Goal: Task Accomplishment & Management: Manage account settings

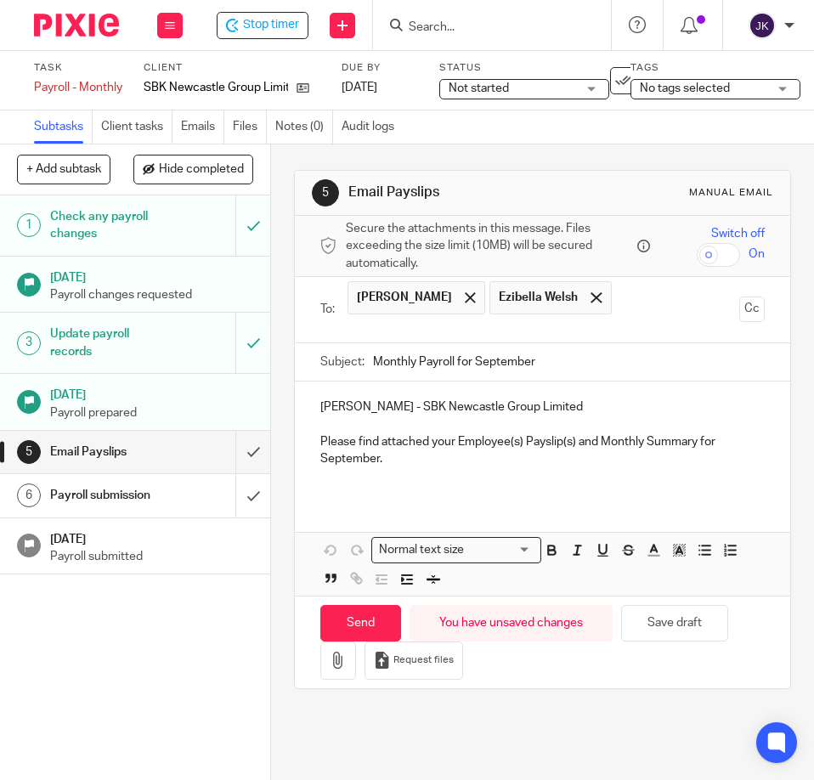
click at [425, 458] on p "Please find attached your Employee(s) Payslip(s) and Monthly Summary for Septem…" at bounding box center [543, 451] width 445 height 35
click at [334, 657] on icon "button" at bounding box center [338, 660] width 17 height 17
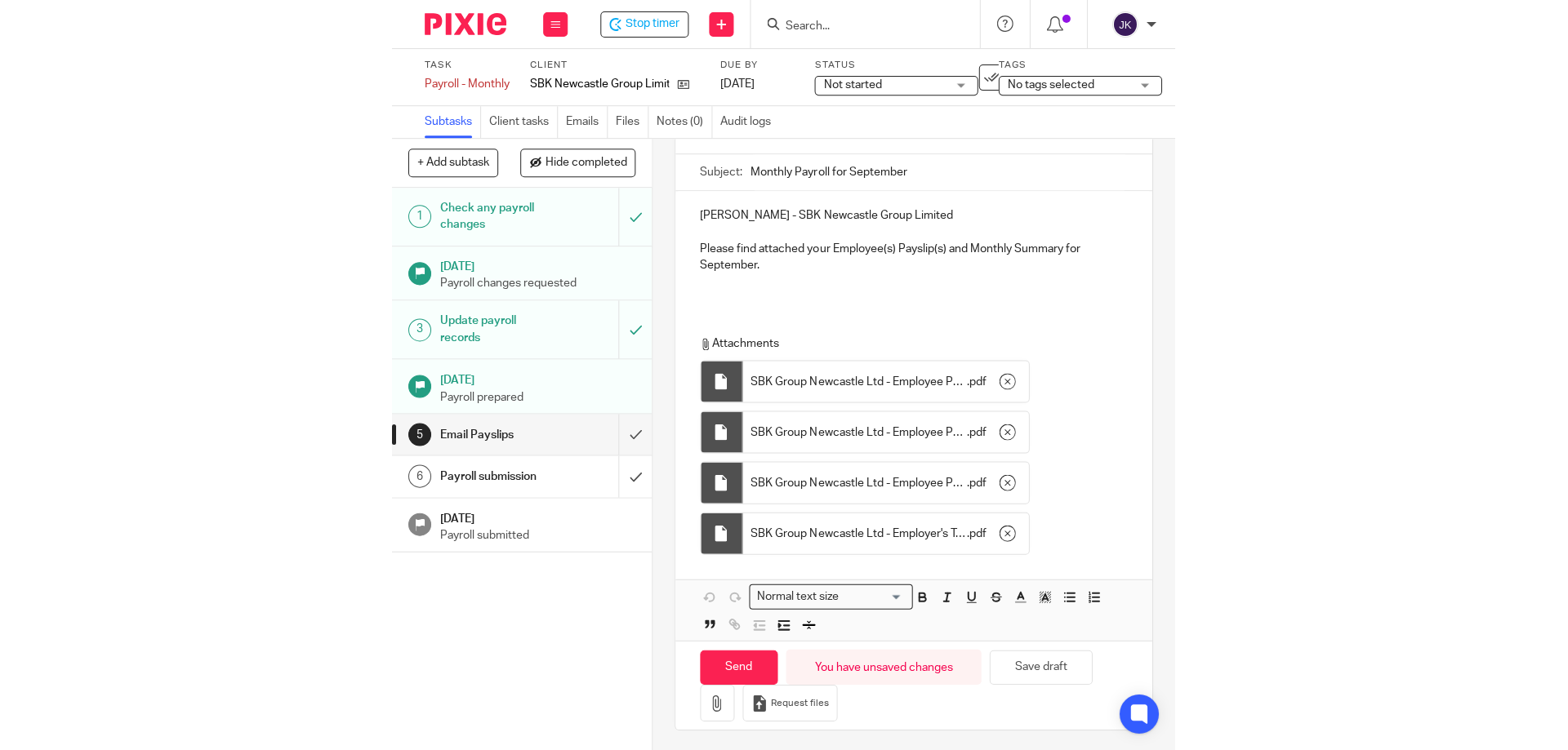
scroll to position [182, 0]
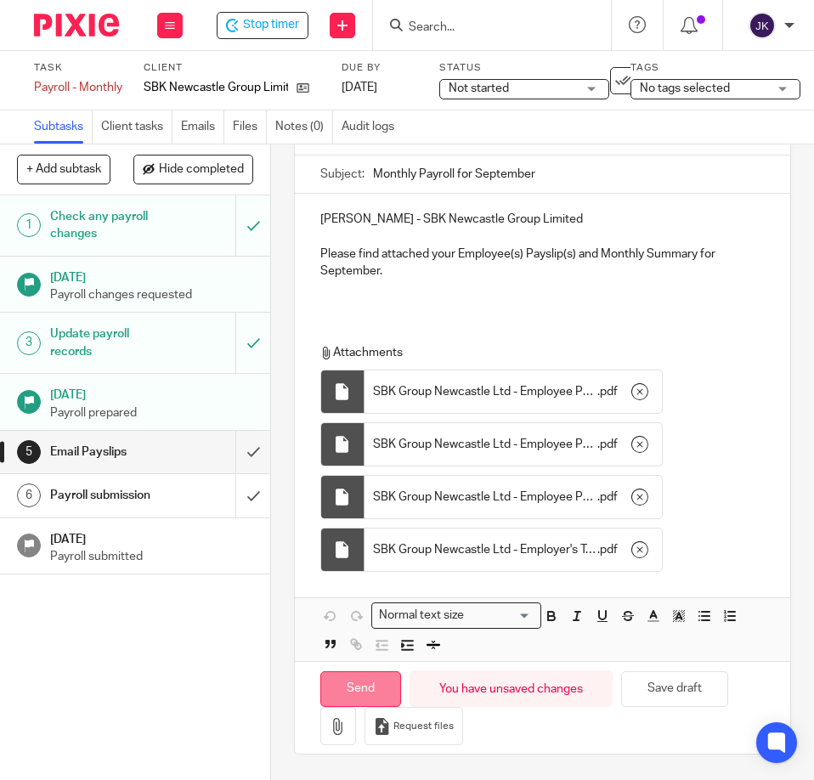
click at [379, 683] on input "Send" at bounding box center [361, 690] width 81 height 37
type input "Sent"
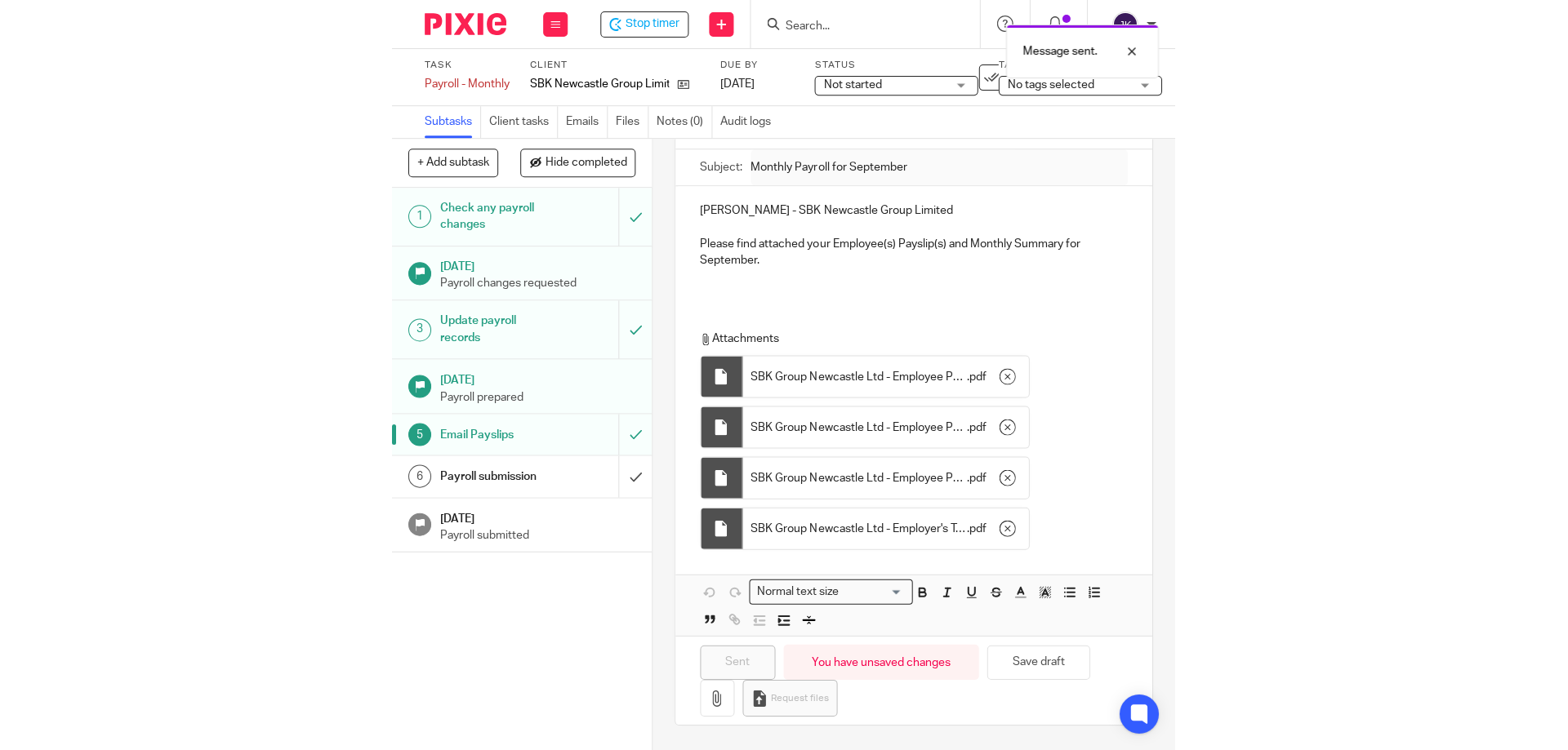
scroll to position [0, 0]
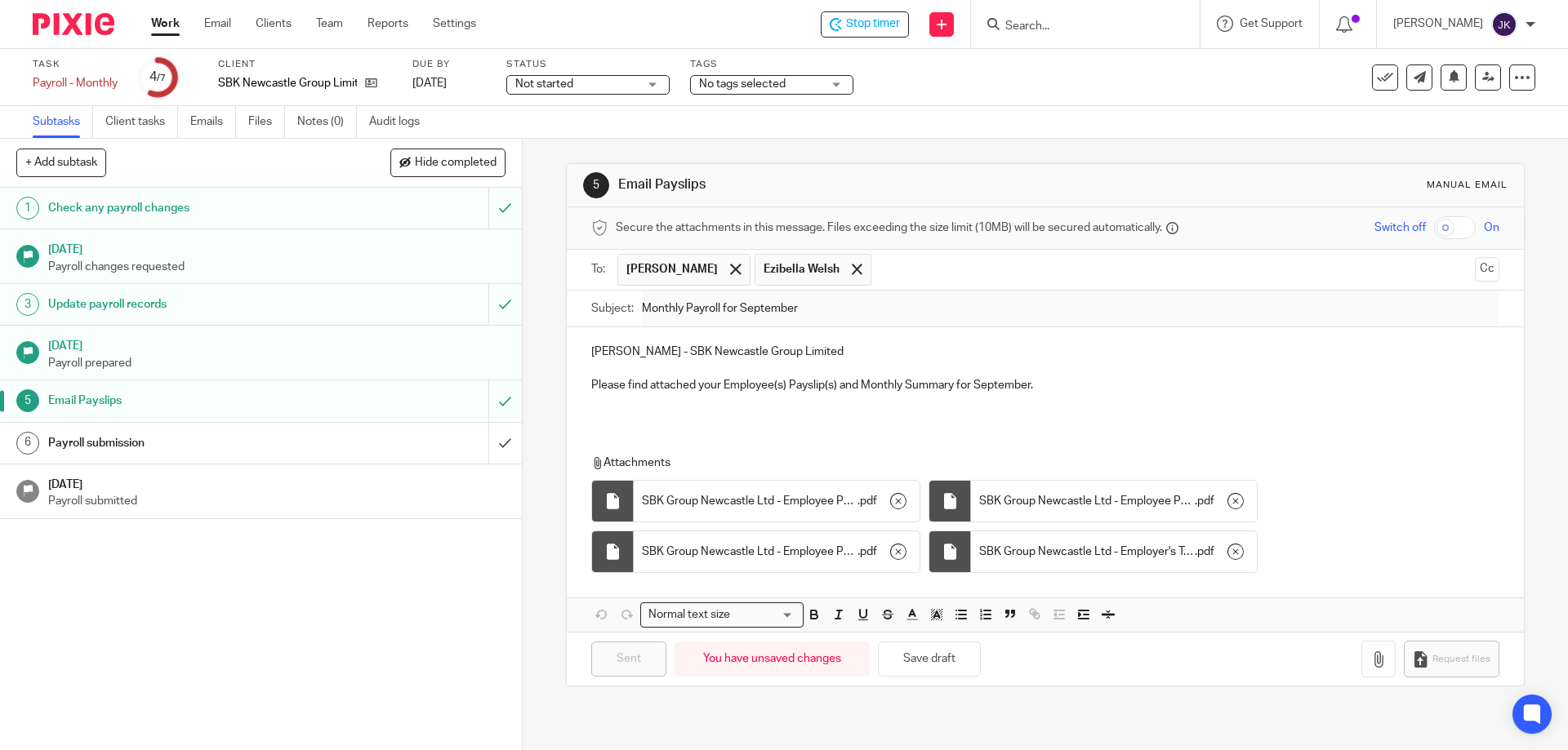
click at [303, 445] on h1 "Payroll submission" at bounding box center [189, 444] width 282 height 25
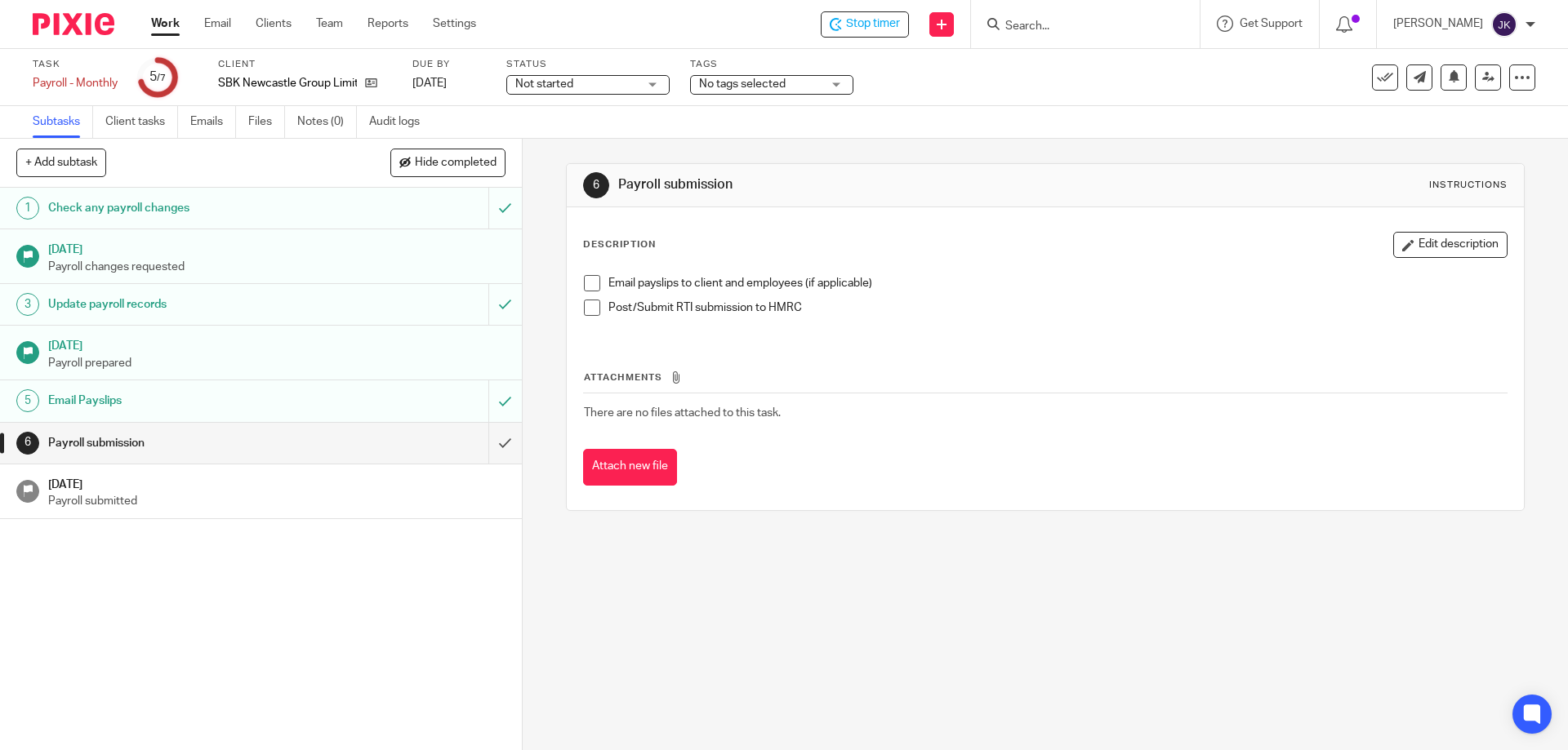
click at [584, 284] on span at bounding box center [592, 283] width 16 height 16
click at [587, 311] on span at bounding box center [592, 307] width 16 height 16
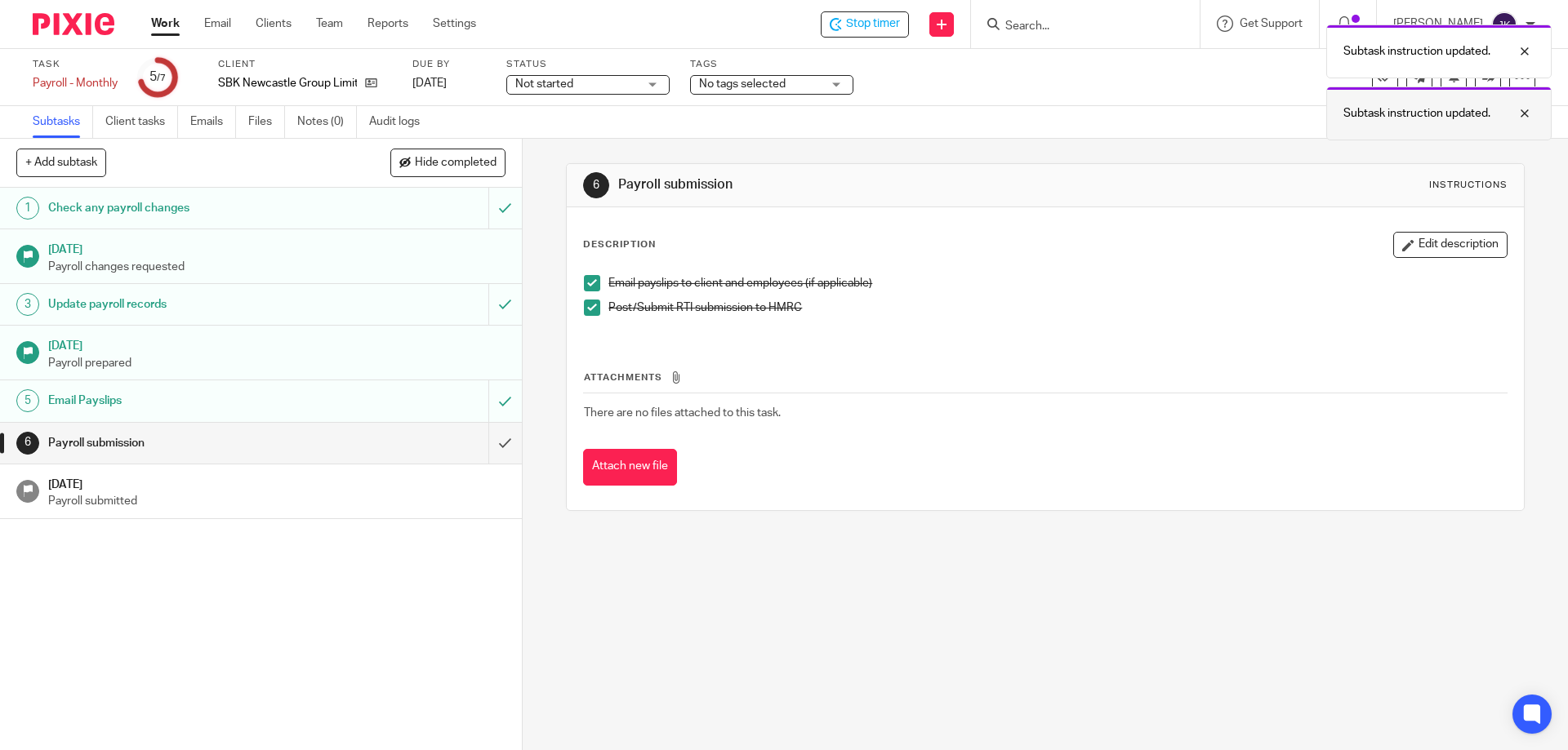
click at [1517, 114] on div at bounding box center [1513, 113] width 44 height 19
click at [1530, 51] on div at bounding box center [1513, 51] width 44 height 19
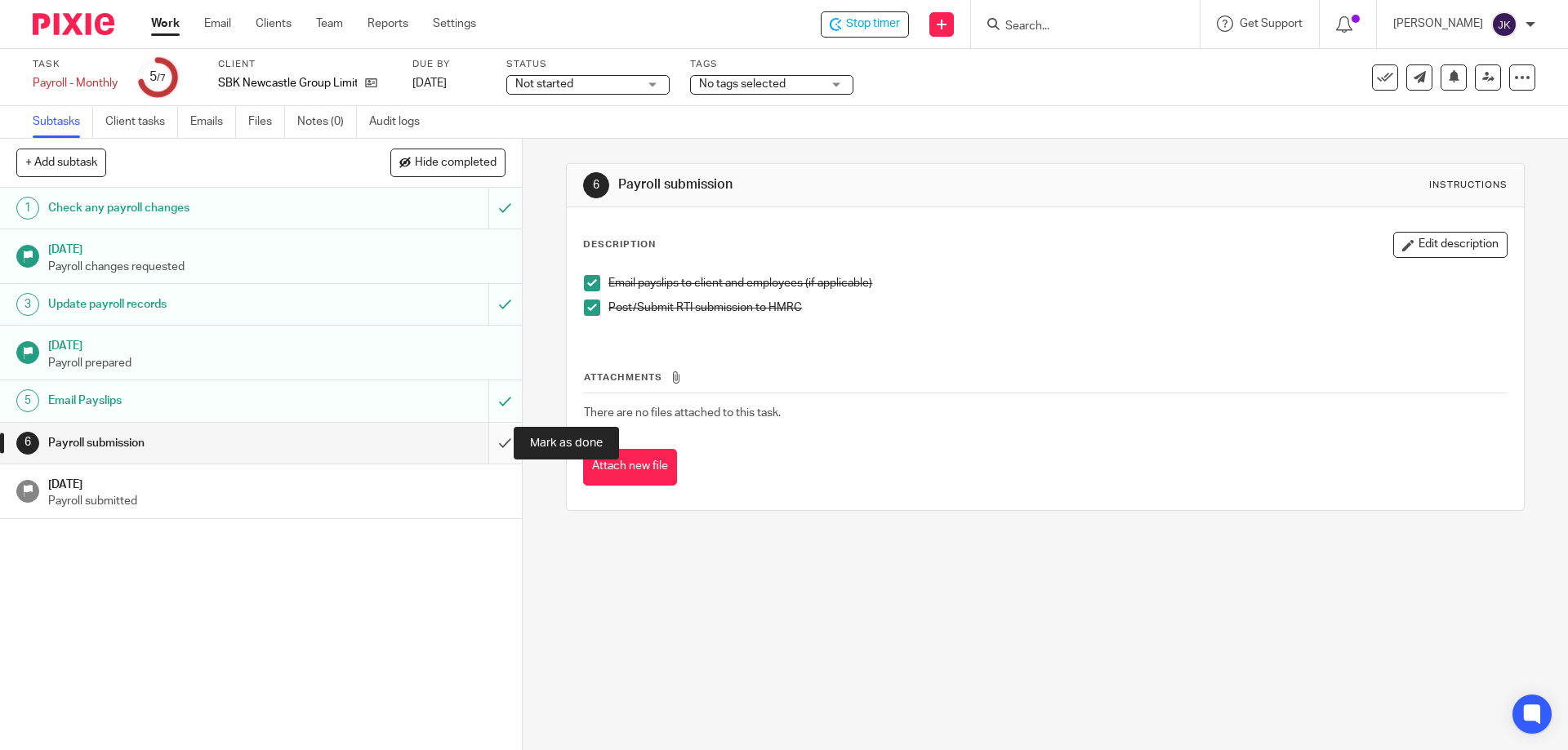
click at [490, 448] on input "submit" at bounding box center [260, 443] width 522 height 41
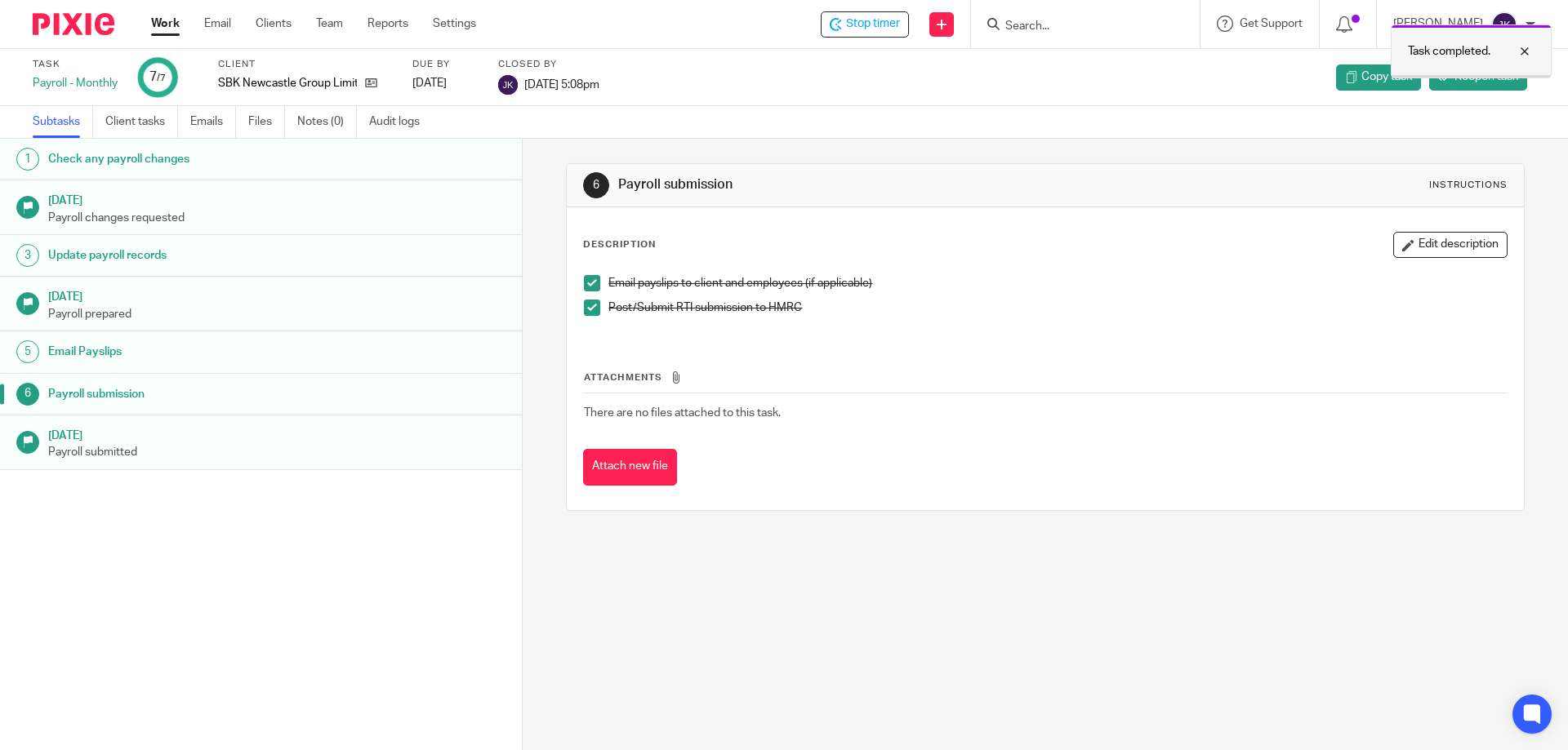
click at [1527, 53] on div at bounding box center [1513, 51] width 44 height 19
click at [868, 19] on span "Stop timer" at bounding box center [873, 24] width 54 height 17
click at [159, 27] on link "Work" at bounding box center [165, 23] width 29 height 16
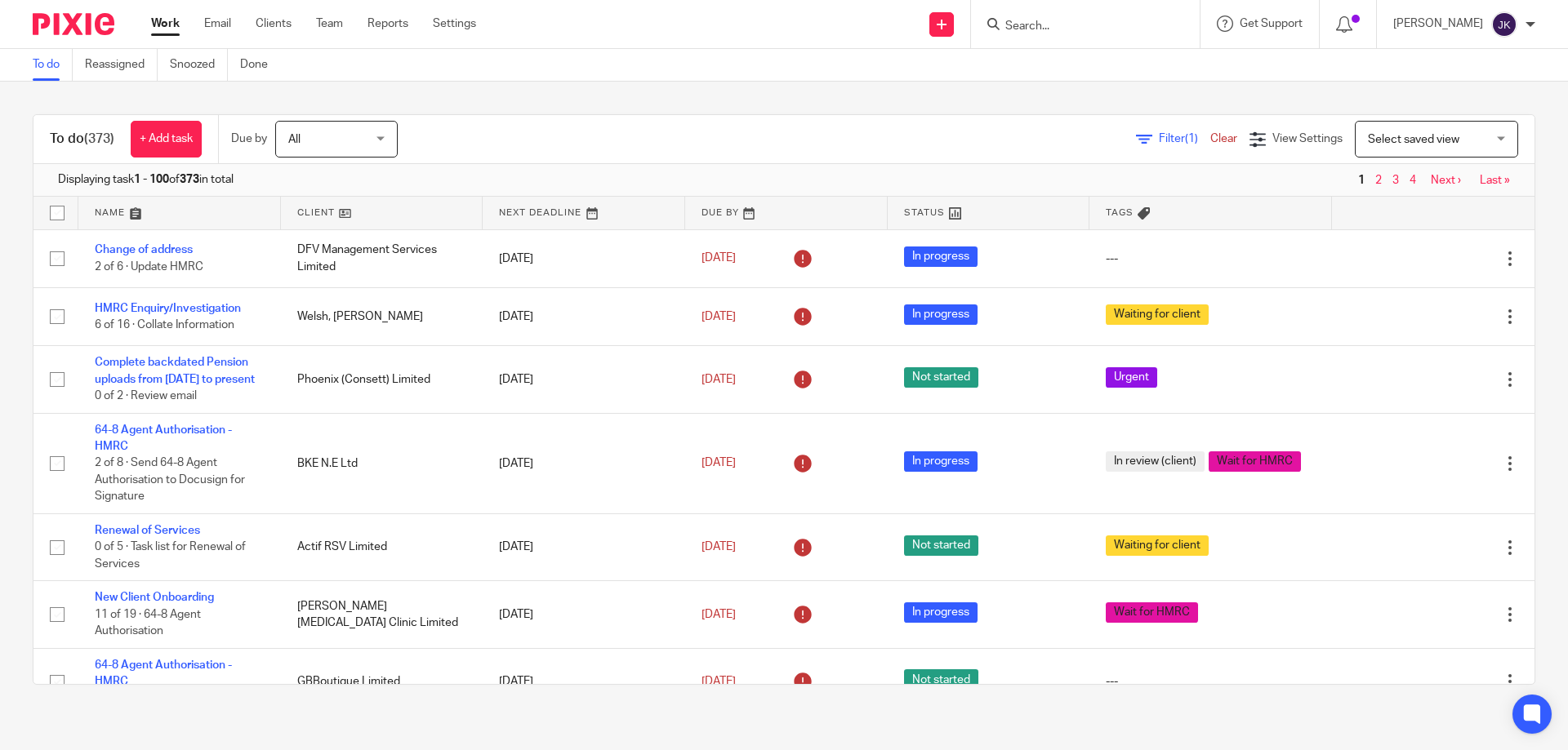
click at [1137, 143] on link "Filter (1)" at bounding box center [1173, 139] width 74 height 12
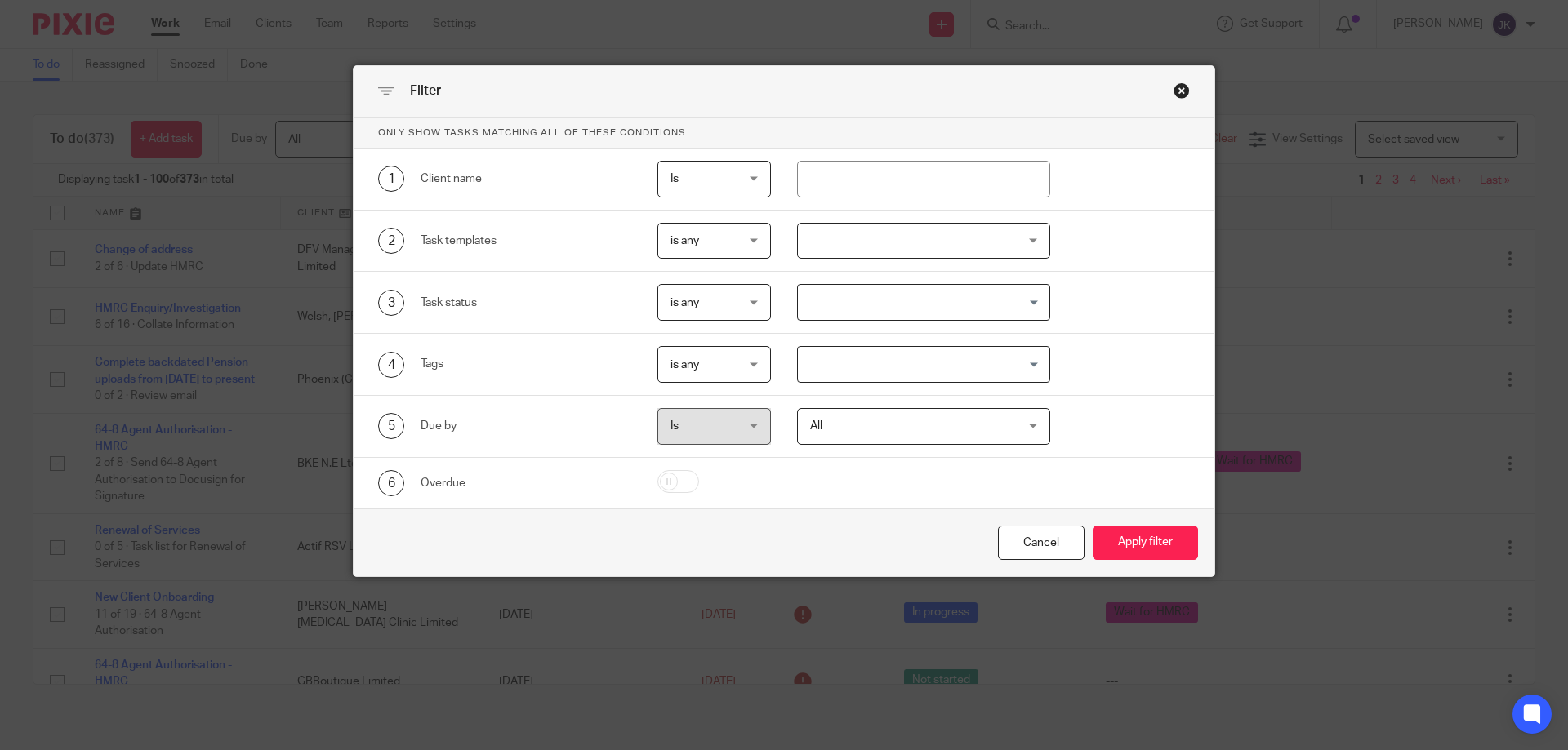
click at [859, 241] on div at bounding box center [924, 241] width 254 height 36
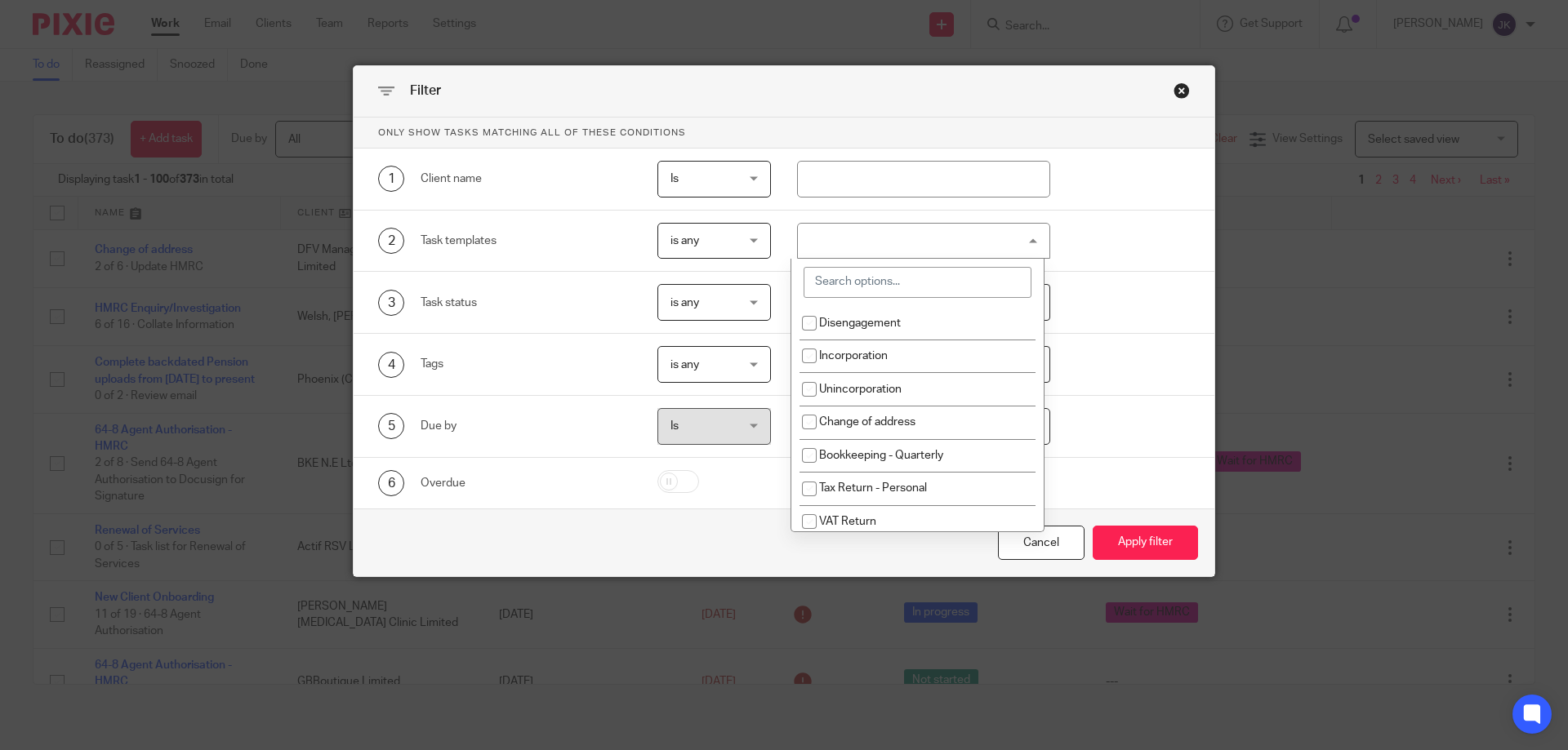
click at [880, 285] on input "search" at bounding box center [918, 282] width 228 height 31
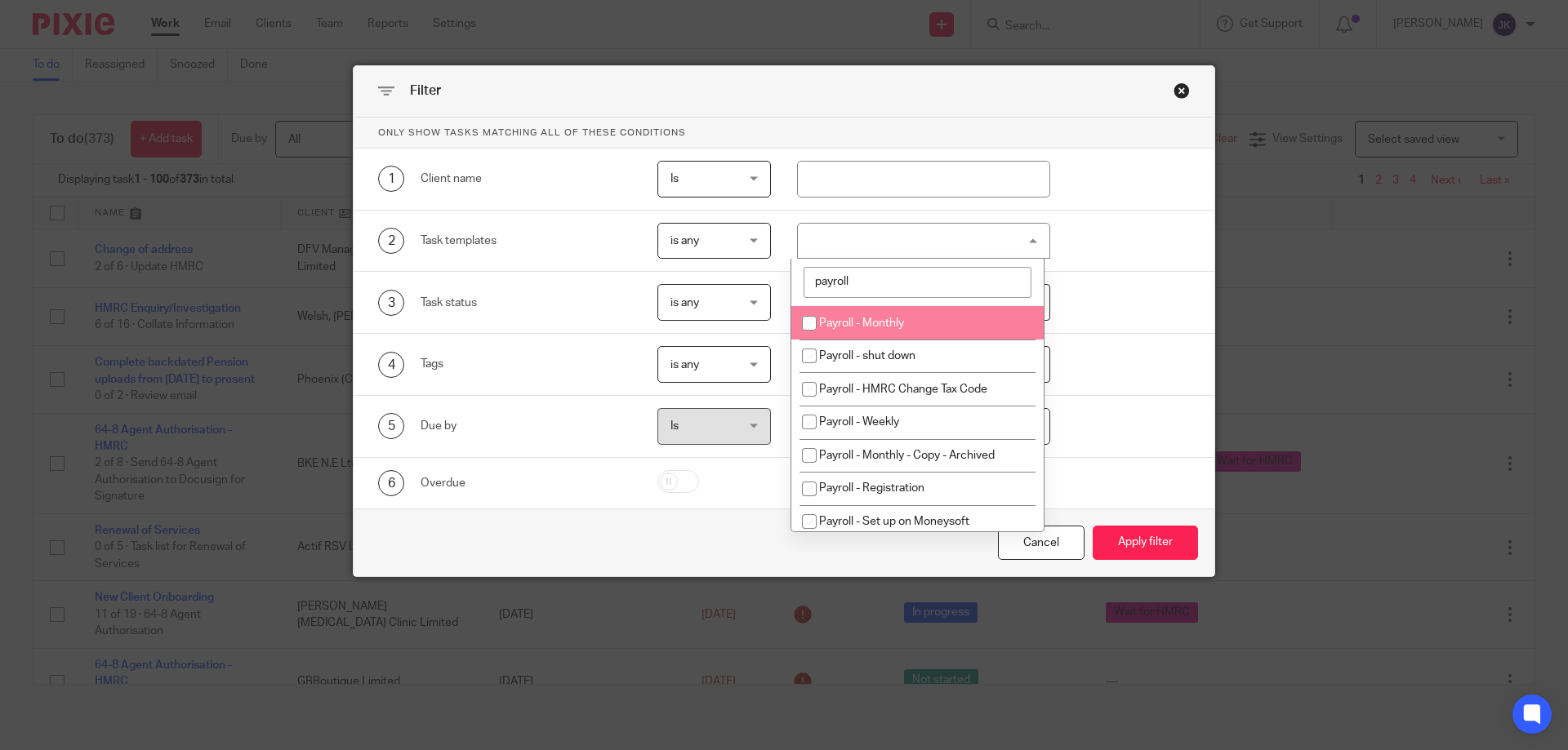
type input "payroll"
click at [903, 325] on span "Payroll - Monthly" at bounding box center [862, 324] width 85 height 12
checkbox input "true"
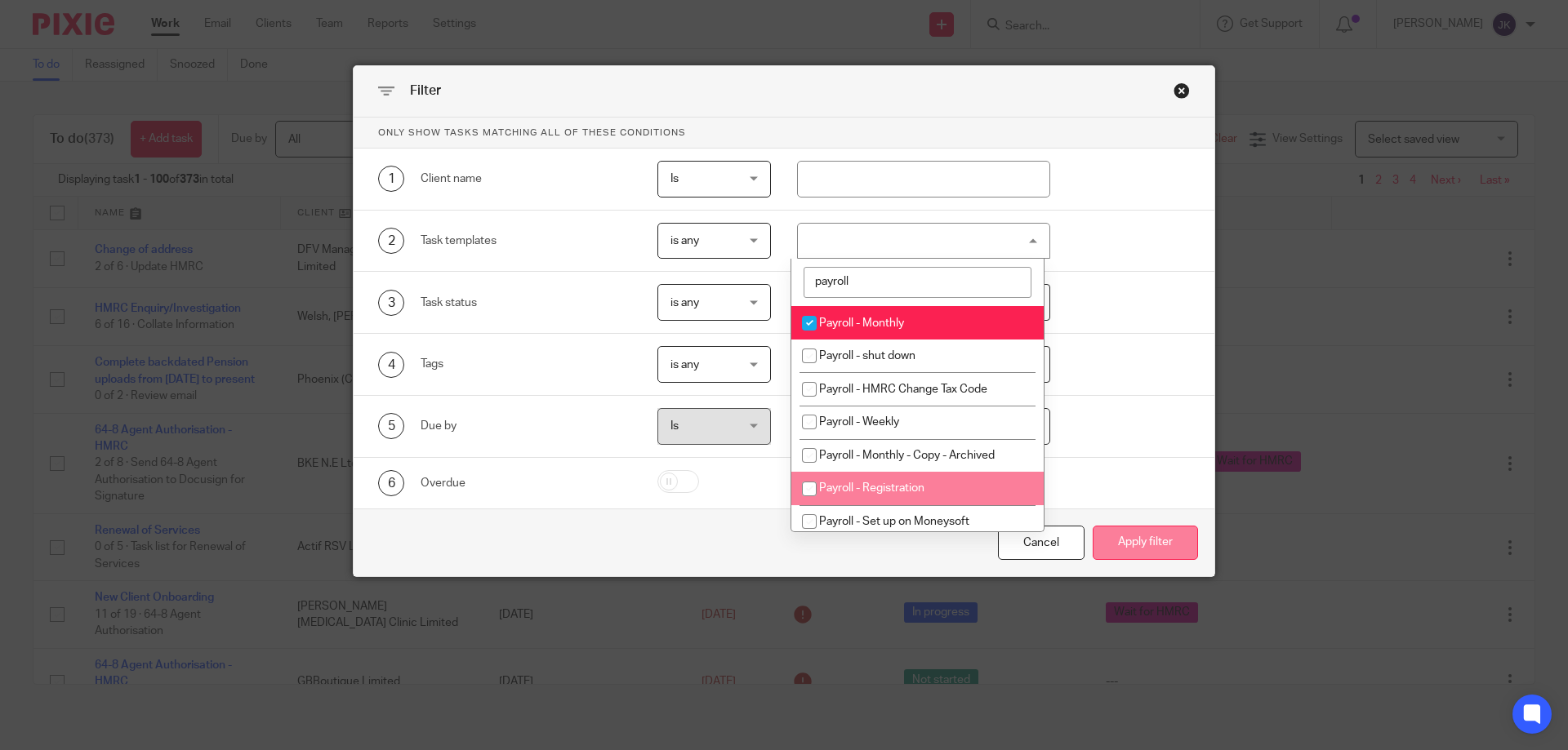
click at [1169, 545] on button "Apply filter" at bounding box center [1146, 544] width 106 height 36
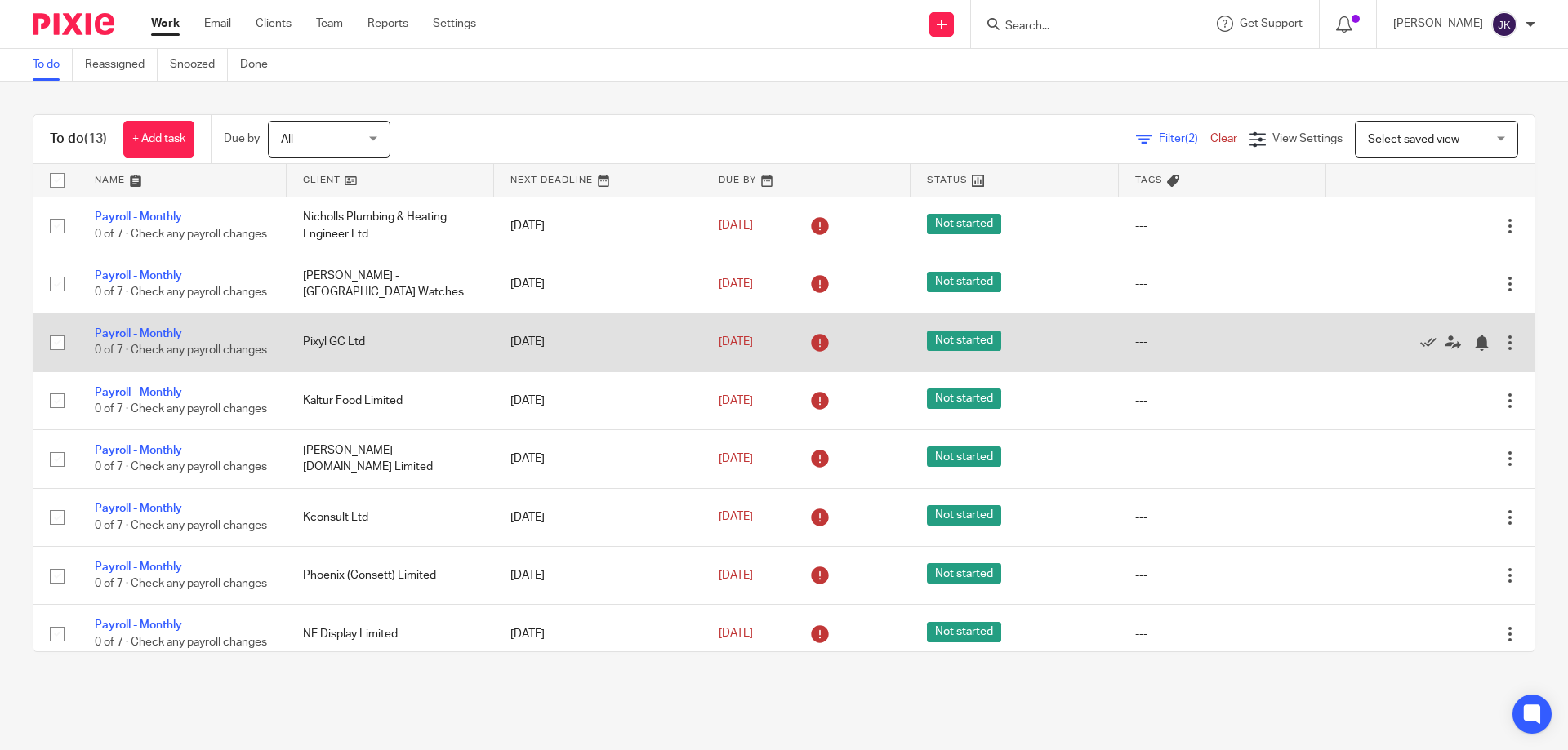
click at [146, 341] on td "Payroll - Monthly 0 of 7 · Check any payroll changes" at bounding box center [183, 342] width 208 height 58
click at [150, 340] on link "Payroll - Monthly" at bounding box center [138, 334] width 87 height 12
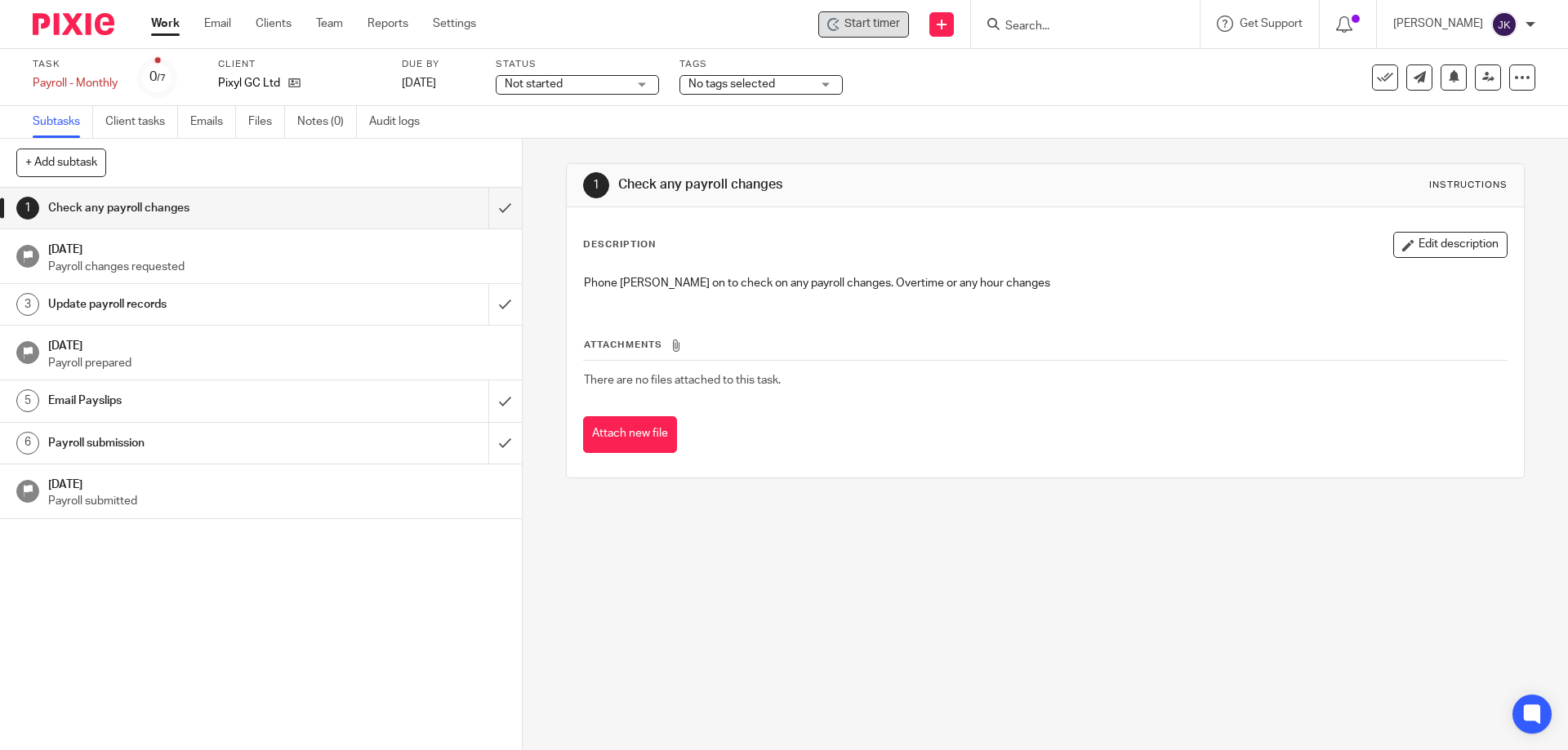
click at [838, 26] on icon at bounding box center [834, 25] width 13 height 13
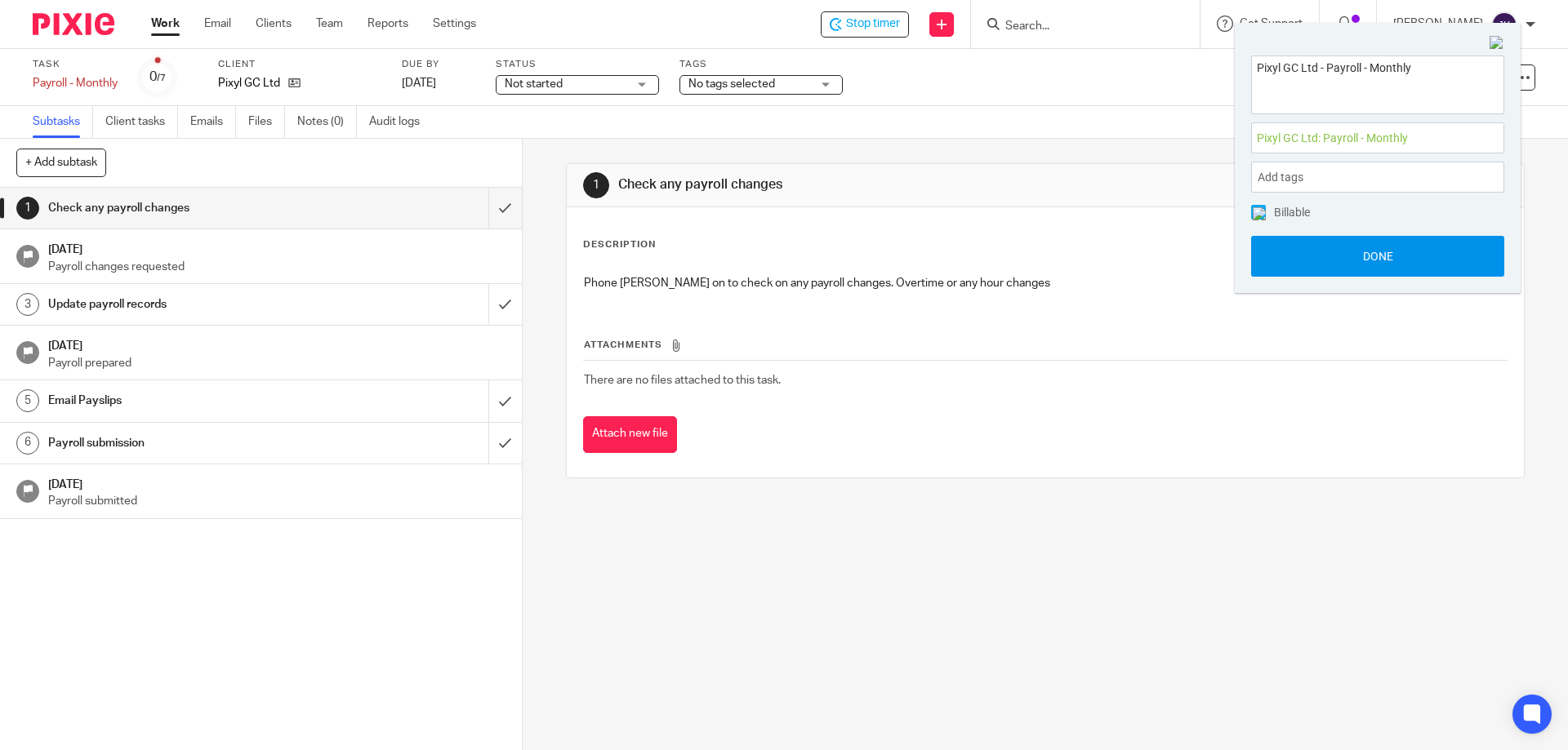
click at [1417, 260] on button "Done" at bounding box center [1379, 256] width 254 height 41
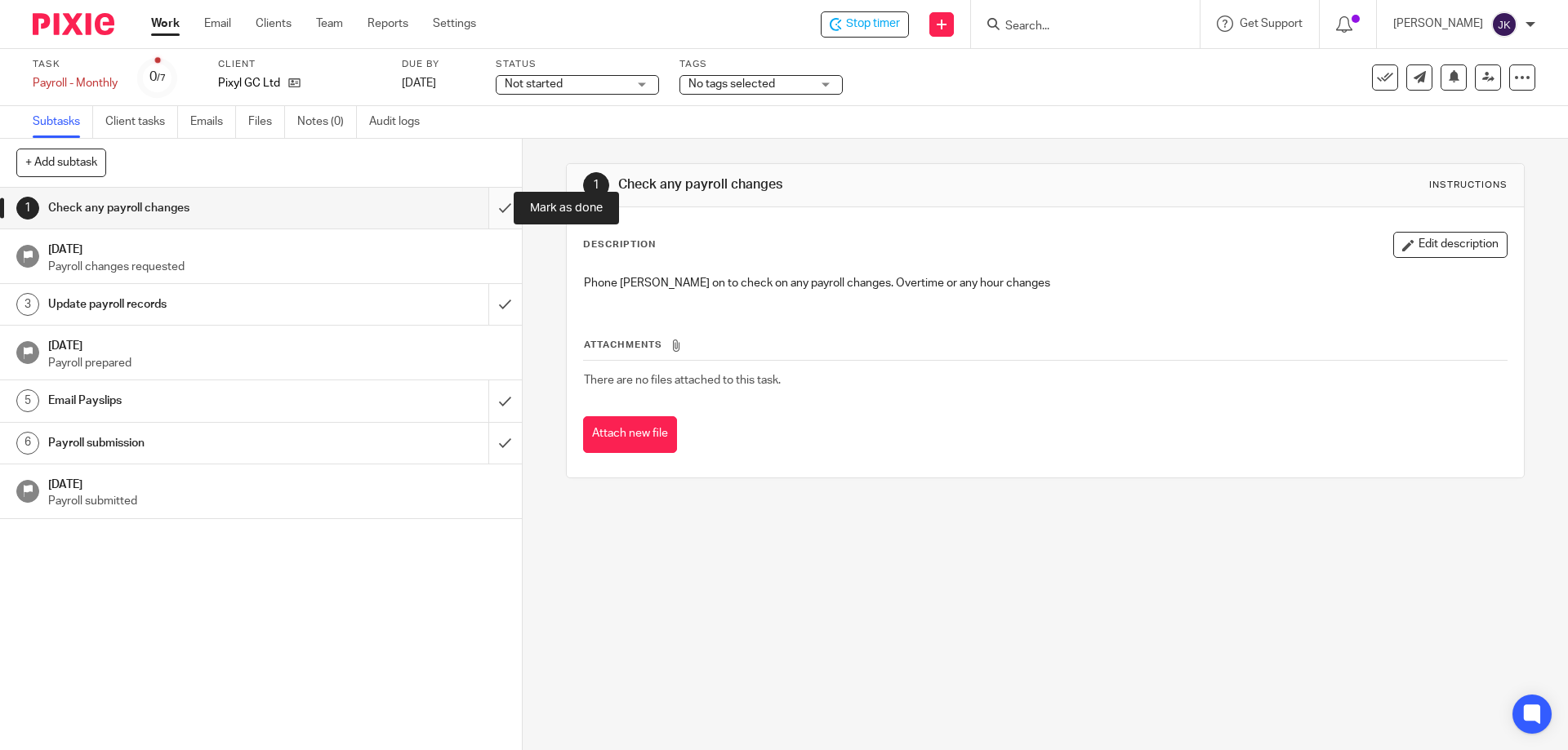
click at [491, 212] on input "submit" at bounding box center [260, 208] width 522 height 41
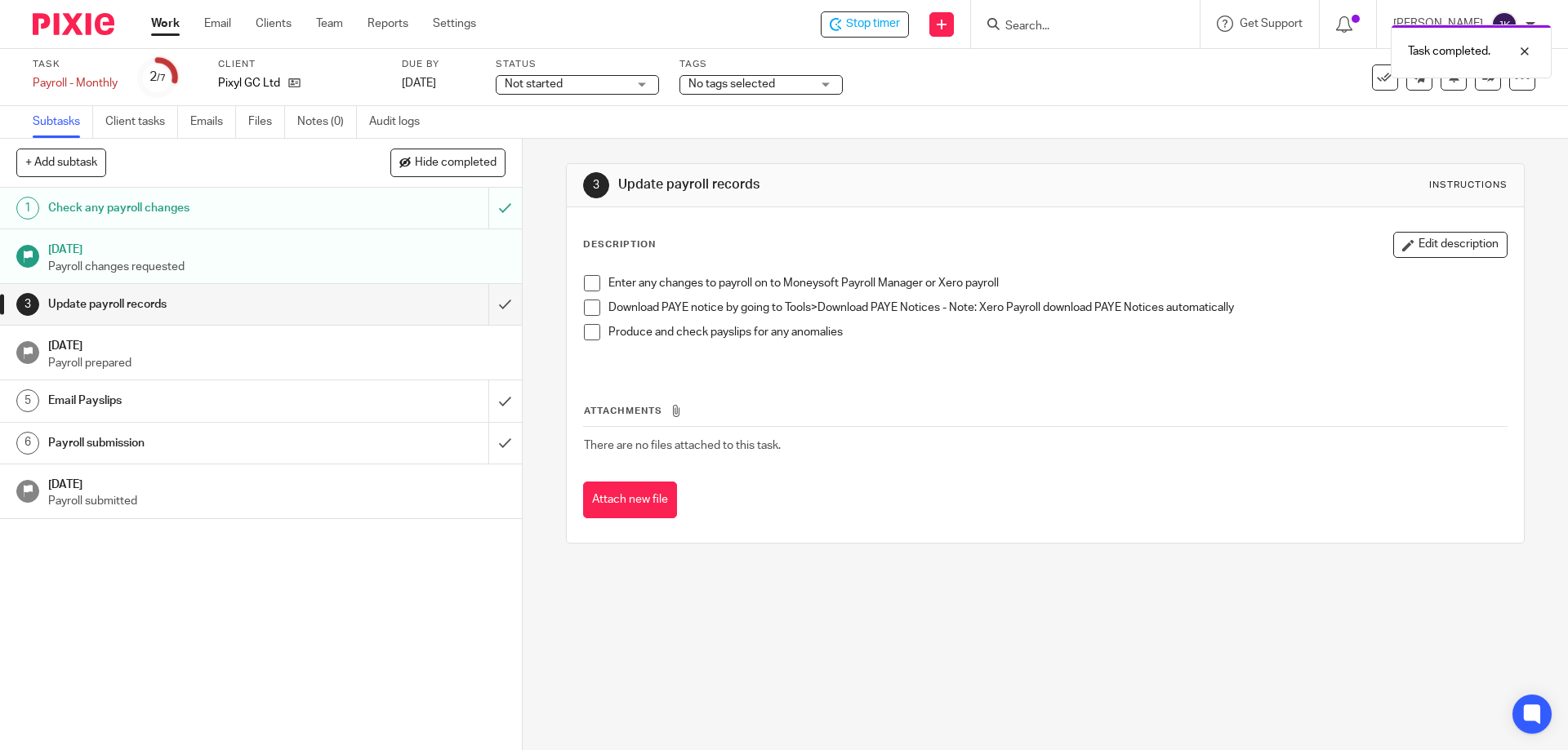
click at [587, 280] on span at bounding box center [592, 283] width 16 height 16
click at [585, 308] on span at bounding box center [592, 307] width 16 height 16
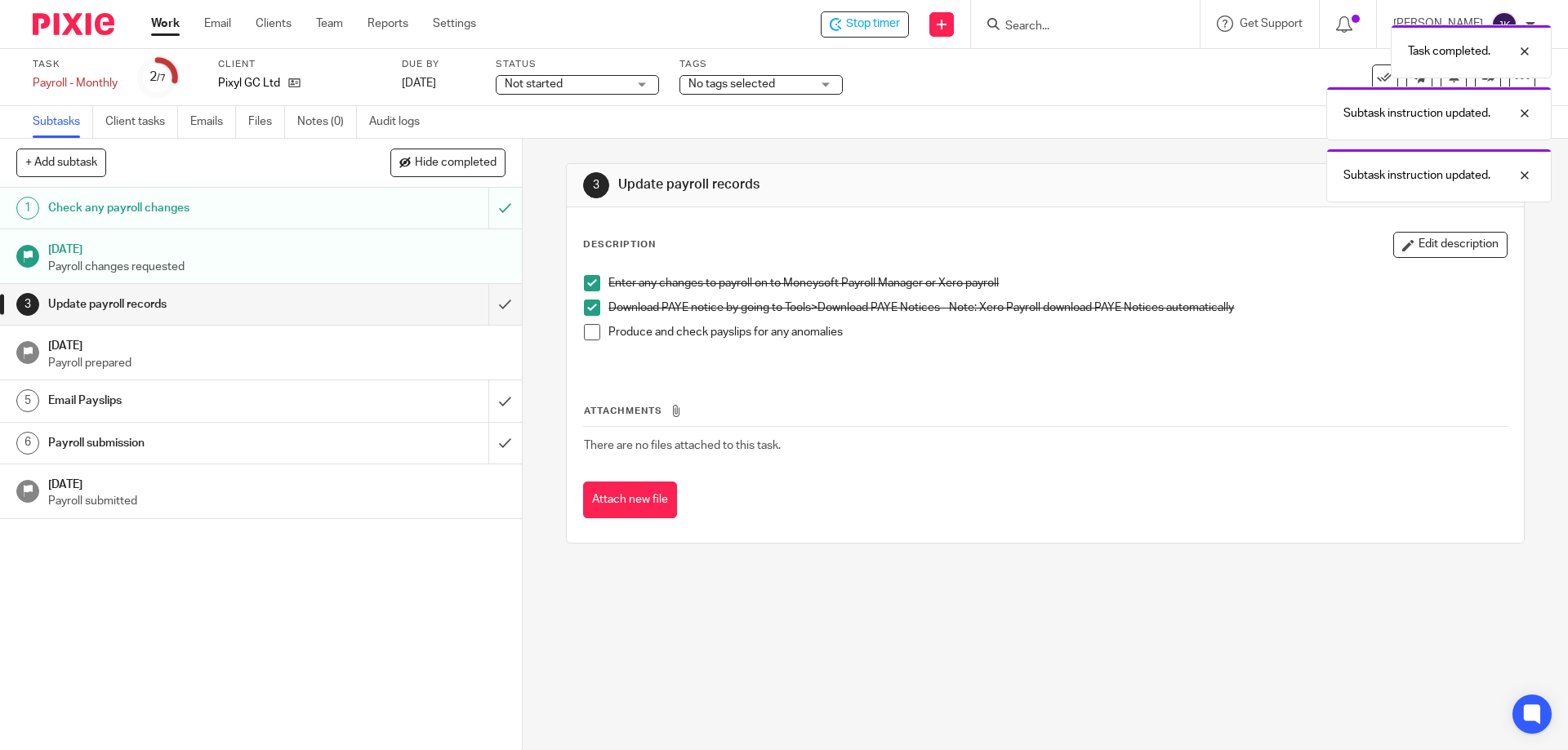
click at [585, 333] on span at bounding box center [592, 332] width 16 height 16
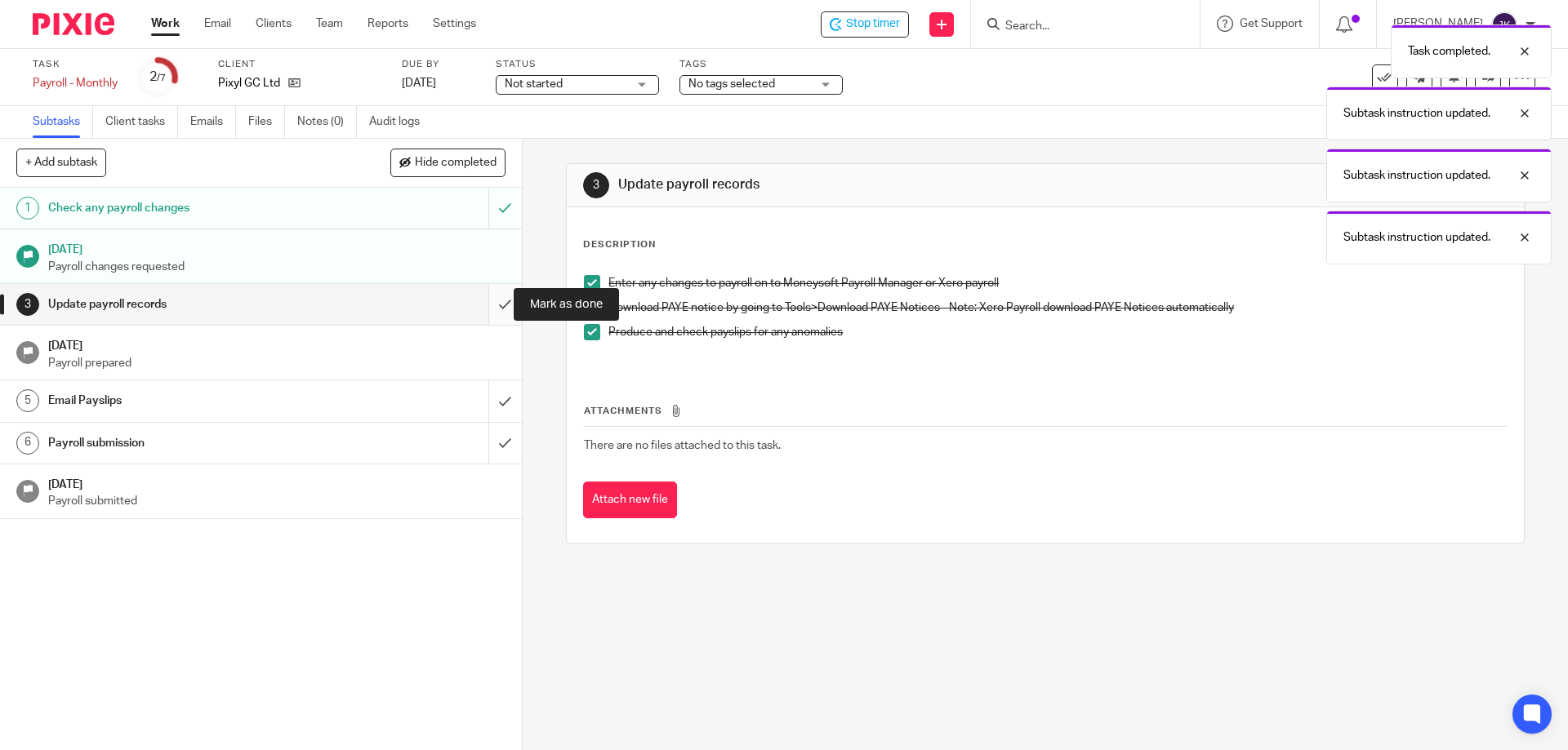
click at [482, 305] on input "submit" at bounding box center [260, 304] width 522 height 41
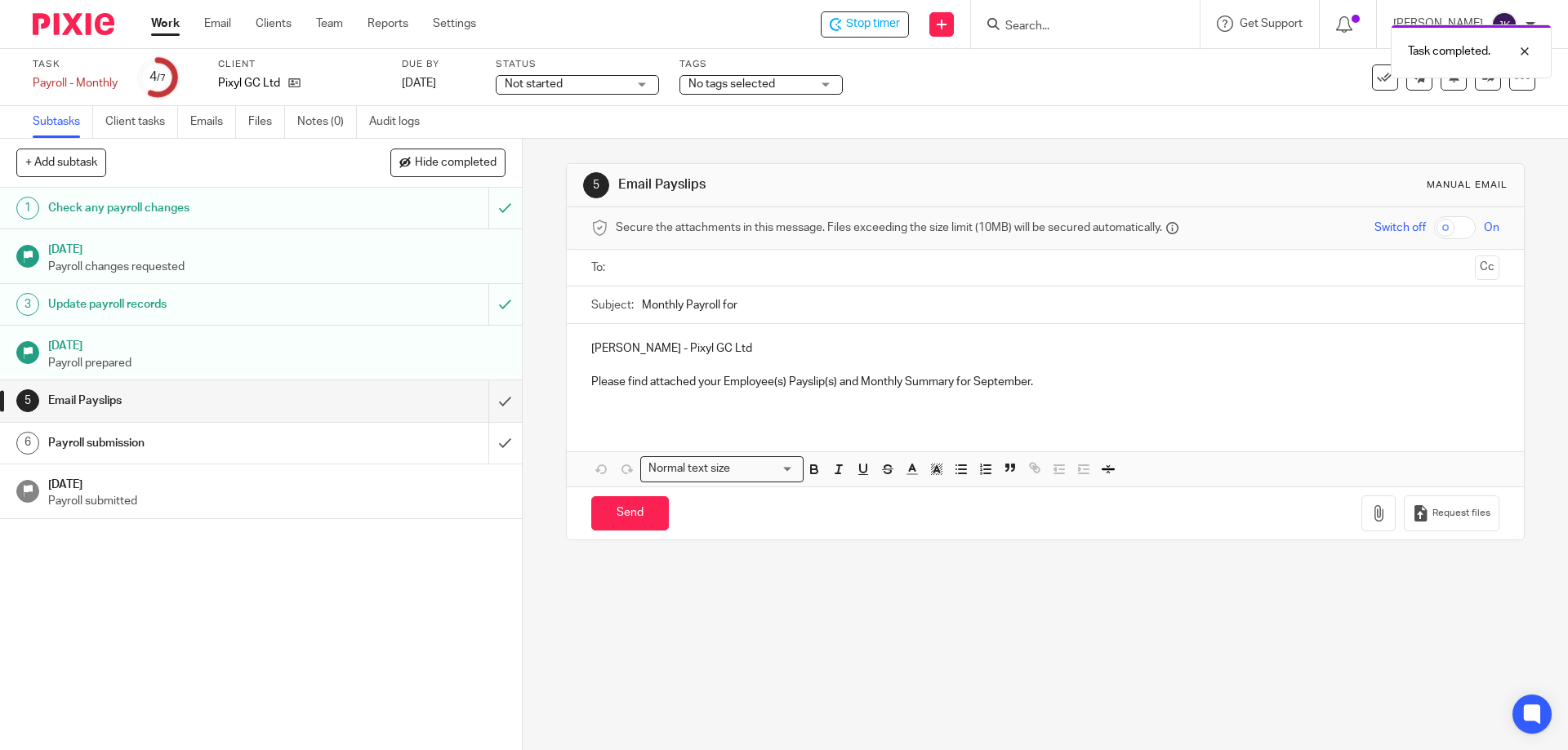
click at [662, 267] on input "text" at bounding box center [1044, 269] width 846 height 19
click at [812, 305] on input "Monthly Payroll for" at bounding box center [1070, 309] width 857 height 36
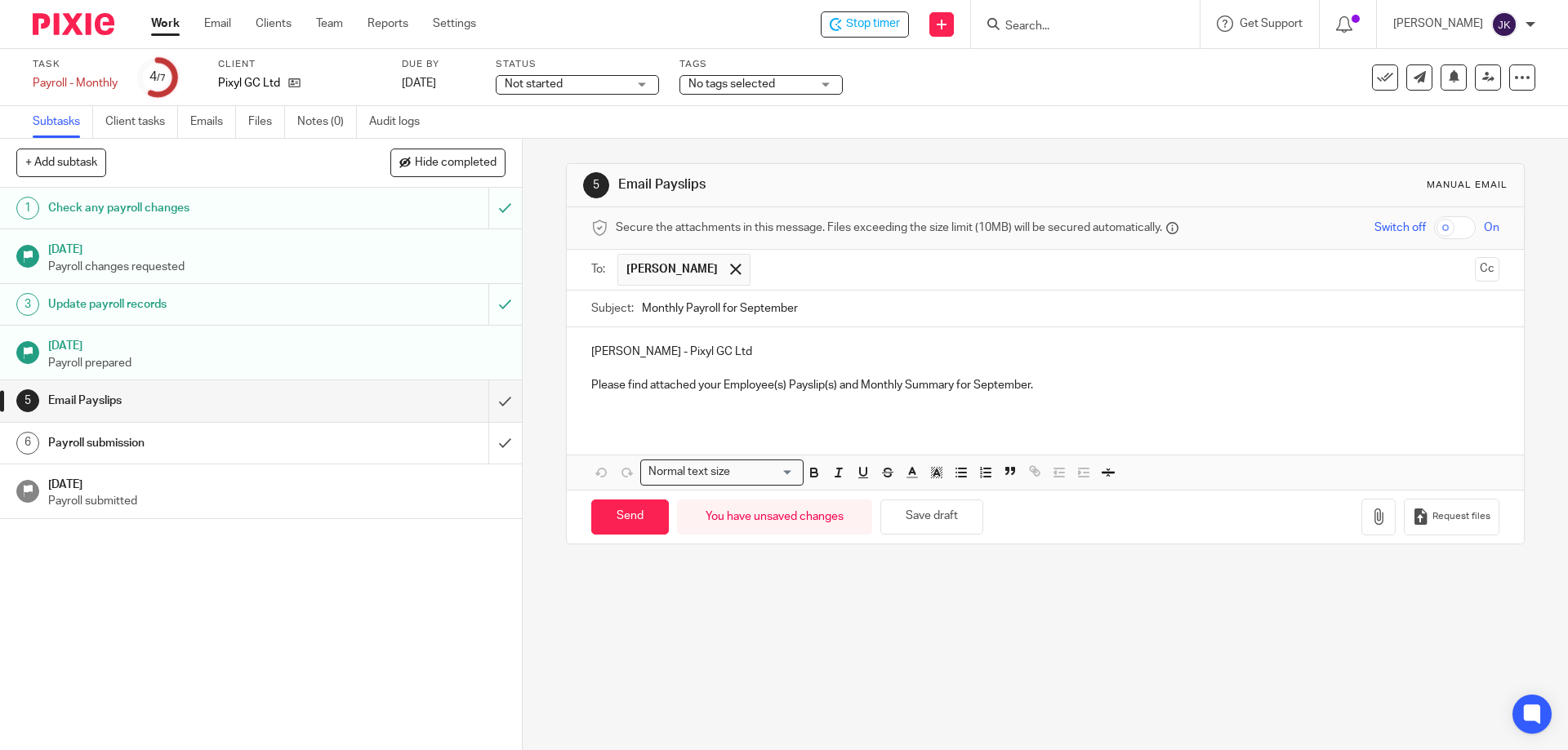
type input "Monthly Payroll for September"
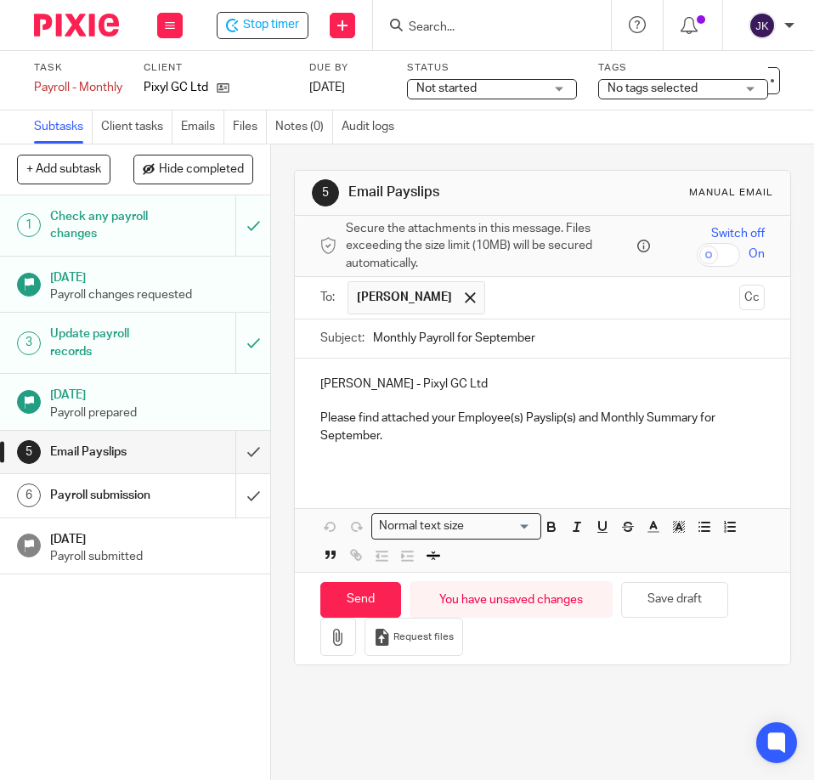
drag, startPoint x: 451, startPoint y: 19, endPoint x: 451, endPoint y: 29, distance: 10.2
click at [452, 25] on form at bounding box center [497, 24] width 181 height 21
click at [451, 29] on input "Search" at bounding box center [483, 27] width 153 height 15
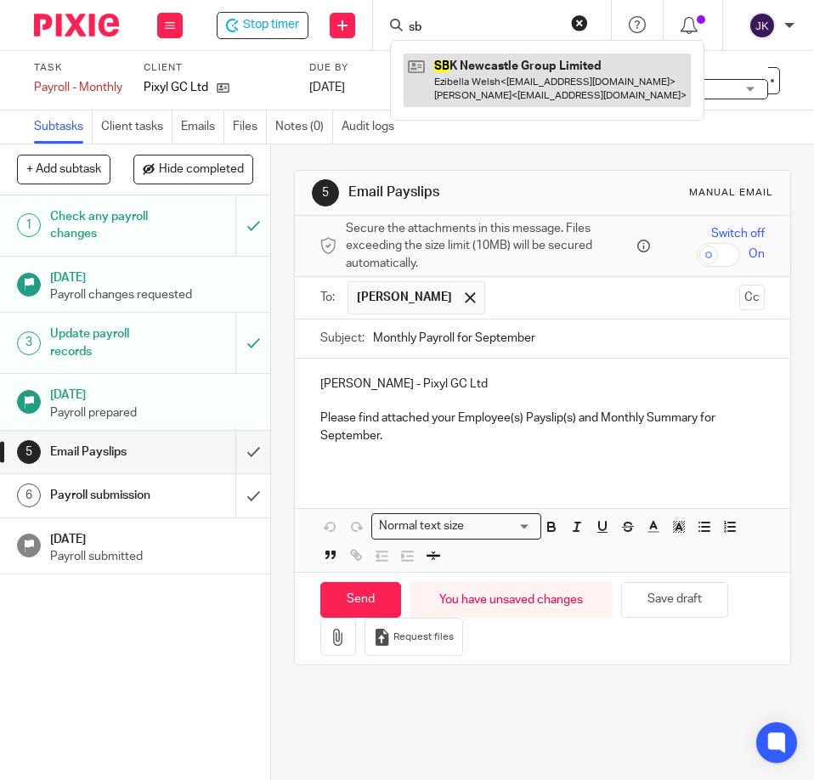
type input "sb"
click at [436, 61] on link at bounding box center [547, 80] width 287 height 53
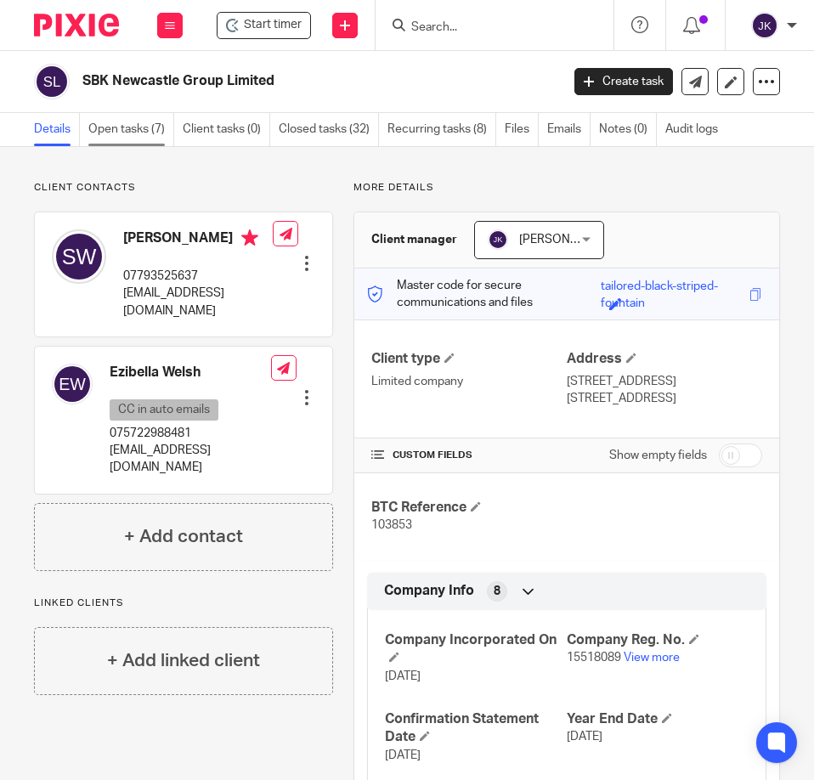
click at [134, 137] on link "Open tasks (7)" at bounding box center [131, 129] width 86 height 33
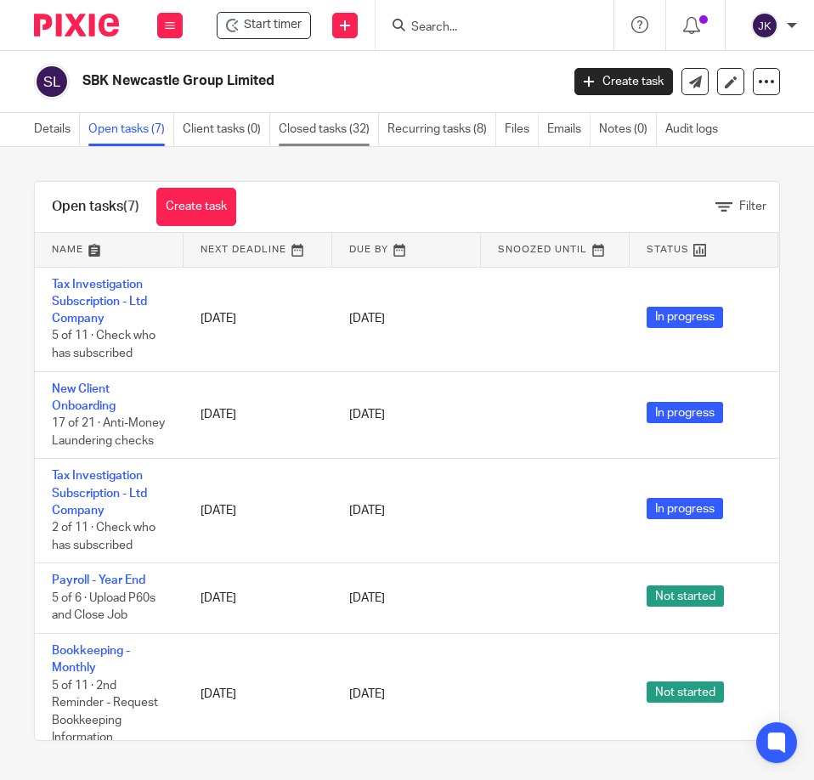
click at [332, 123] on link "Closed tasks (32)" at bounding box center [329, 129] width 100 height 33
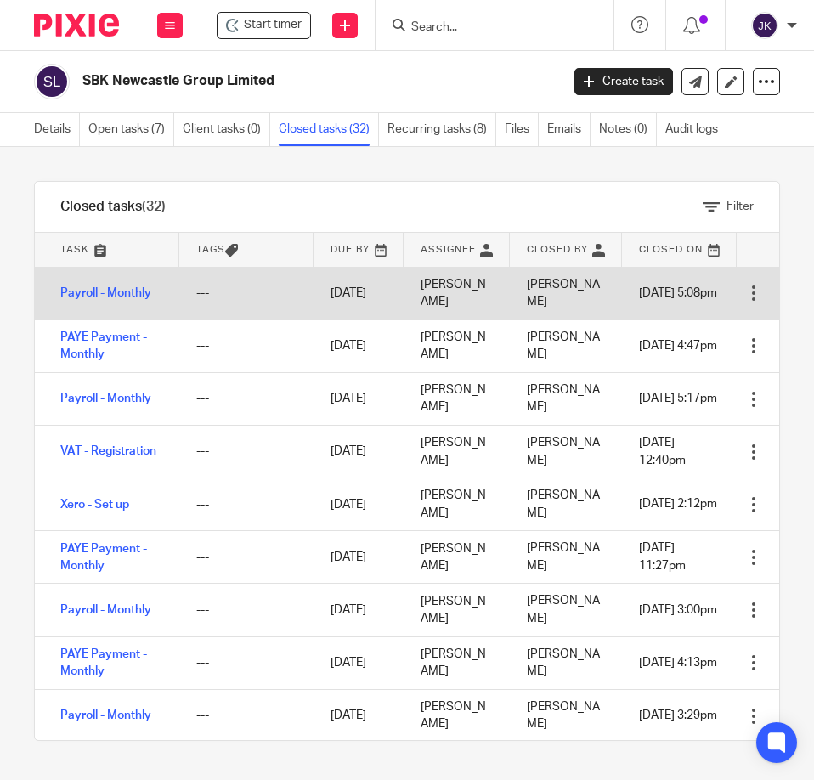
click at [81, 291] on td "Payroll - Monthly" at bounding box center [107, 293] width 145 height 53
click at [81, 287] on link "Payroll - Monthly" at bounding box center [105, 293] width 91 height 12
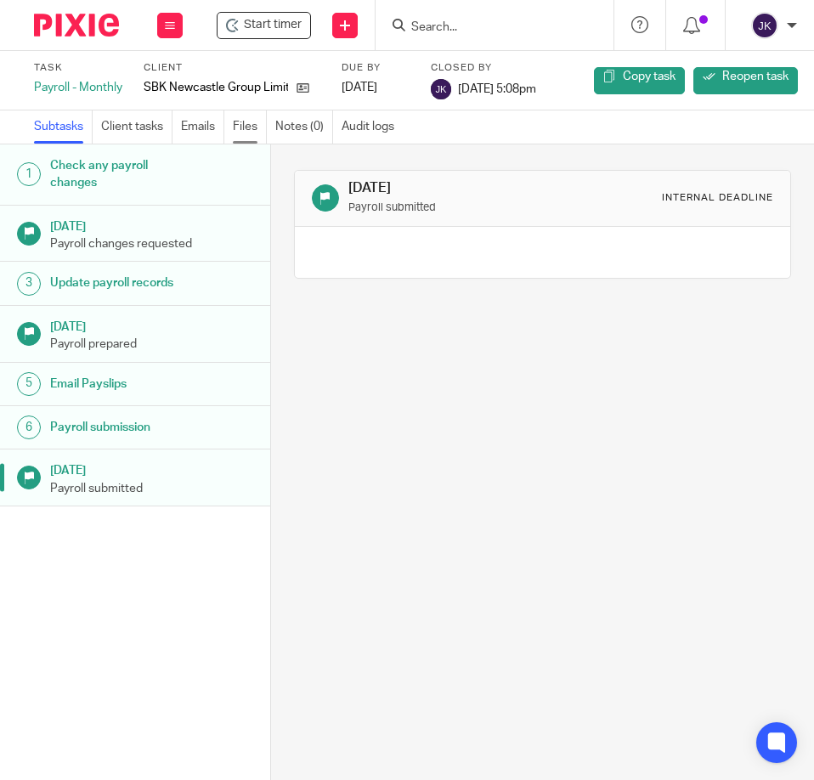
click at [254, 131] on link "Files" at bounding box center [250, 127] width 34 height 33
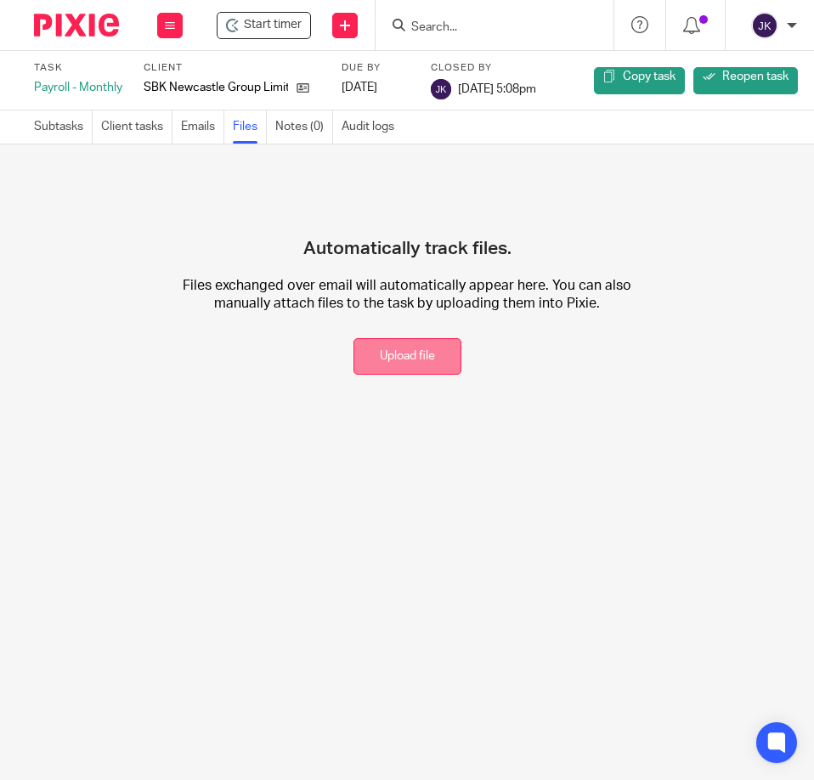
click at [399, 364] on button "Upload file" at bounding box center [408, 356] width 108 height 37
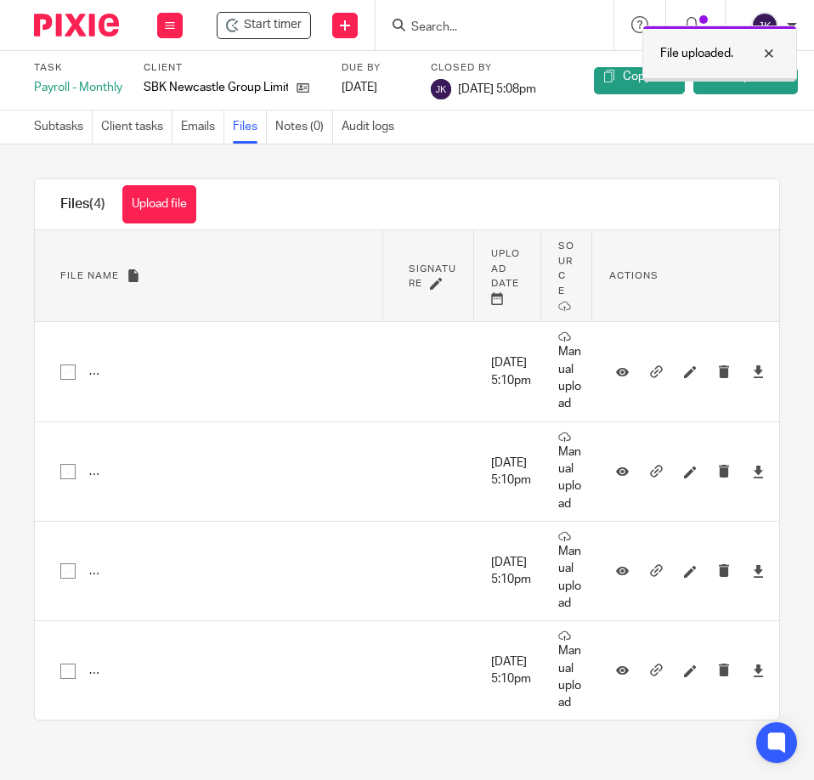
click at [760, 55] on div at bounding box center [757, 53] width 46 height 20
click at [501, 20] on input "Search" at bounding box center [486, 27] width 153 height 15
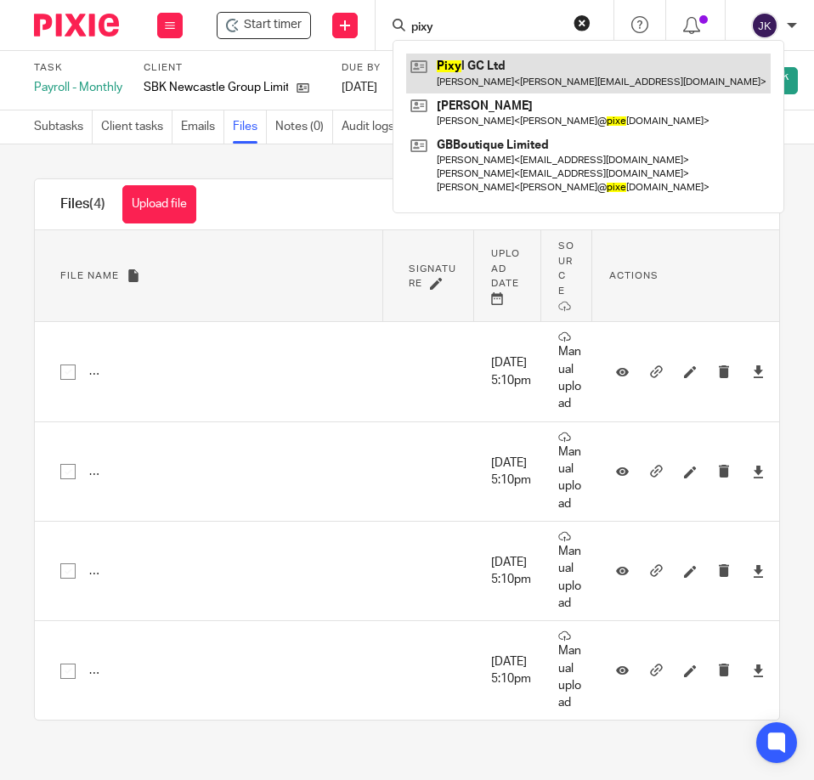
type input "pixy"
click at [486, 59] on link at bounding box center [588, 73] width 365 height 39
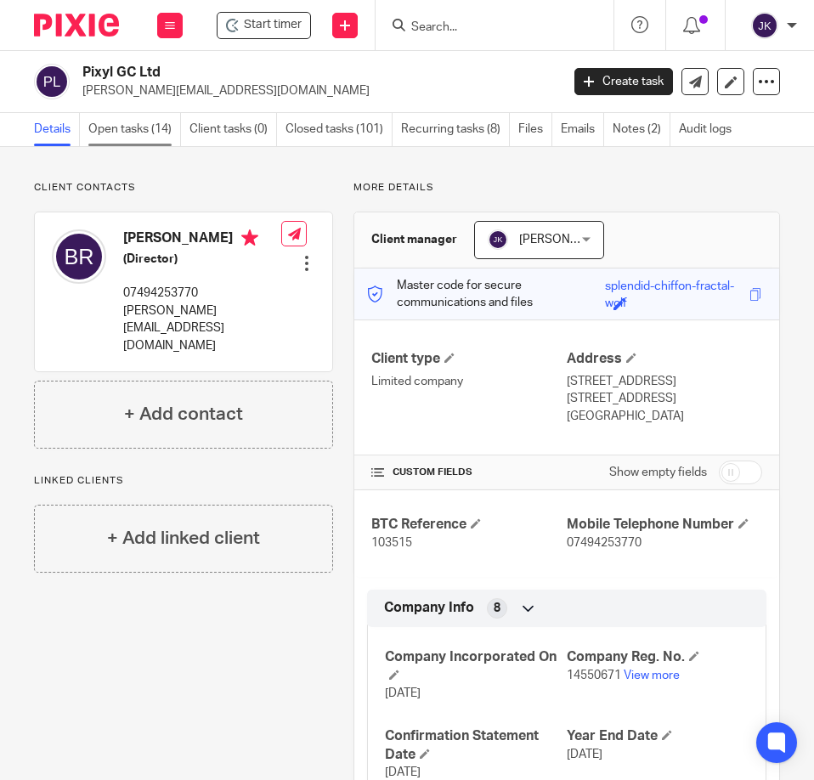
click at [126, 122] on link "Open tasks (14)" at bounding box center [134, 129] width 93 height 33
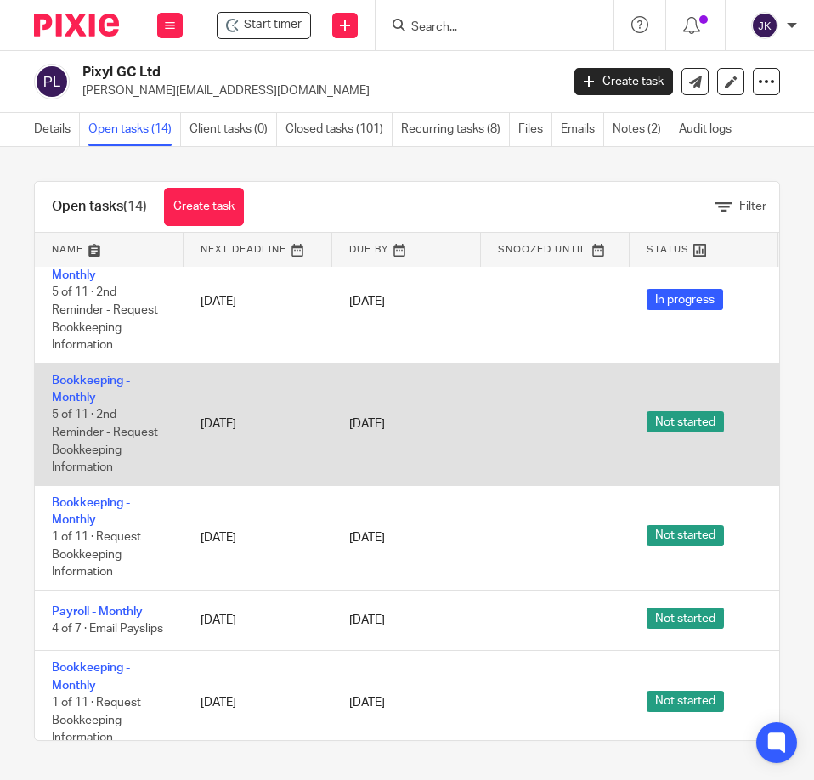
scroll to position [1015, 0]
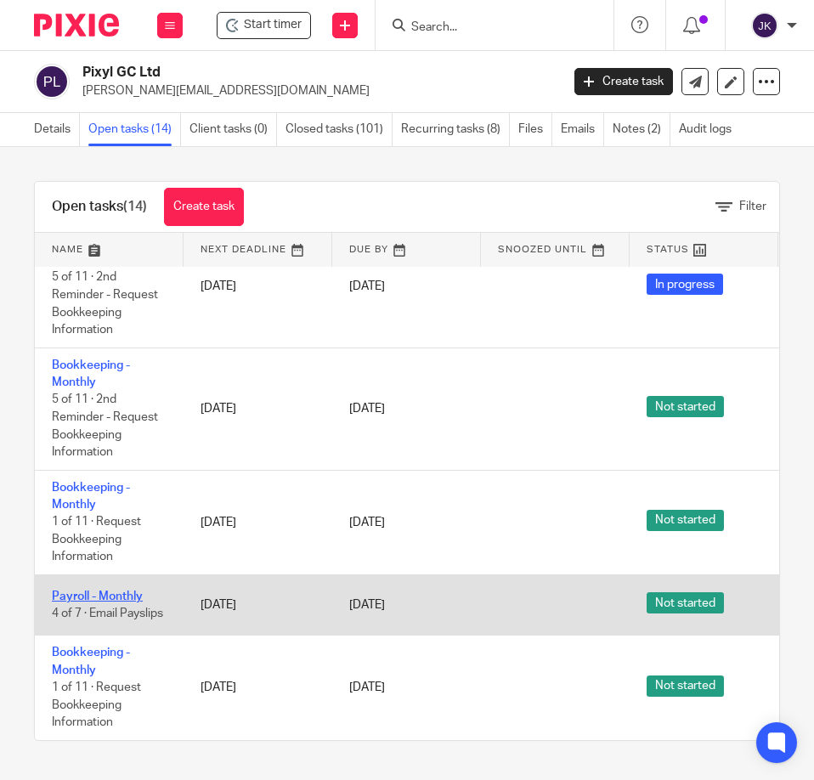
click at [94, 591] on link "Payroll - Monthly" at bounding box center [97, 597] width 91 height 12
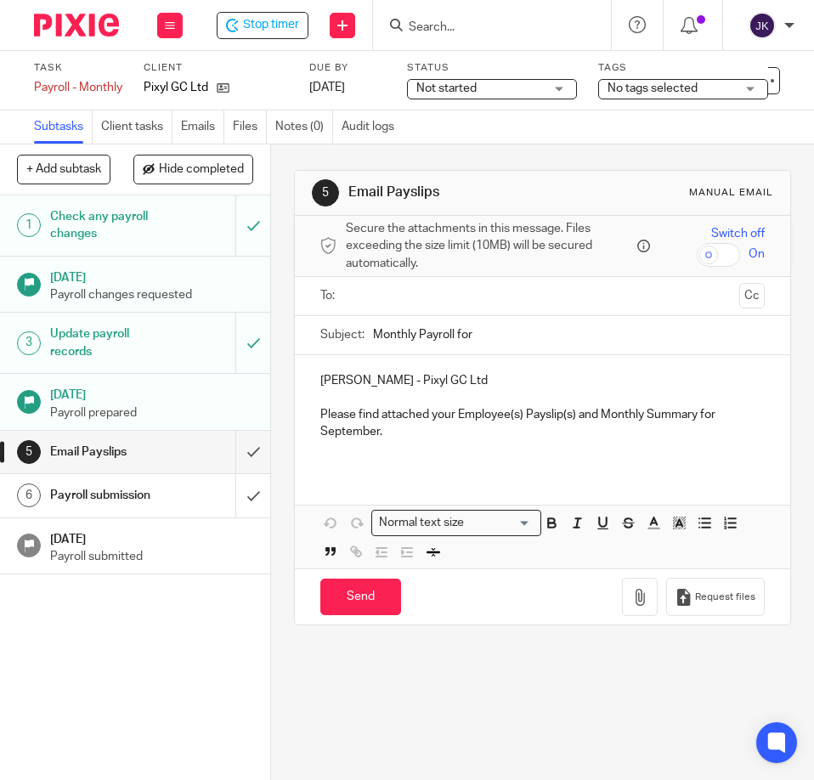
click at [384, 294] on input "text" at bounding box center [542, 297] width 381 height 20
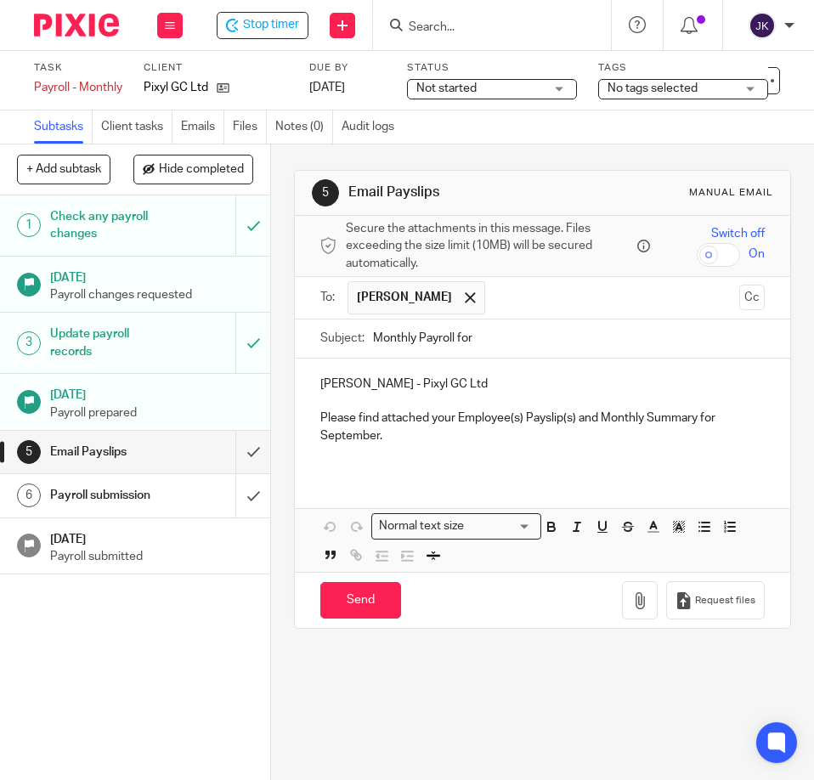
click at [531, 332] on input "Monthly Payroll for" at bounding box center [569, 339] width 392 height 38
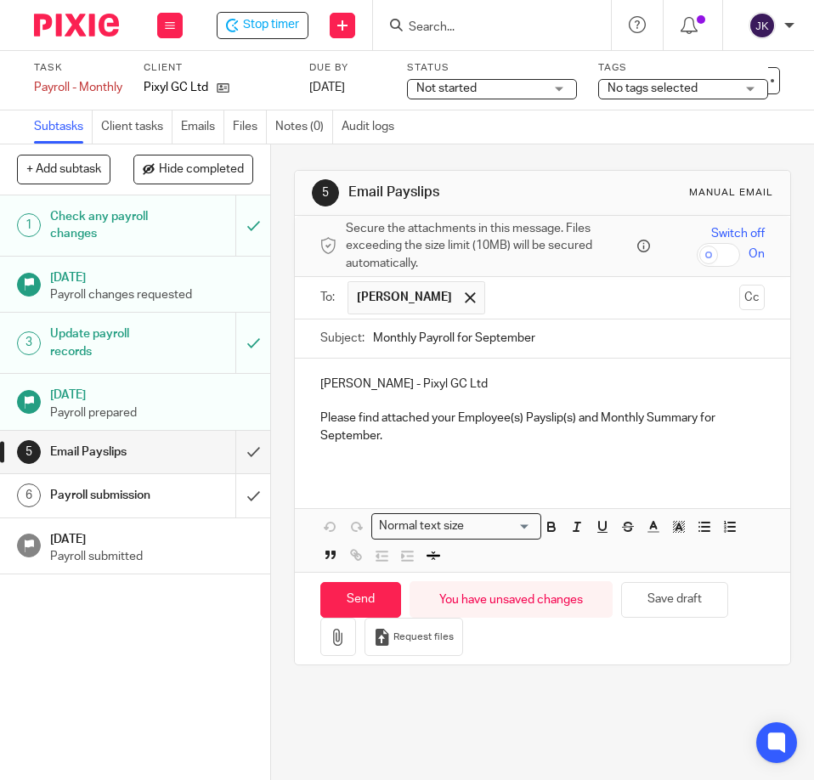
type input "Monthly Payroll for September"
click at [339, 642] on icon "button" at bounding box center [338, 637] width 17 height 17
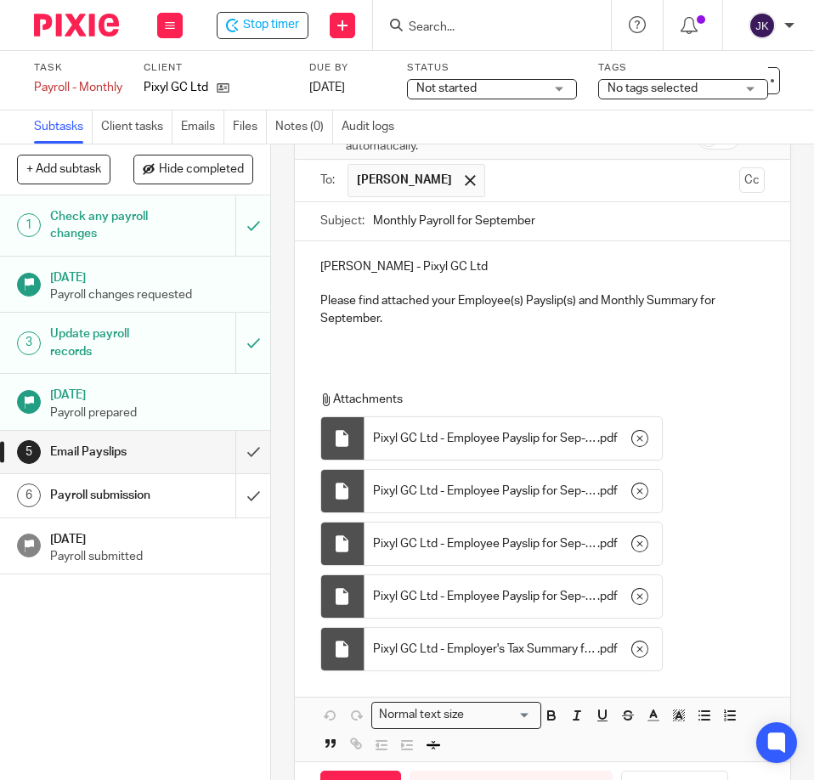
scroll to position [220, 0]
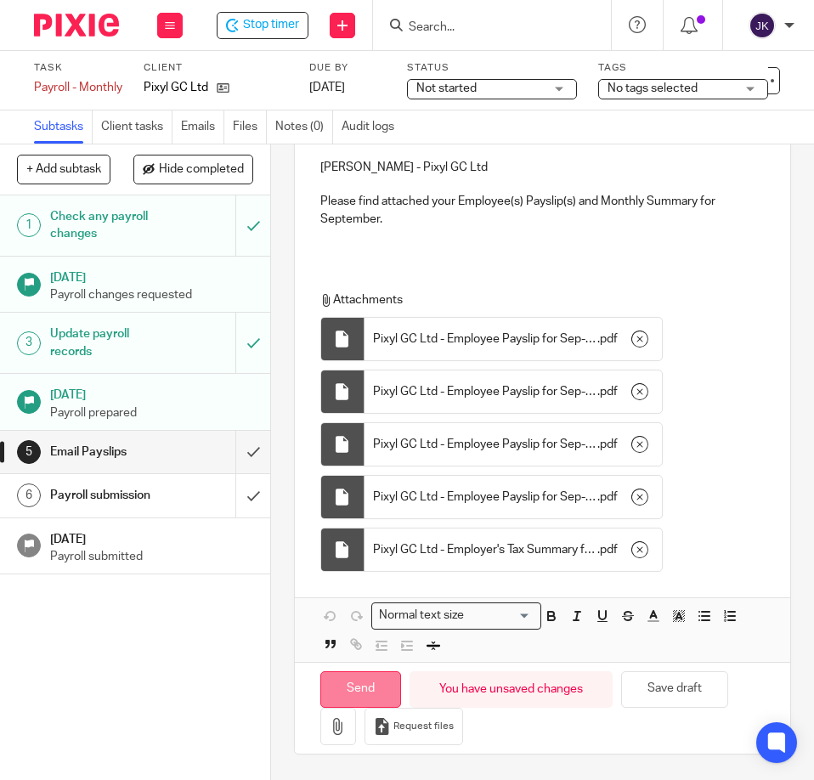
click at [360, 686] on input "Send" at bounding box center [361, 690] width 81 height 37
type input "Sent"
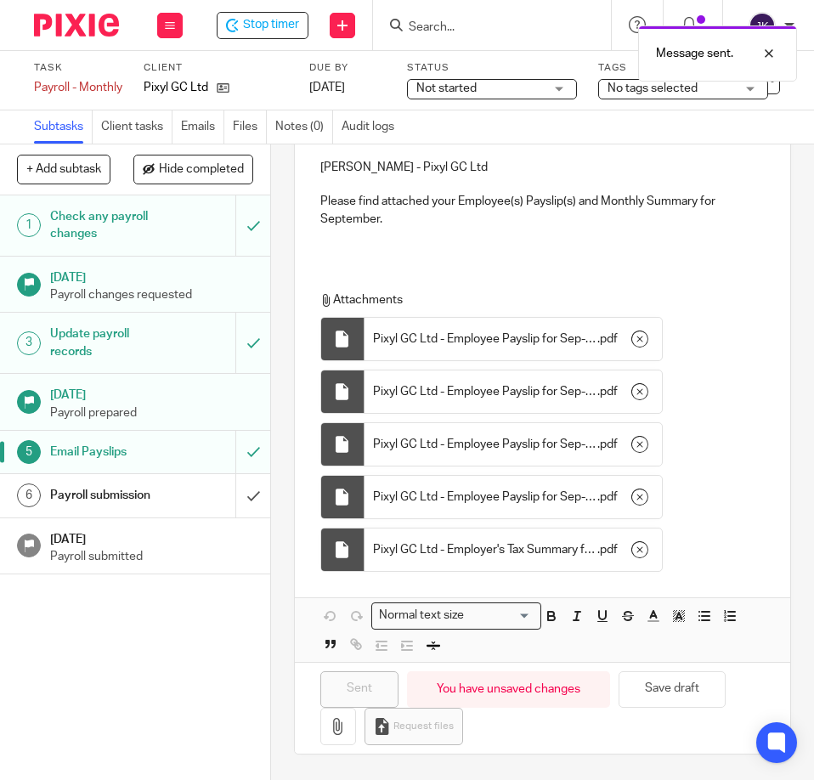
click at [133, 506] on h1 "Payroll submission" at bounding box center [106, 496] width 112 height 26
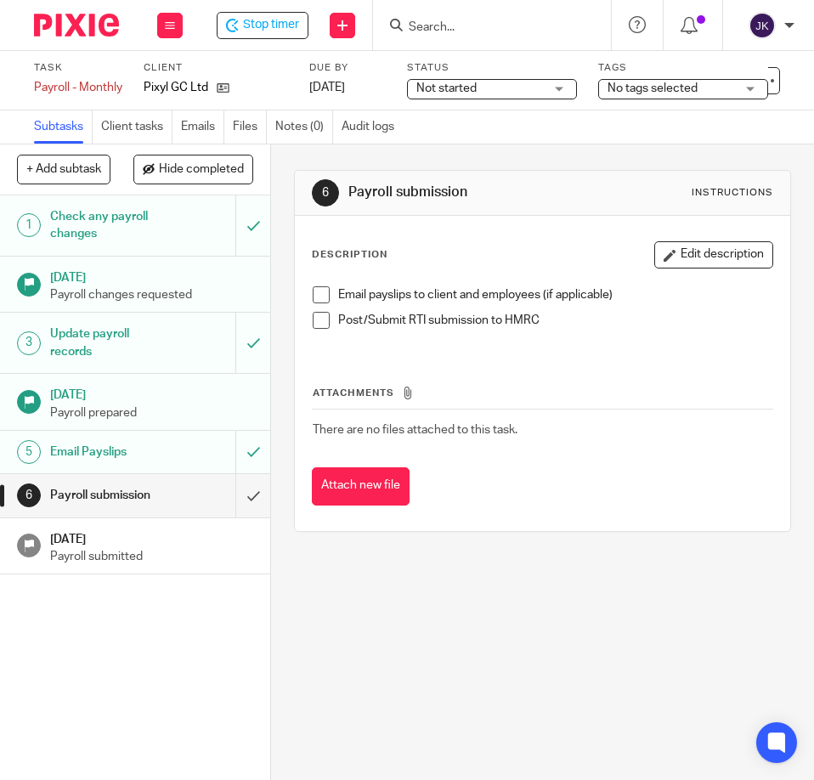
click at [321, 293] on span at bounding box center [321, 295] width 17 height 17
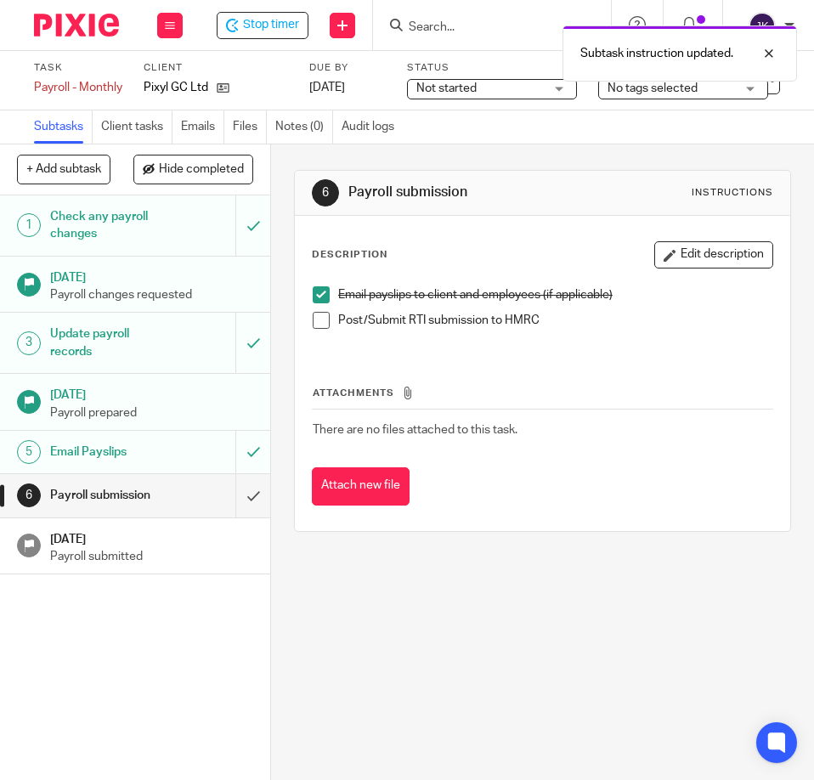
click at [315, 326] on span at bounding box center [321, 320] width 17 height 17
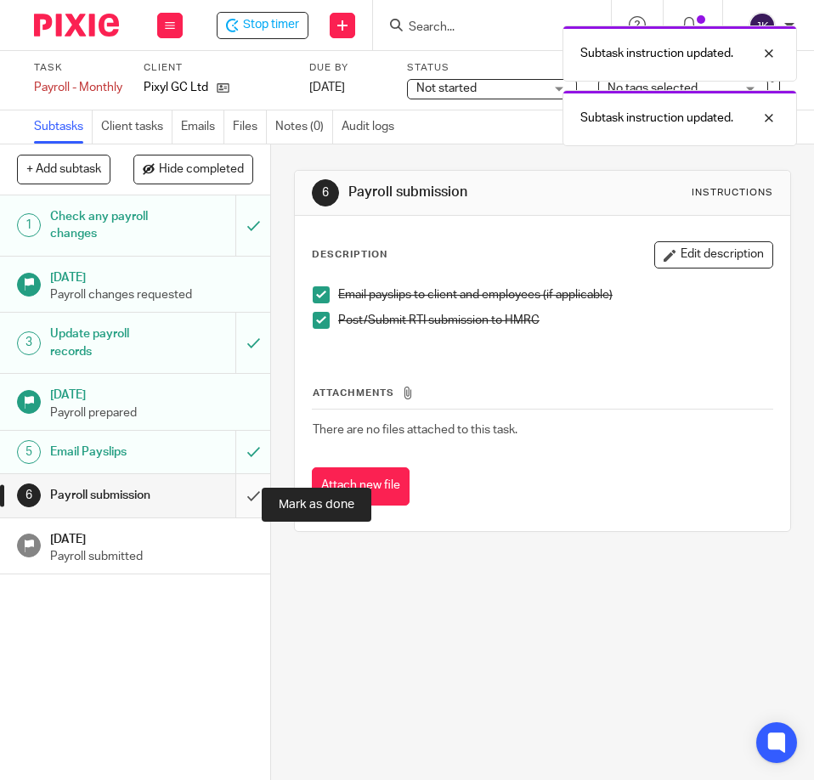
click at [230, 497] on input "submit" at bounding box center [135, 495] width 270 height 43
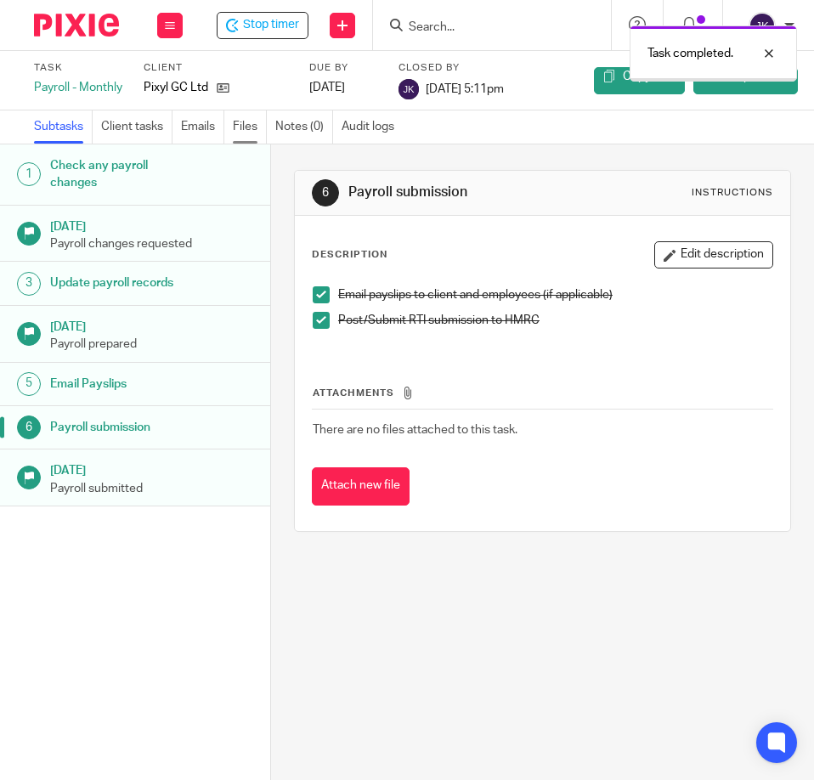
click at [238, 123] on link "Files" at bounding box center [250, 127] width 34 height 33
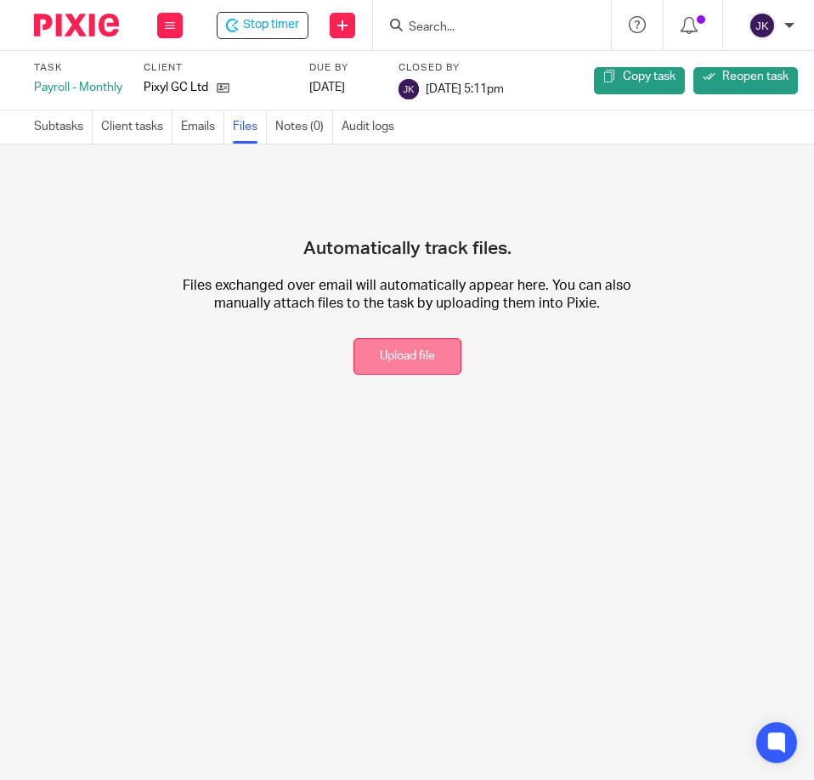
click at [405, 349] on button "Upload file" at bounding box center [408, 356] width 108 height 37
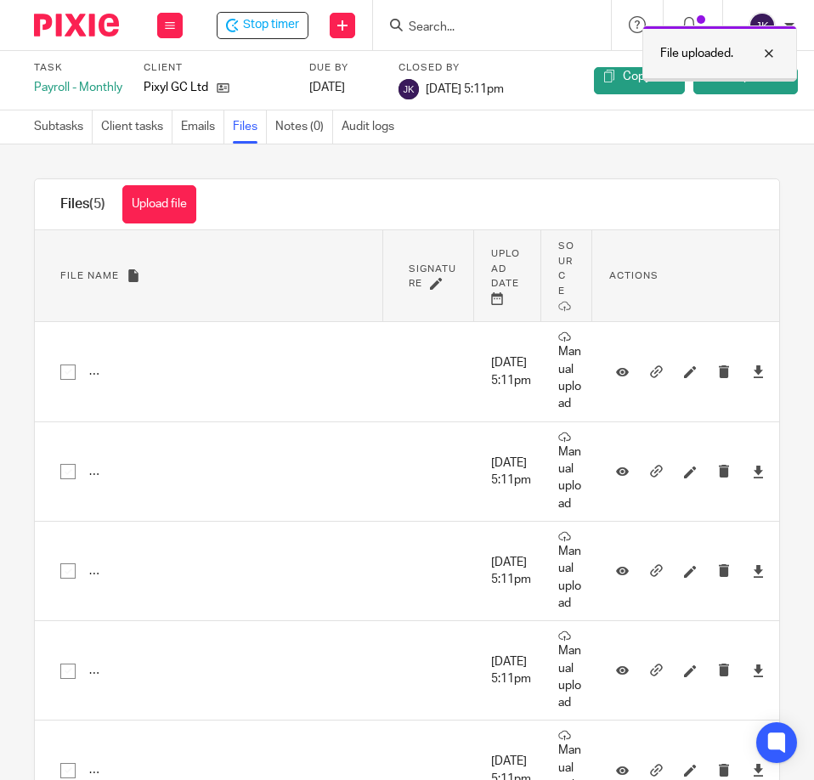
click at [775, 45] on div at bounding box center [757, 53] width 46 height 20
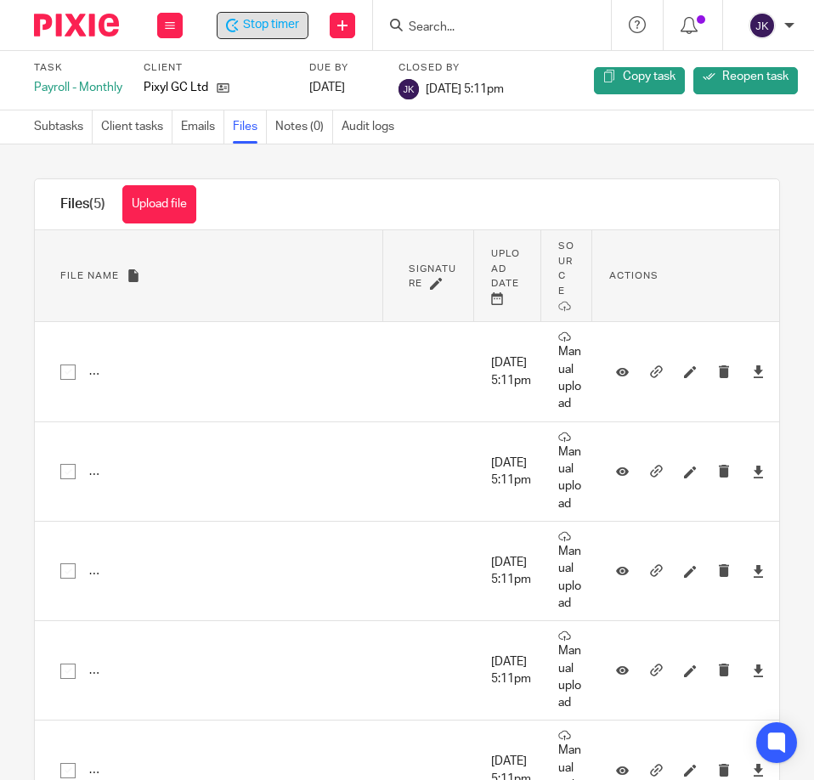
click at [292, 26] on span "Stop timer" at bounding box center [271, 25] width 56 height 18
click at [167, 21] on icon at bounding box center [170, 25] width 10 height 10
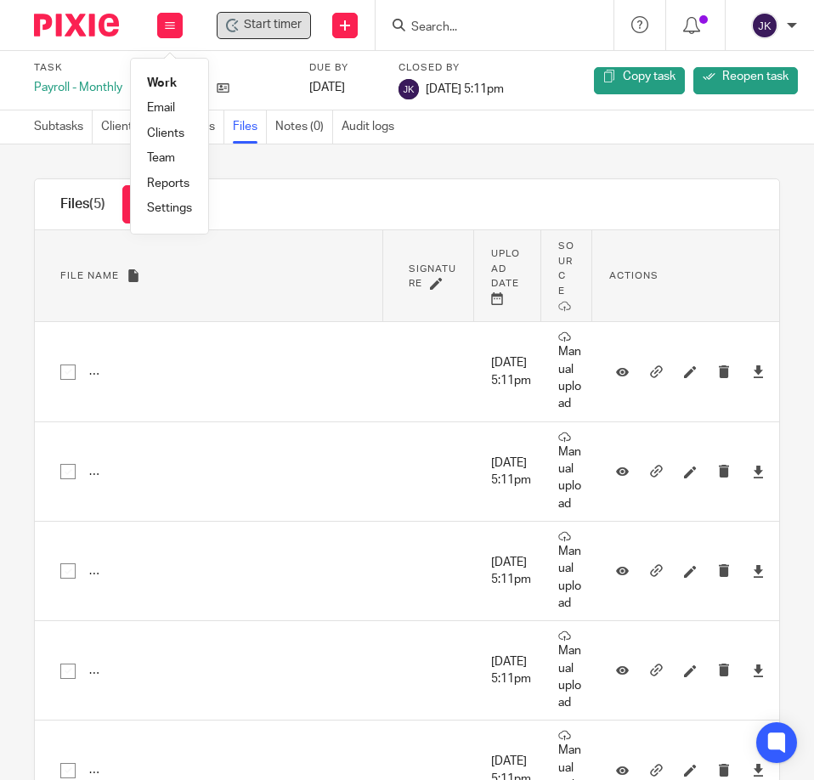
click at [172, 78] on link "Work" at bounding box center [162, 83] width 30 height 12
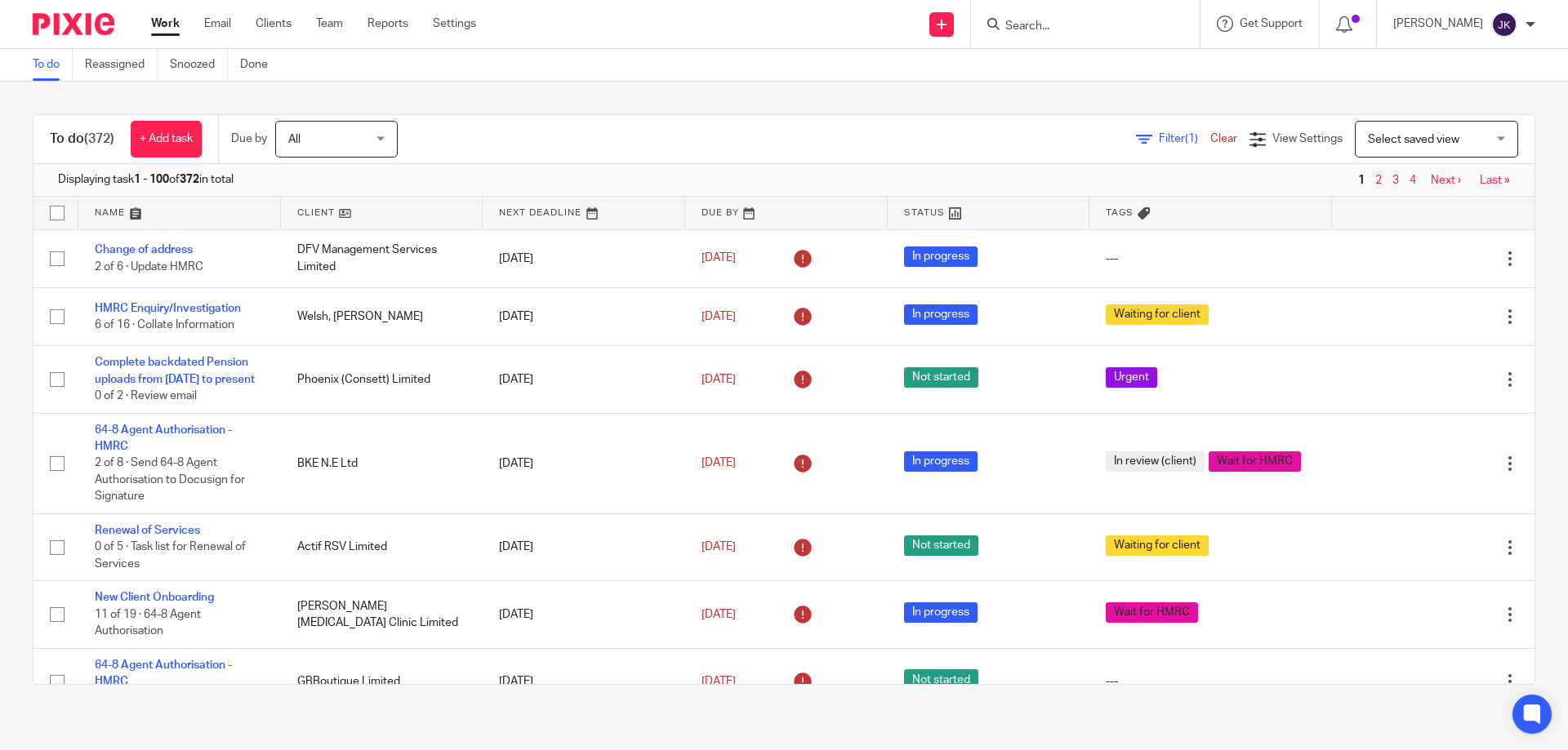
click at [782, 133] on span "(1)" at bounding box center [1192, 139] width 13 height 12
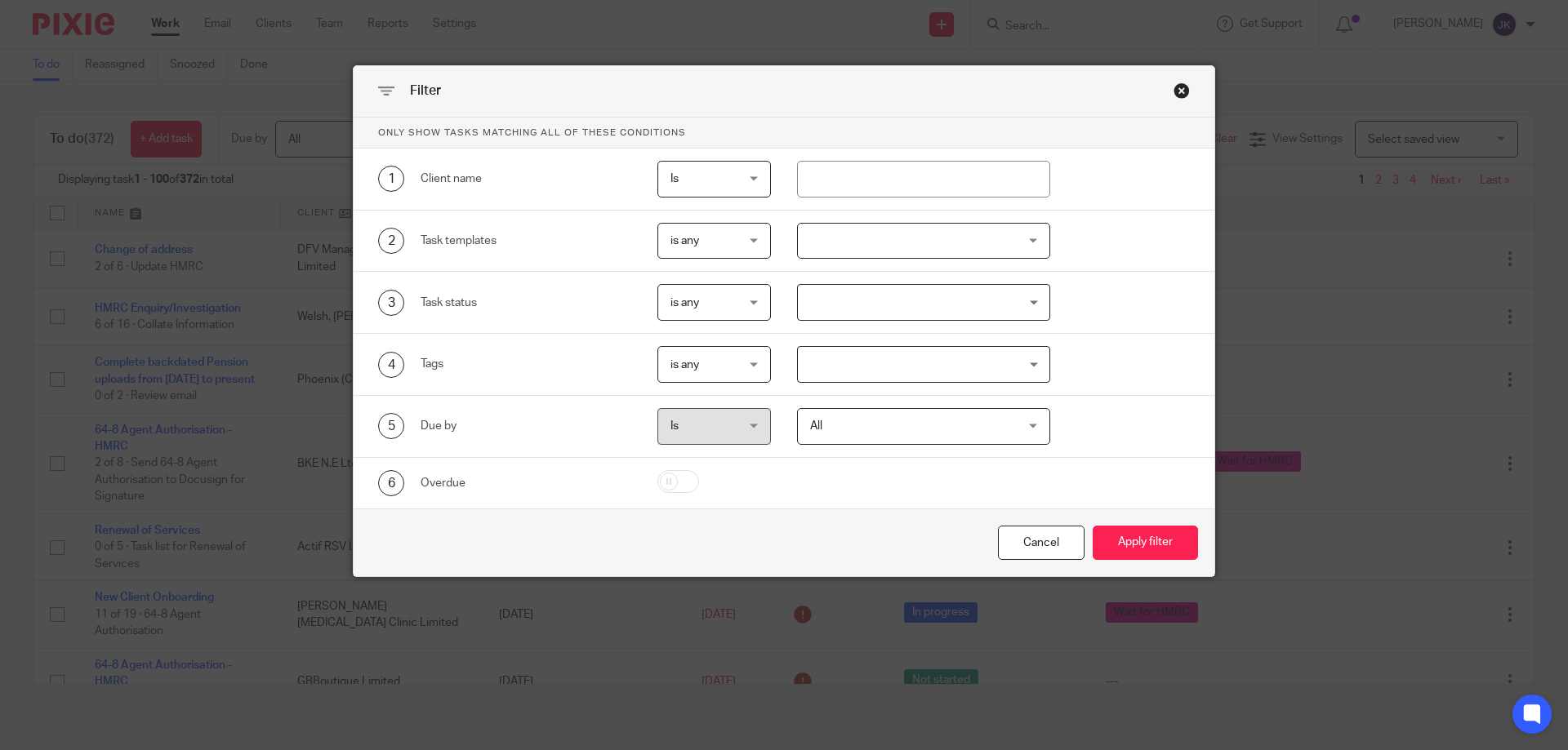
click at [782, 249] on div at bounding box center [924, 241] width 254 height 36
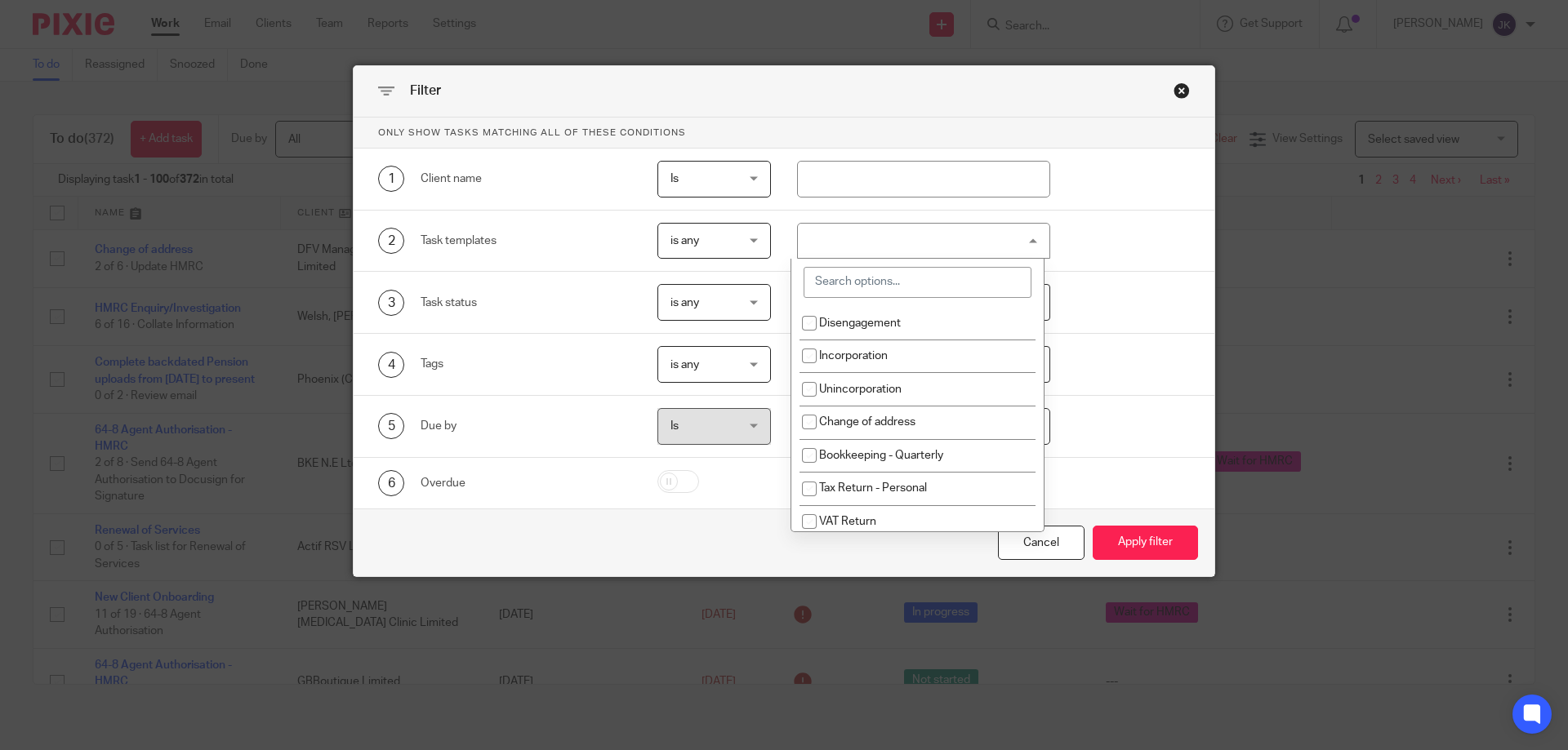
click at [782, 287] on input "search" at bounding box center [918, 282] width 228 height 31
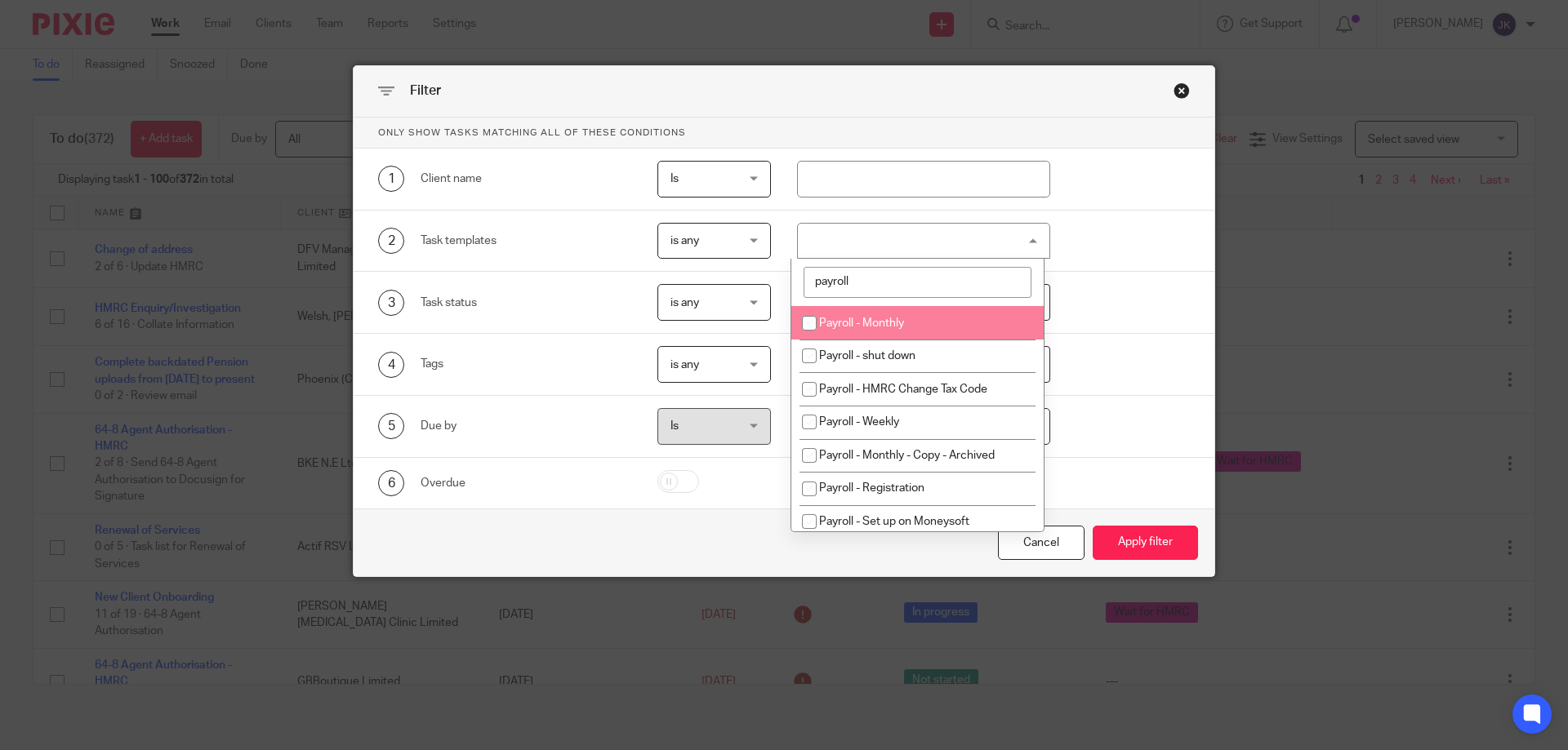
type input "payroll"
click at [782, 322] on li "Payroll - Monthly" at bounding box center [918, 323] width 253 height 34
checkbox input "true"
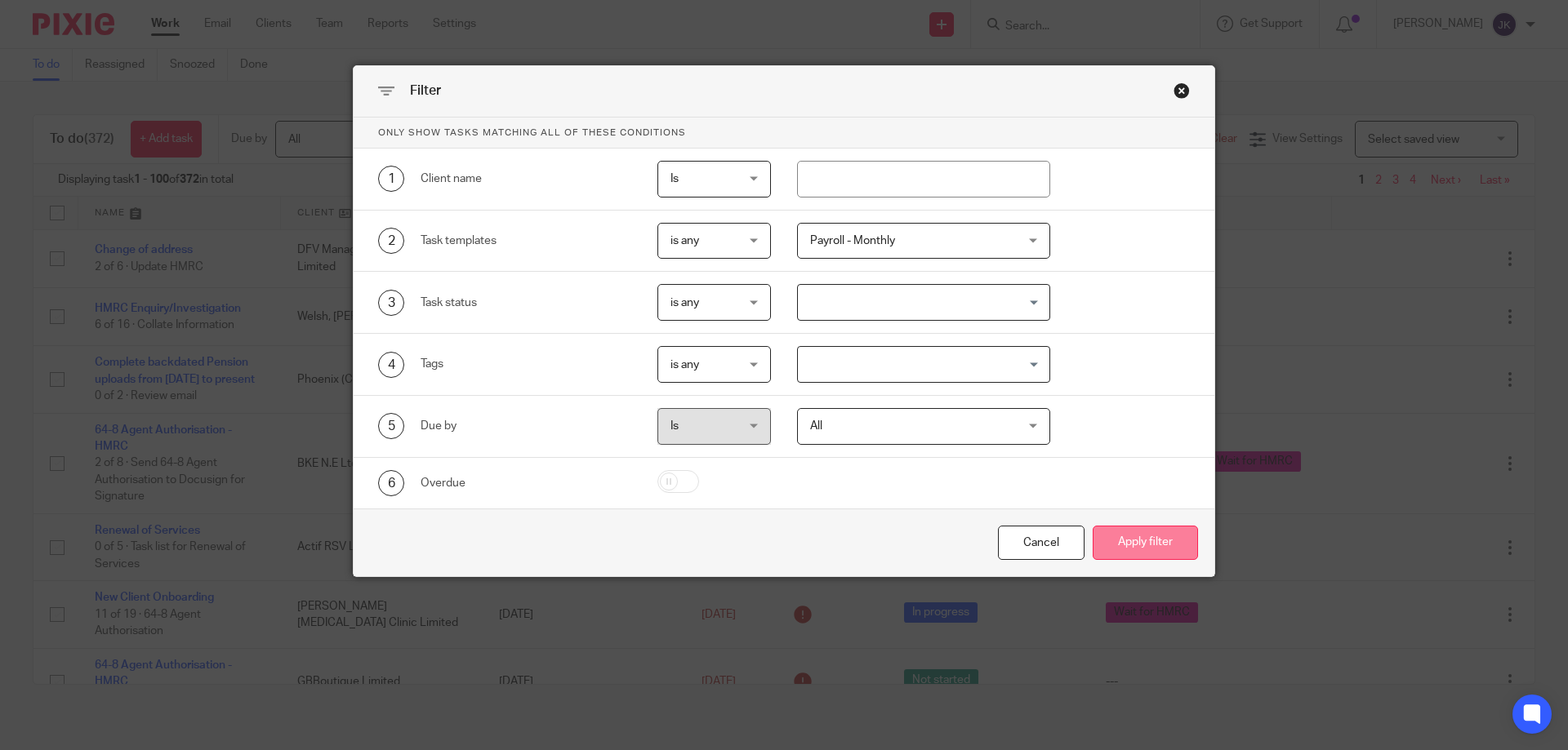
click at [782, 538] on button "Apply filter" at bounding box center [1146, 544] width 106 height 36
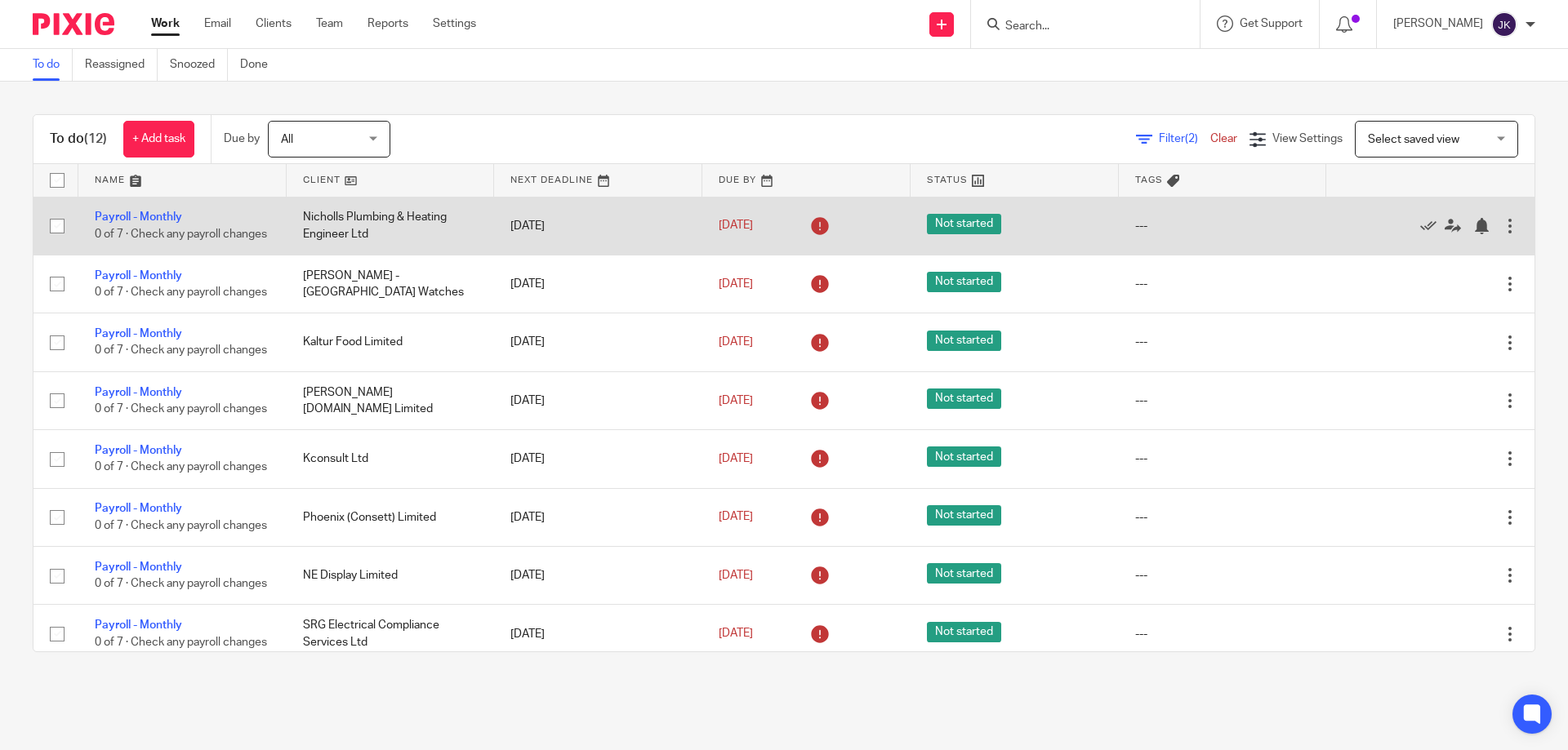
click at [1503, 231] on div at bounding box center [1510, 226] width 16 height 16
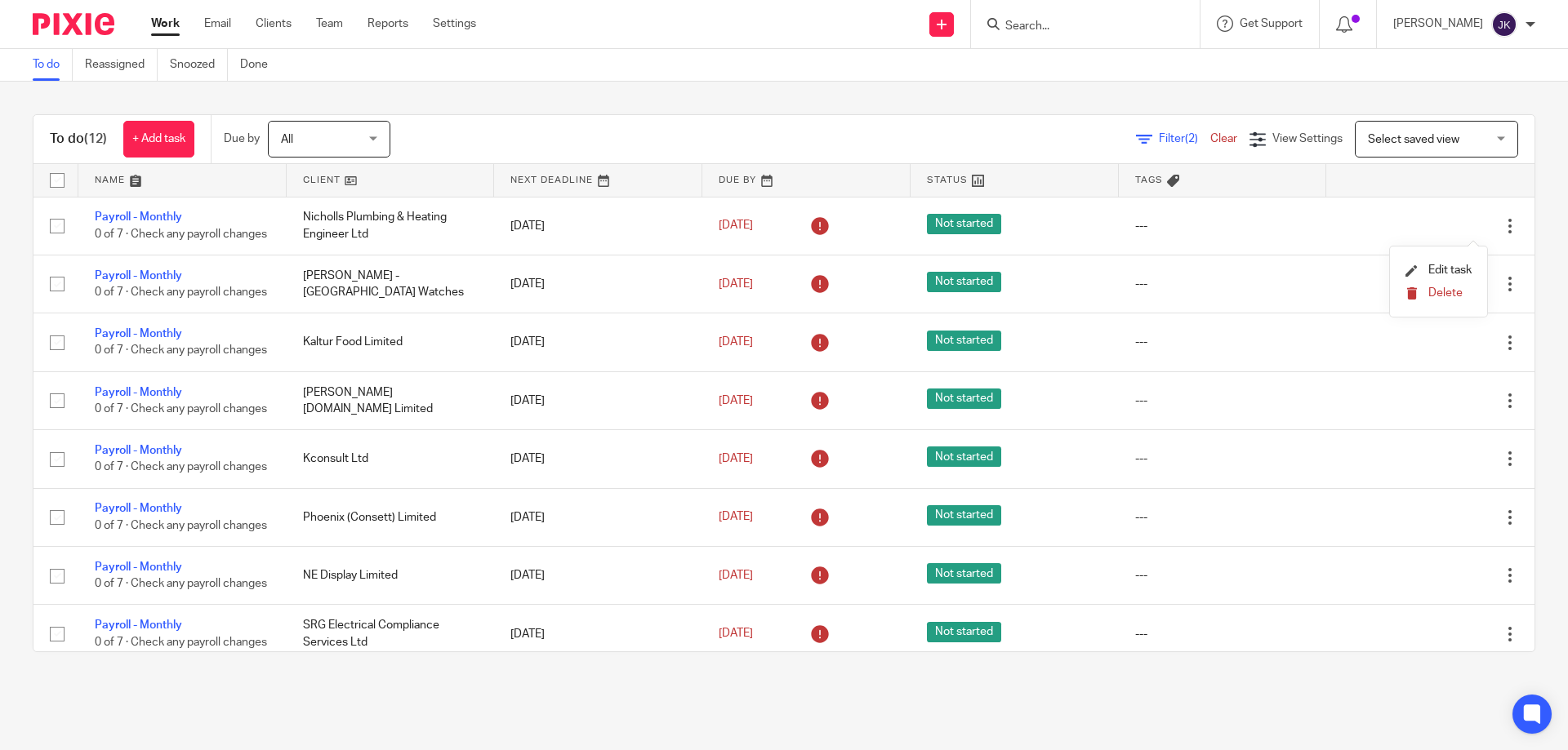
click at [1437, 293] on span "Delete" at bounding box center [1446, 293] width 35 height 12
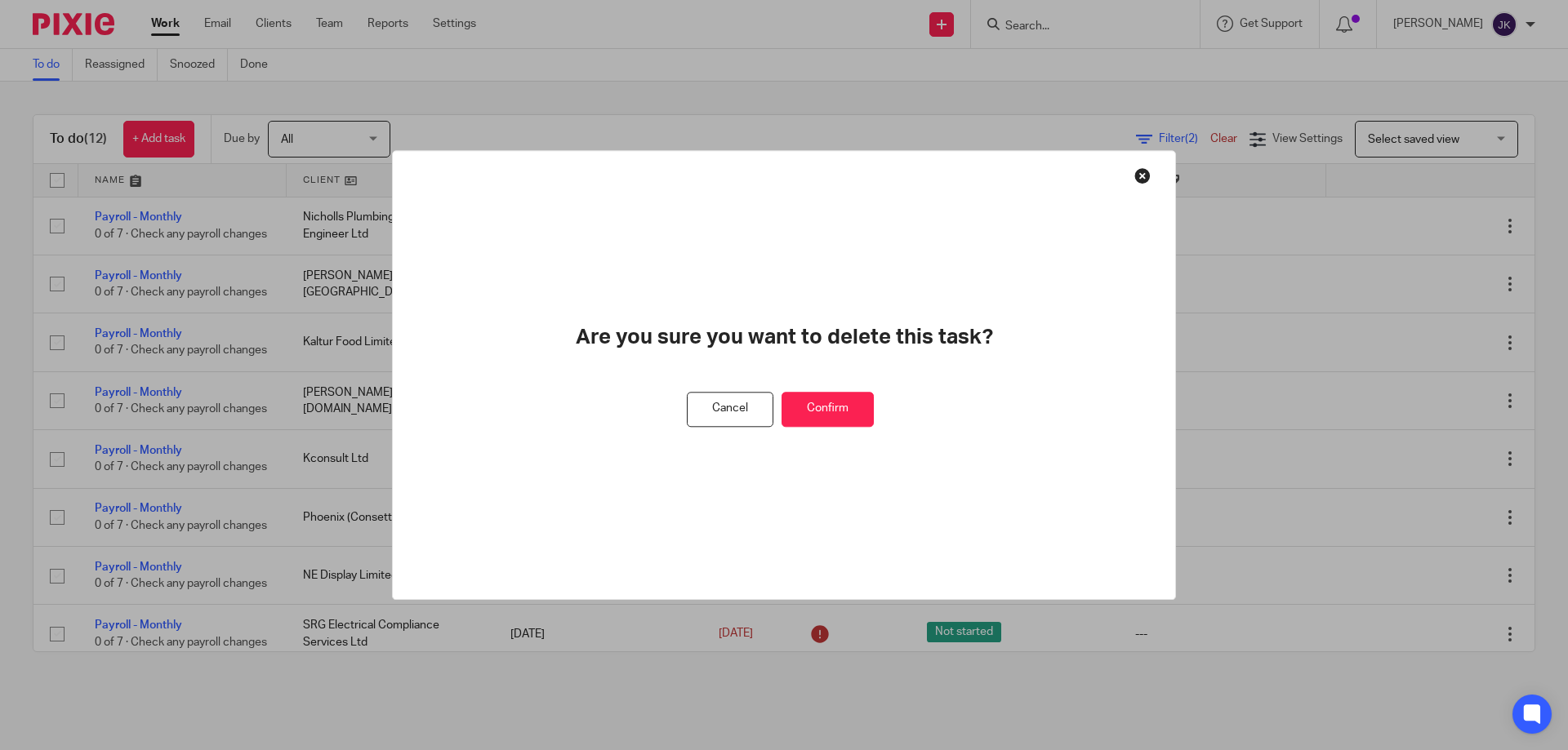
click at [821, 406] on button "Confirm" at bounding box center [828, 409] width 92 height 36
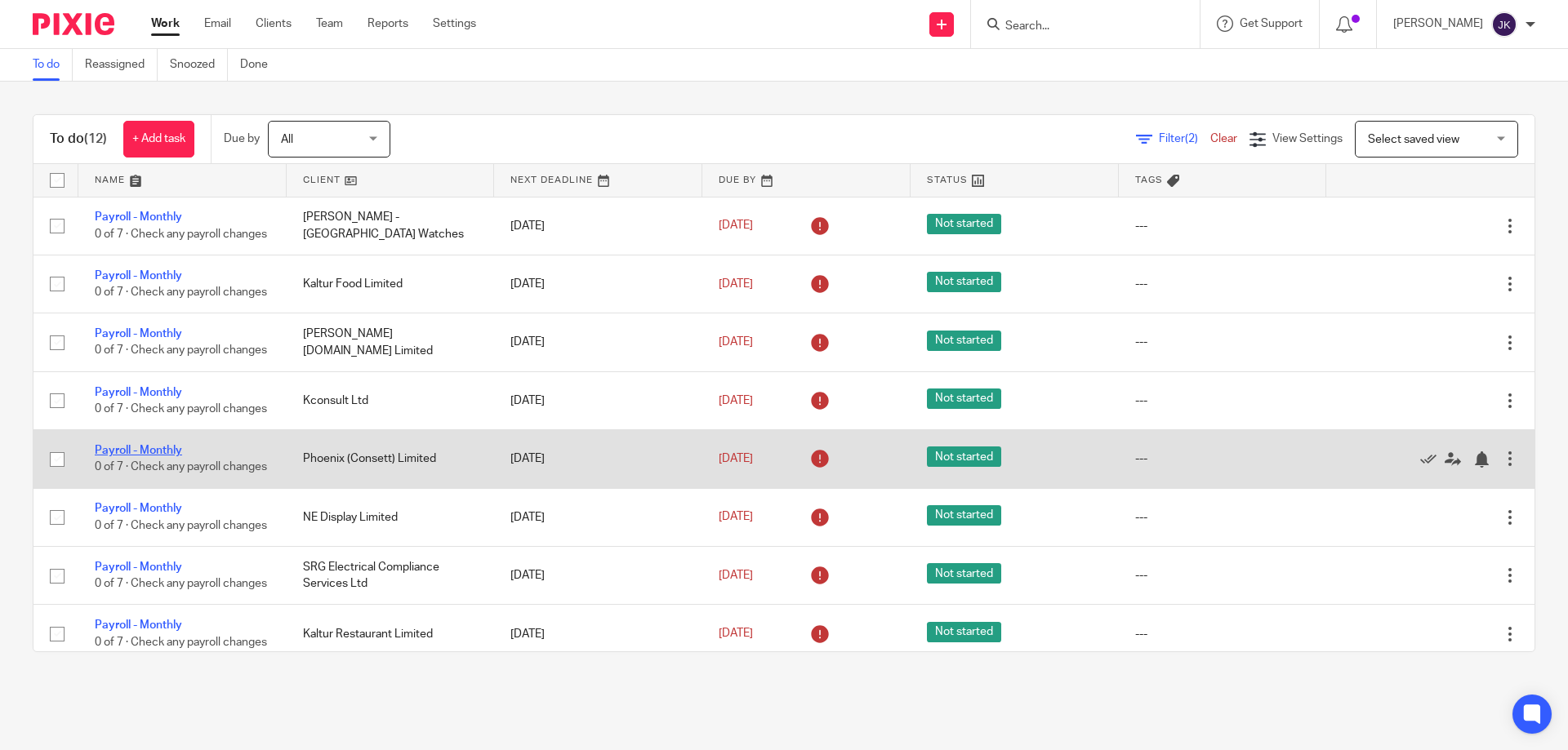
click at [128, 456] on link "Payroll - Monthly" at bounding box center [138, 450] width 87 height 12
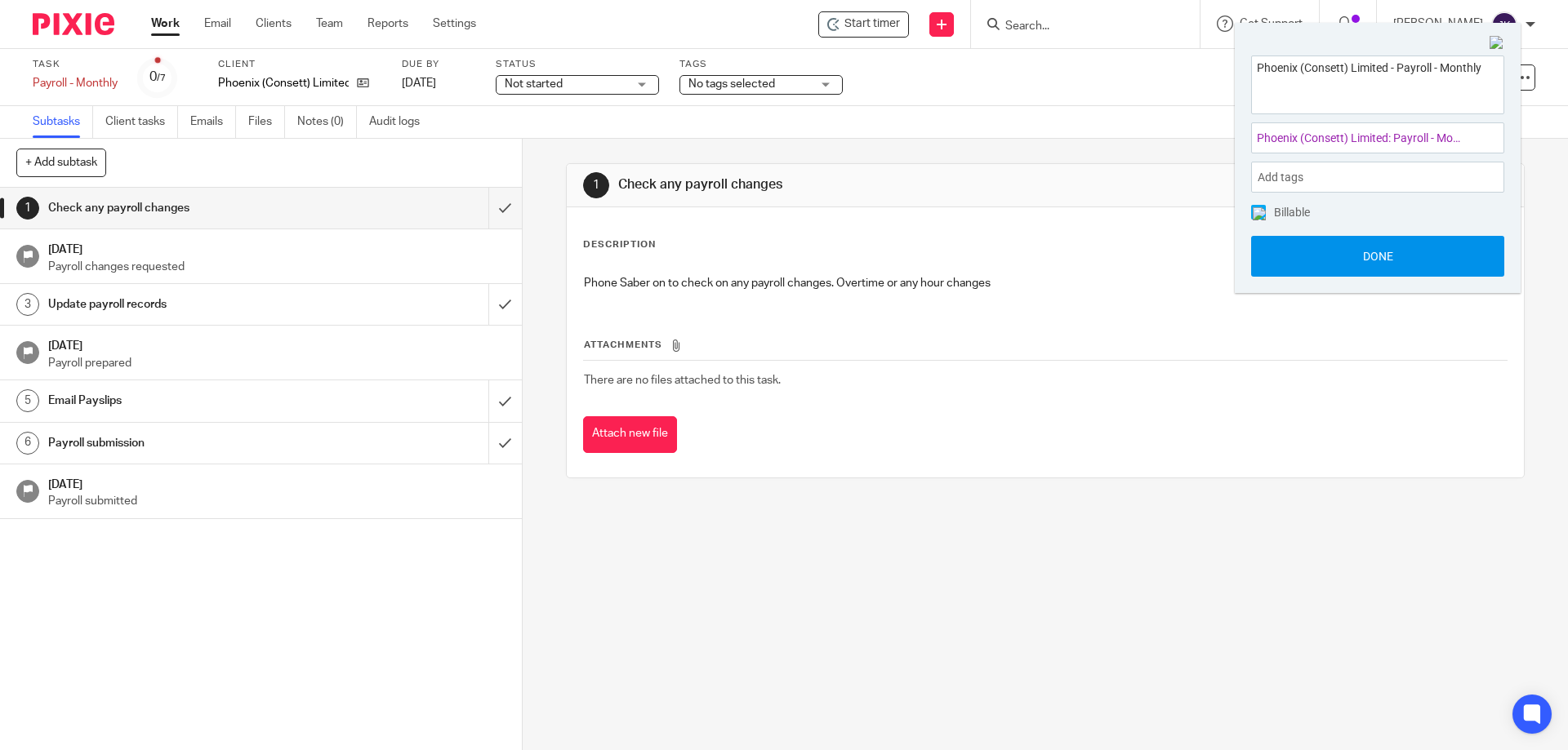
click at [1409, 268] on button "Done" at bounding box center [1379, 256] width 254 height 41
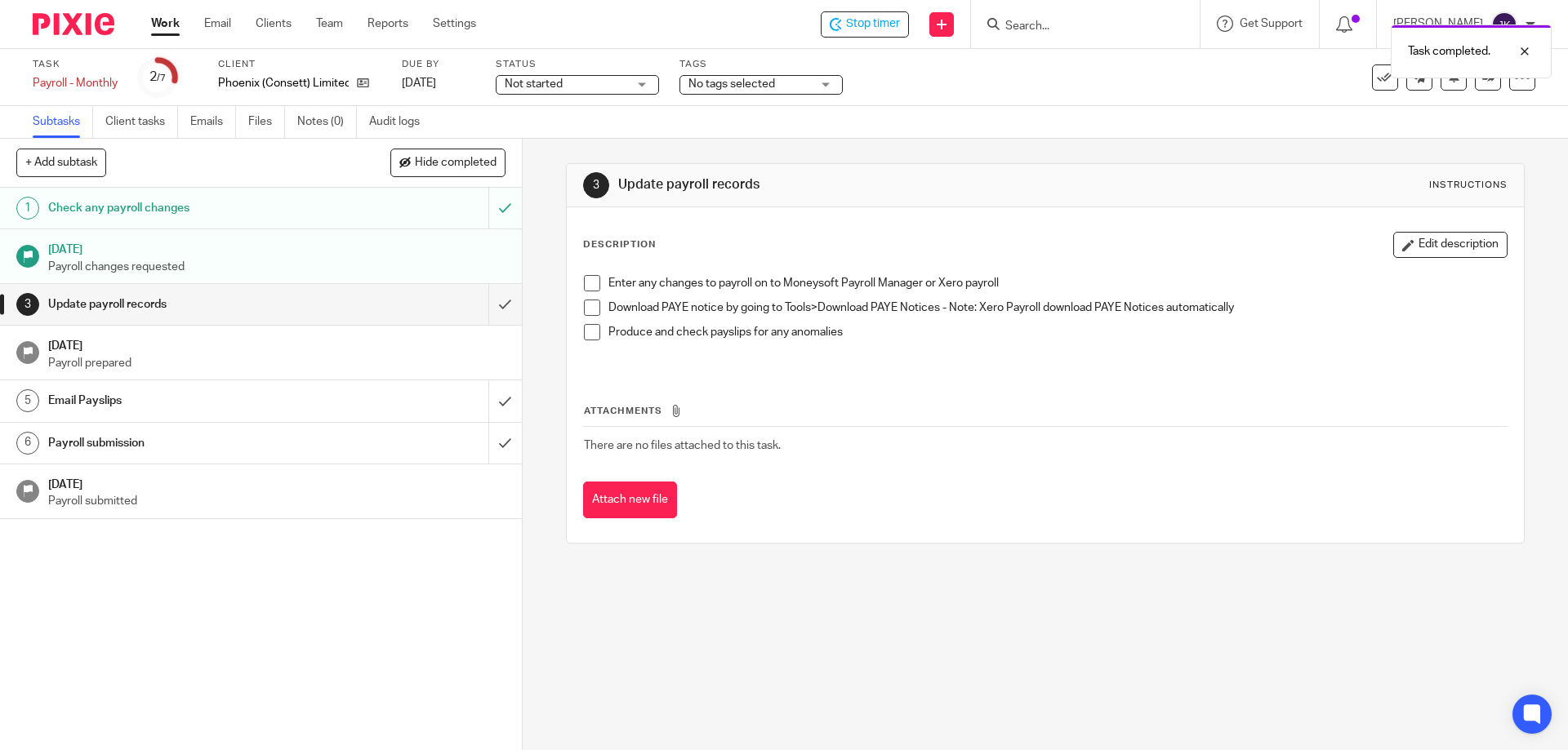
drag, startPoint x: 595, startPoint y: 274, endPoint x: 589, endPoint y: 302, distance: 28.6
click at [596, 276] on div "Enter any changes to payroll on to Moneysoft Payroll Manager or Xero payroll Do…" at bounding box center [1044, 318] width 939 height 103
click at [586, 280] on span at bounding box center [592, 283] width 16 height 16
click at [588, 304] on span at bounding box center [592, 307] width 16 height 16
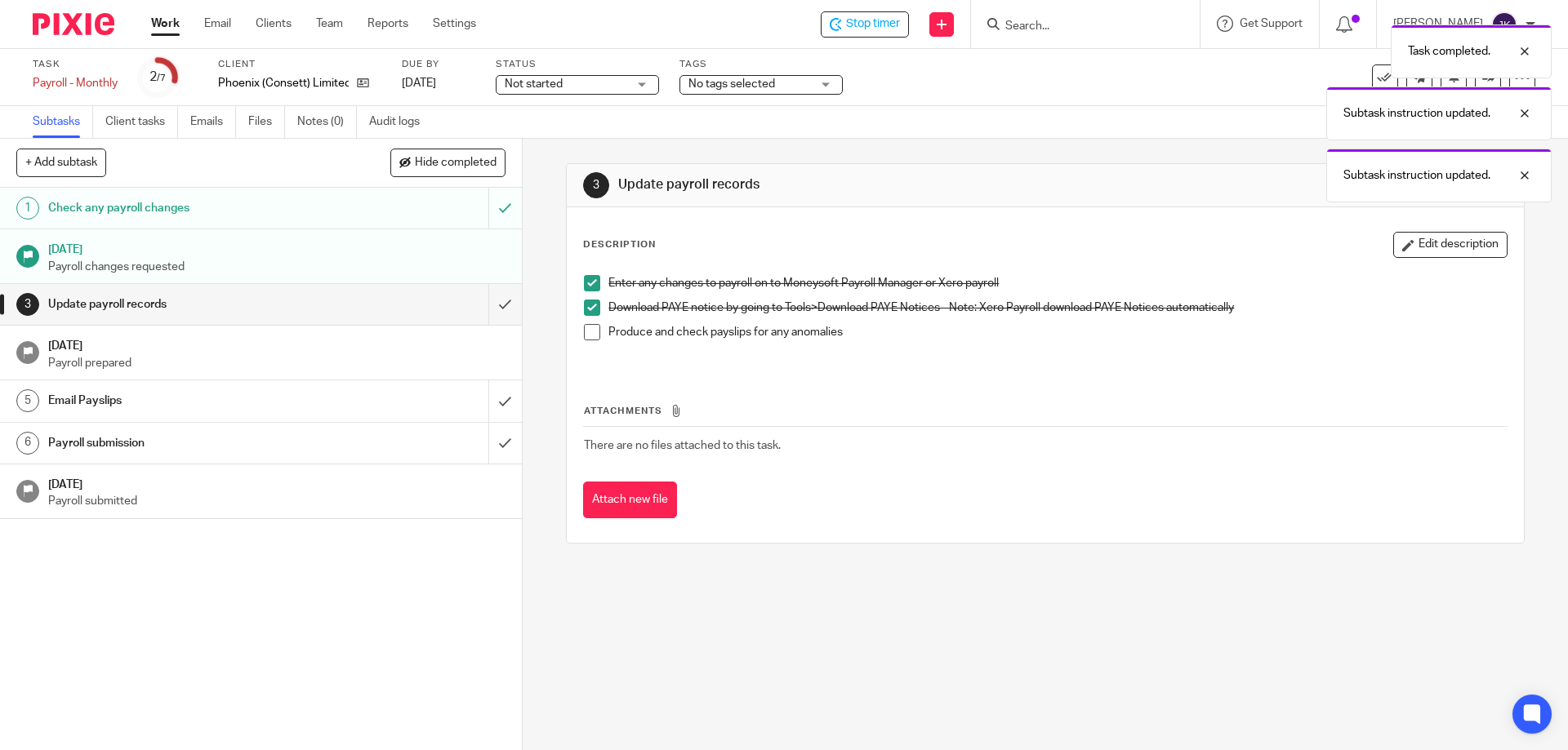
click at [591, 331] on span at bounding box center [592, 332] width 16 height 16
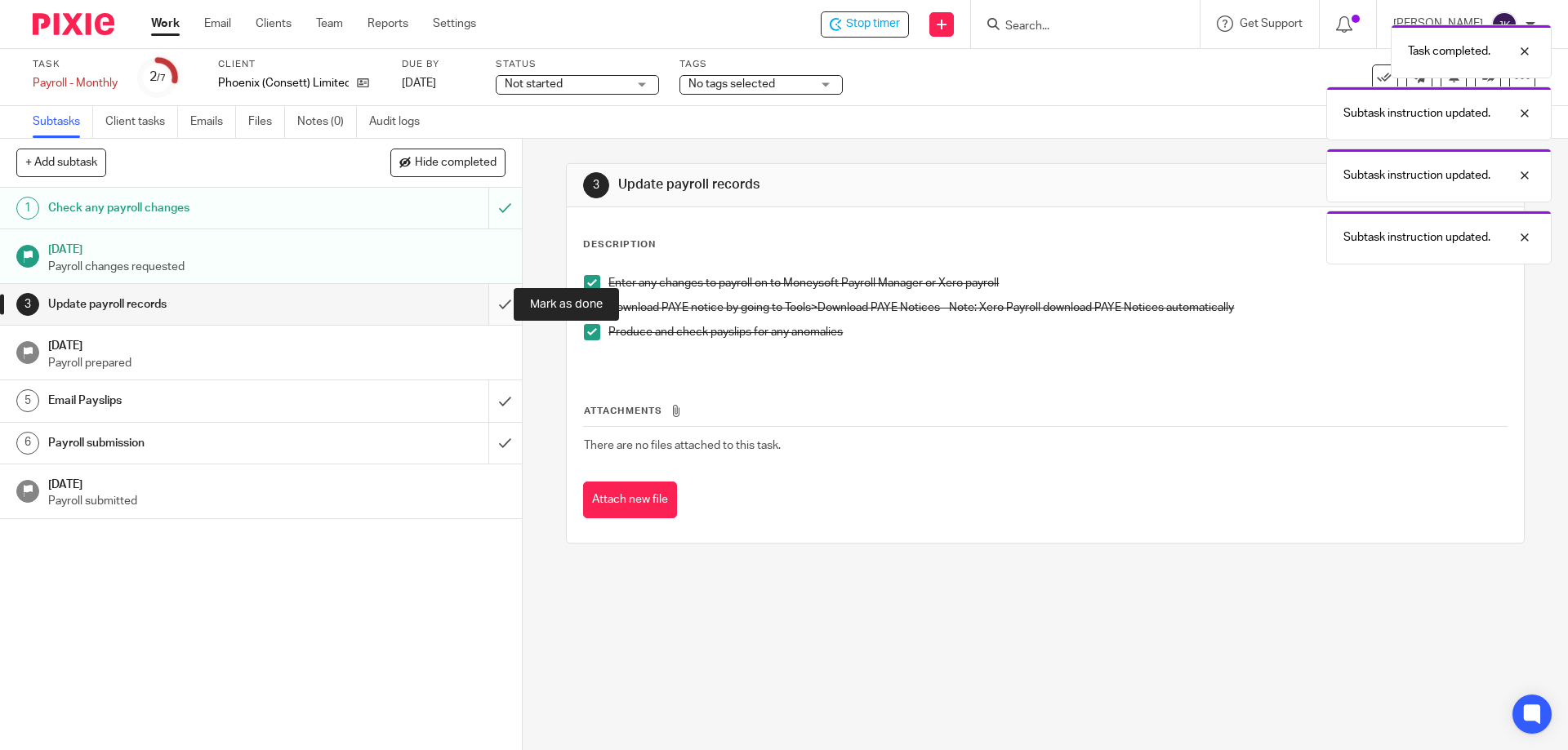
click at [494, 313] on input "submit" at bounding box center [260, 304] width 522 height 41
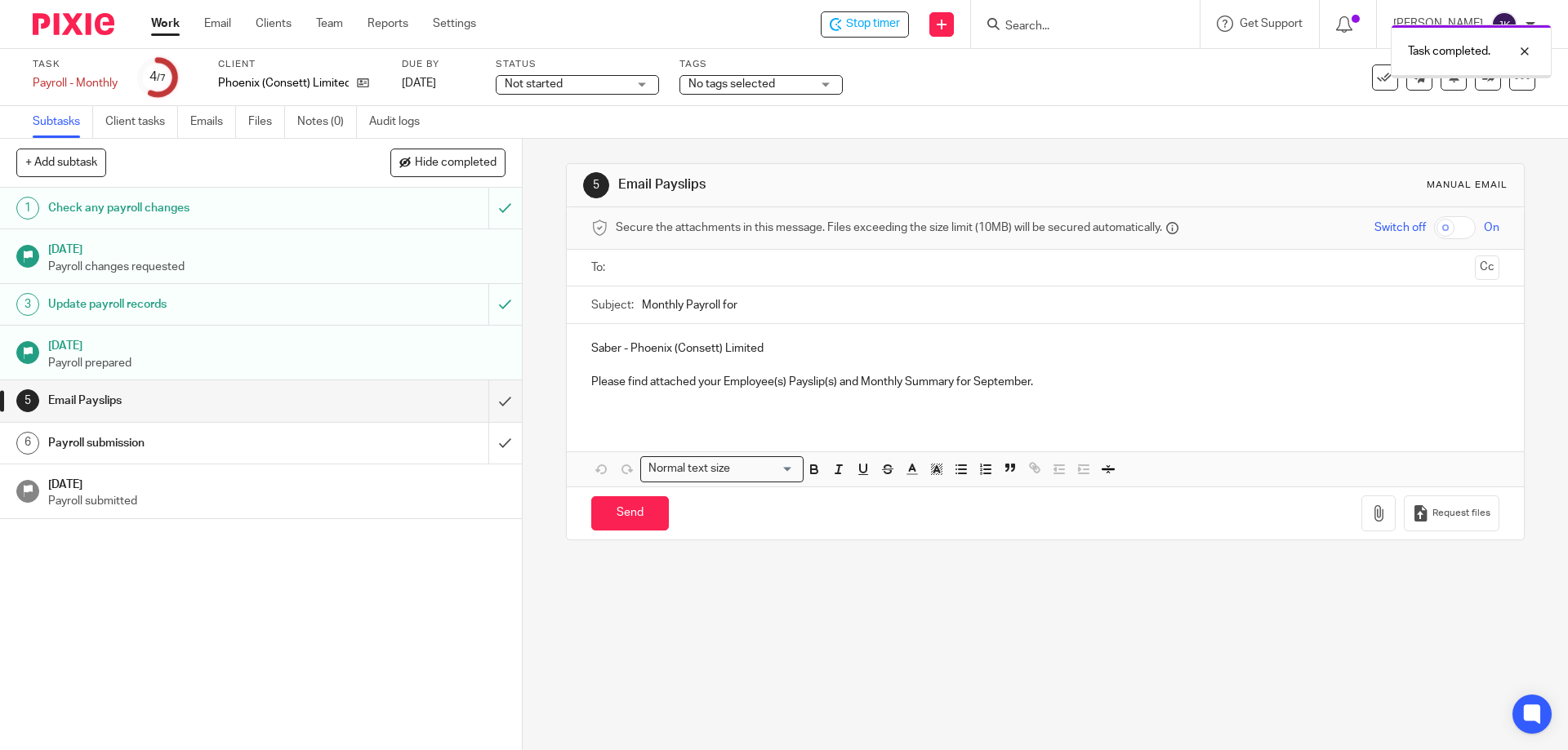
click at [630, 277] on ul at bounding box center [1046, 268] width 857 height 27
click at [633, 267] on input "text" at bounding box center [1044, 269] width 846 height 19
click at [814, 296] on input "Monthly Payroll for" at bounding box center [1070, 309] width 857 height 36
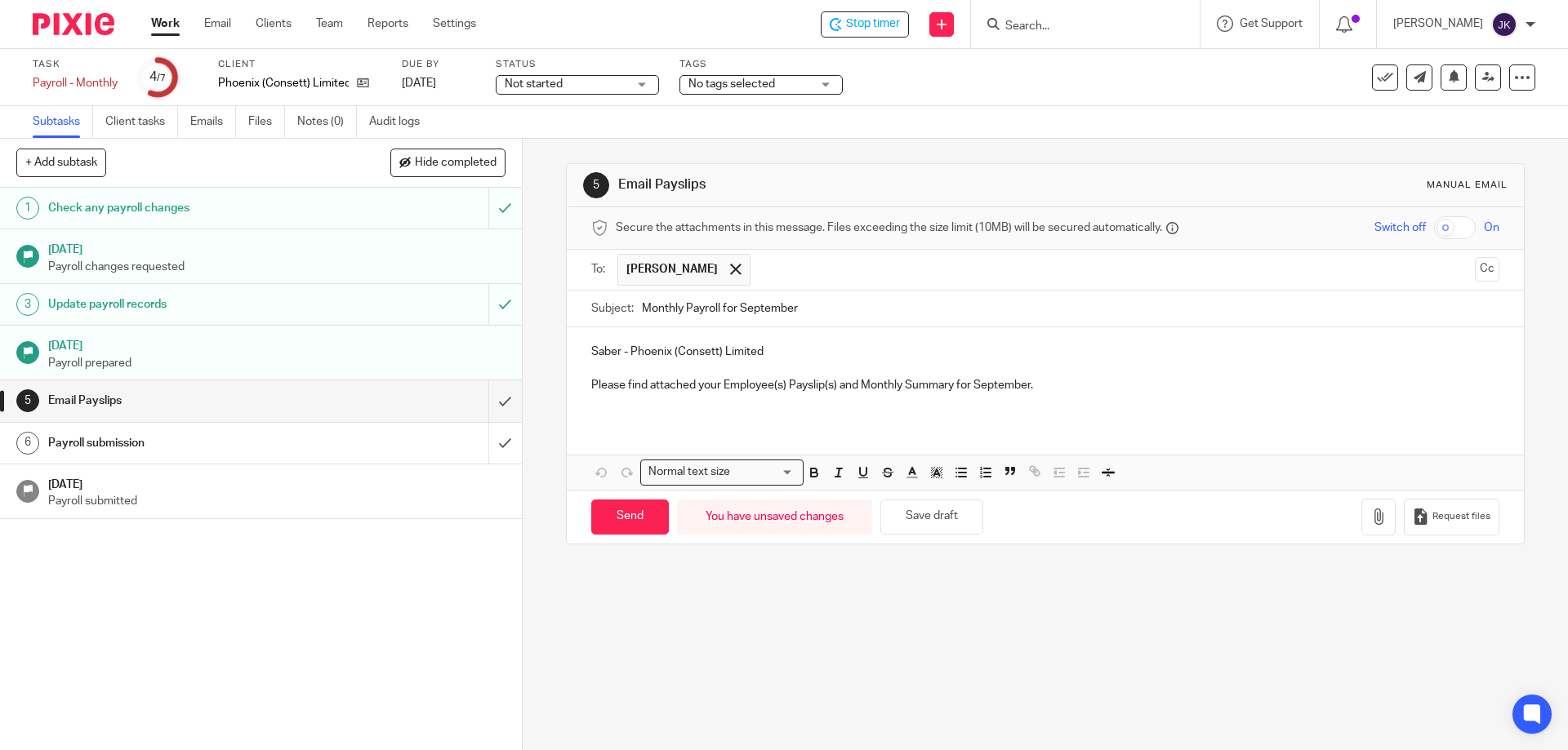
type input "Monthly Payroll for September"
click at [1108, 378] on p "Please find attached your Employee(s) Payslip(s) and Monthly Summary for Septem…" at bounding box center [1045, 385] width 908 height 16
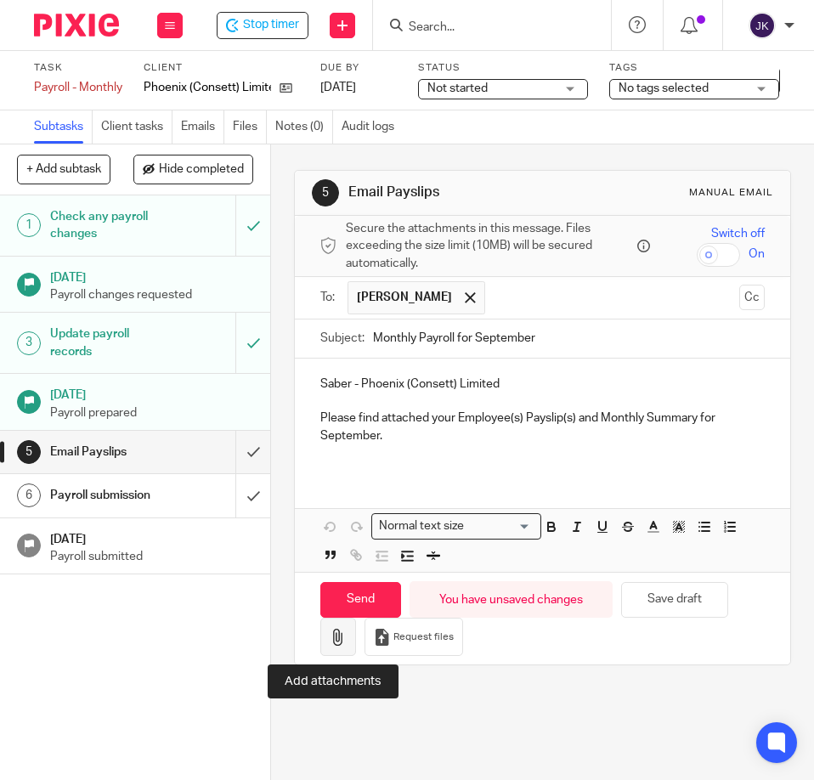
click at [330, 641] on icon "button" at bounding box center [338, 637] width 17 height 17
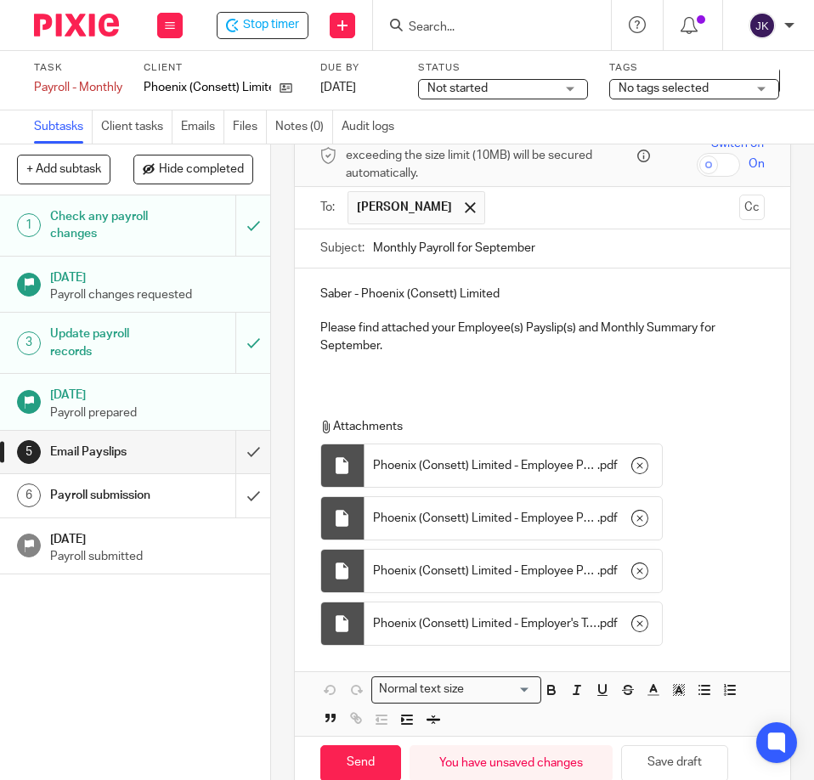
scroll to position [167, 0]
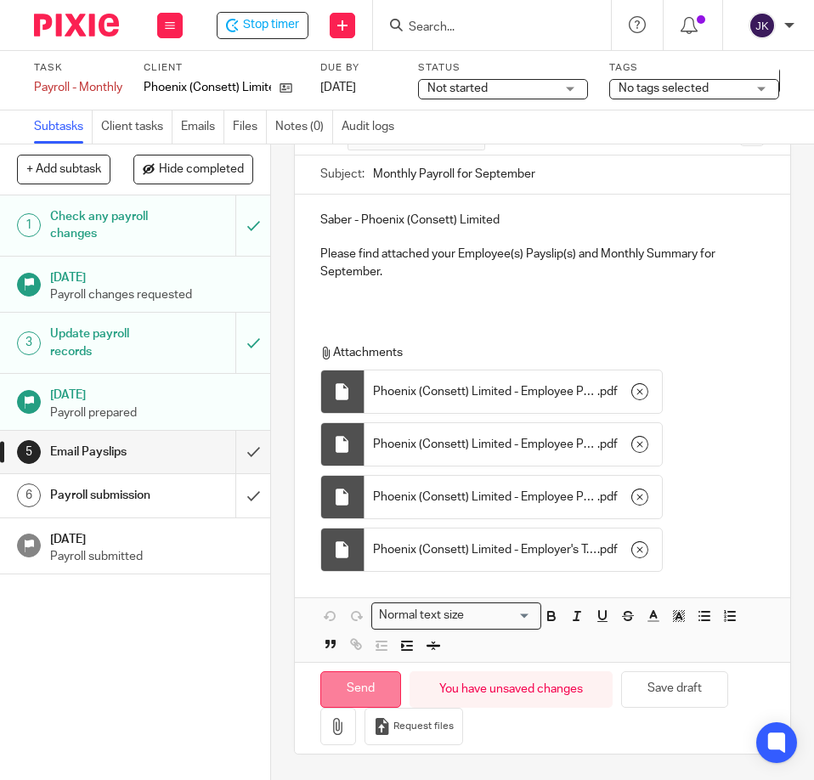
click at [345, 689] on input "Send" at bounding box center [361, 690] width 81 height 37
type input "Sent"
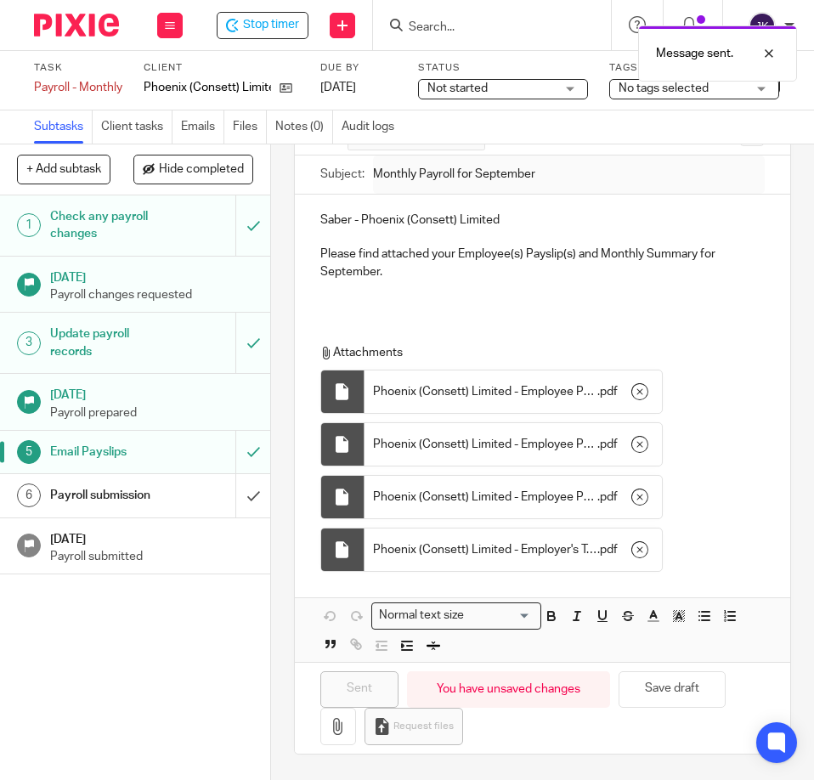
click at [157, 497] on div "Payroll submission" at bounding box center [134, 496] width 169 height 26
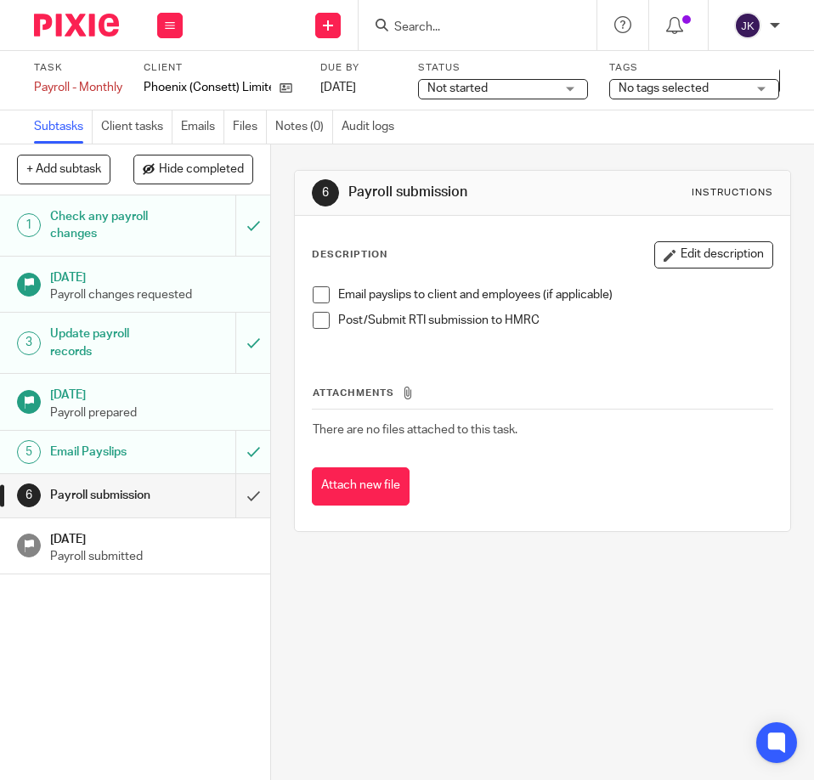
click at [315, 298] on span at bounding box center [321, 295] width 17 height 17
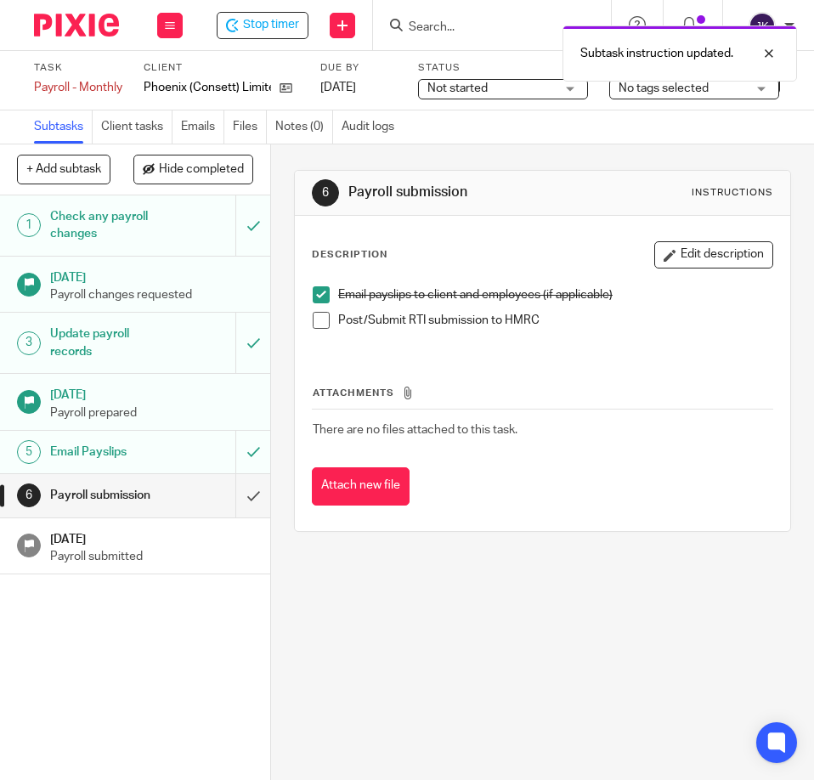
click at [315, 320] on span at bounding box center [321, 320] width 17 height 17
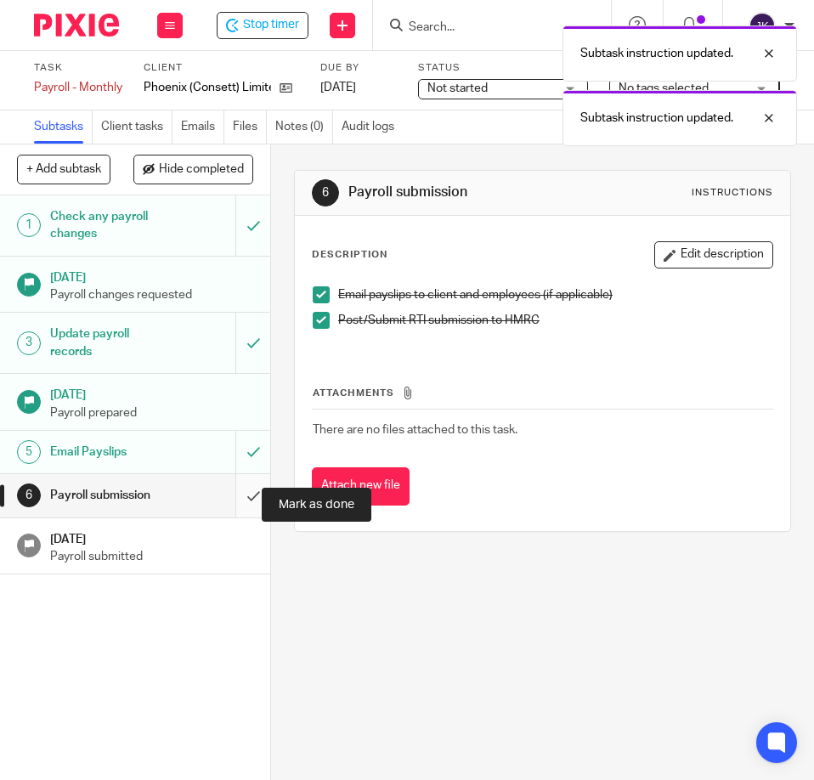
click at [229, 516] on input "submit" at bounding box center [135, 495] width 270 height 43
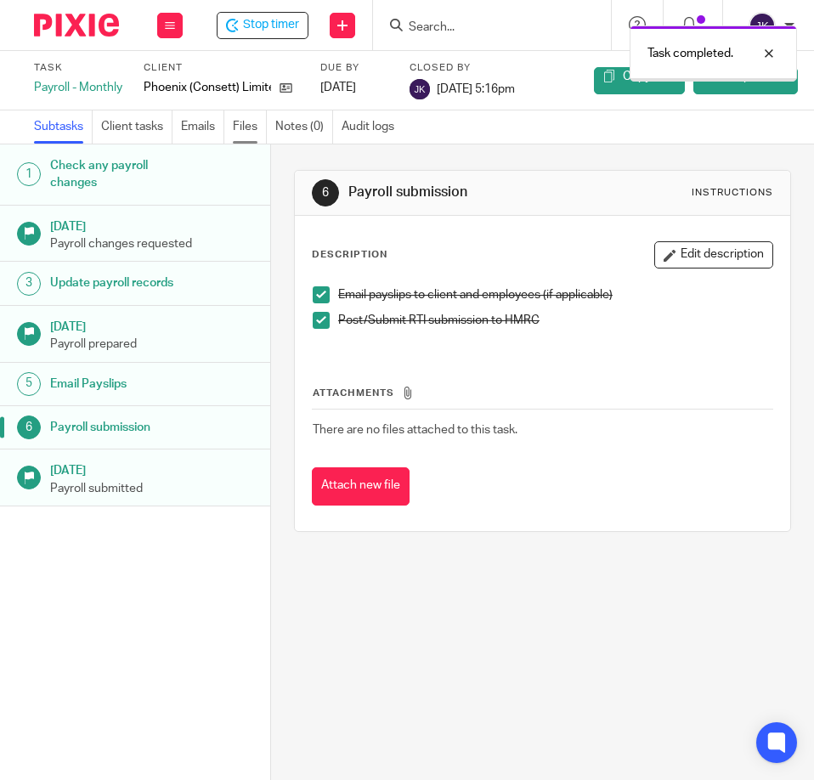
click at [250, 129] on link "Files" at bounding box center [250, 127] width 34 height 33
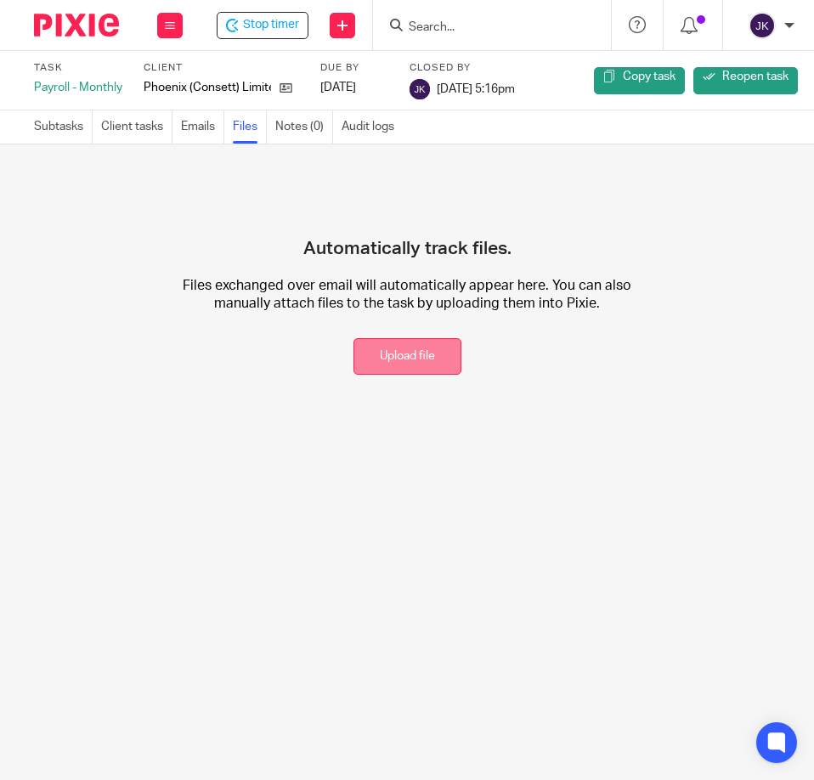
click at [408, 360] on button "Upload file" at bounding box center [408, 356] width 108 height 37
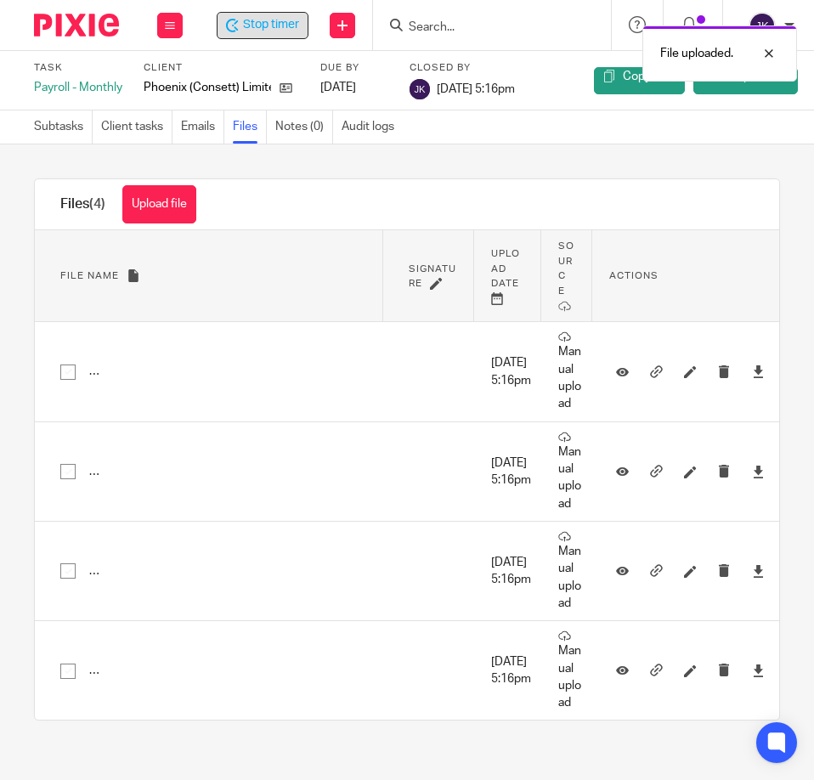
click at [291, 31] on span "Stop timer" at bounding box center [271, 25] width 56 height 18
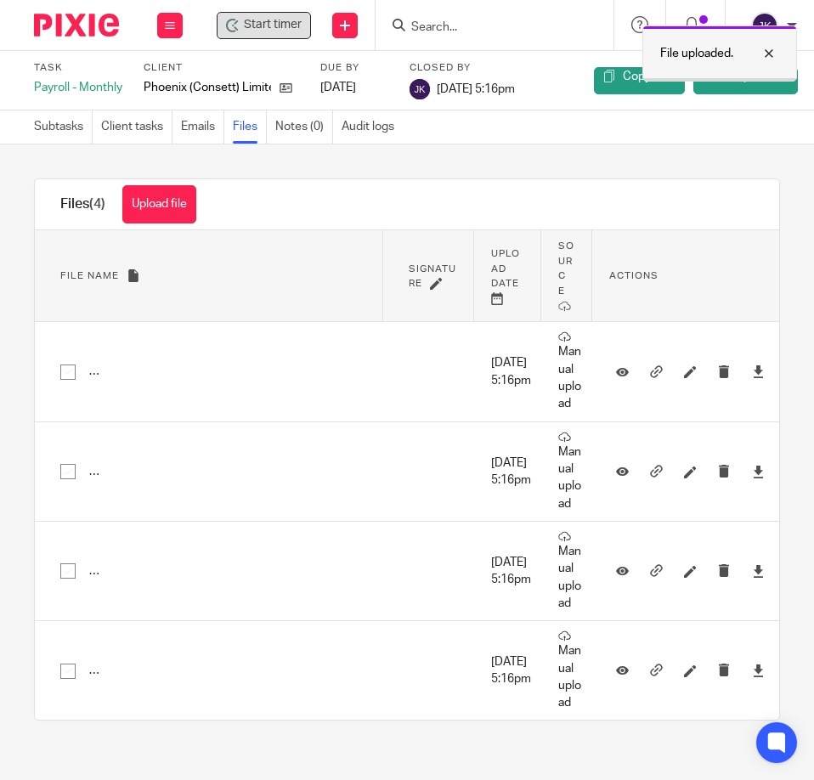
click at [773, 55] on div at bounding box center [757, 53] width 46 height 20
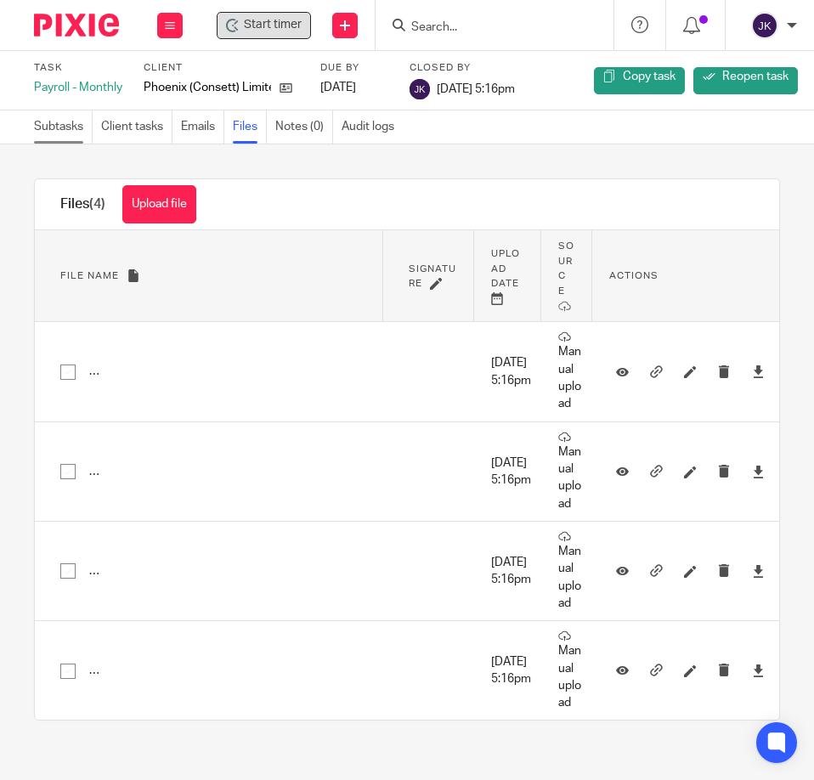
click at [50, 118] on link "Subtasks" at bounding box center [63, 127] width 59 height 33
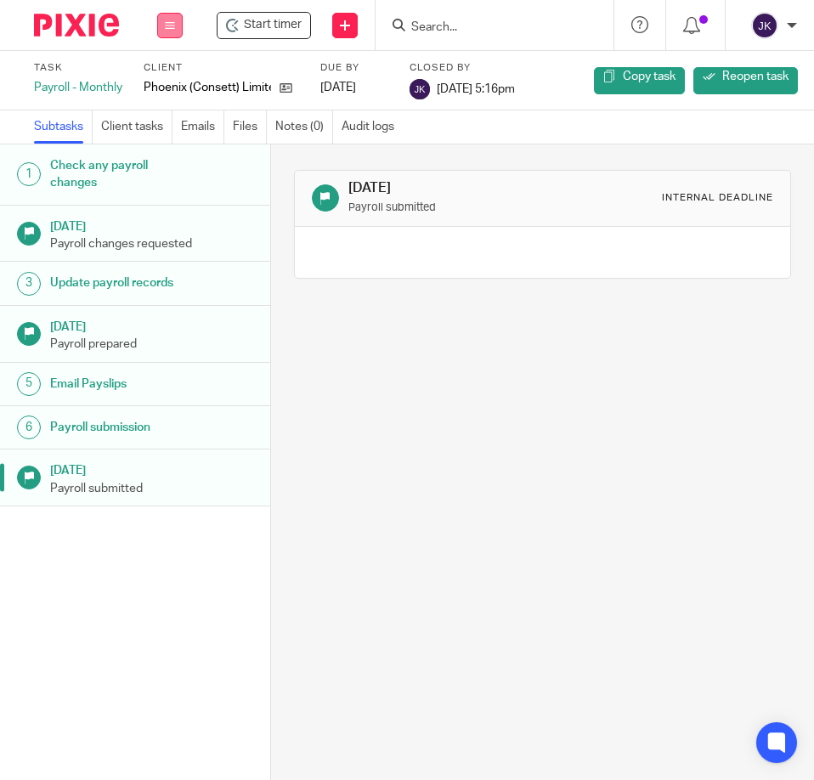
click at [177, 25] on button at bounding box center [170, 26] width 26 height 26
click at [159, 80] on link "Work" at bounding box center [162, 83] width 30 height 12
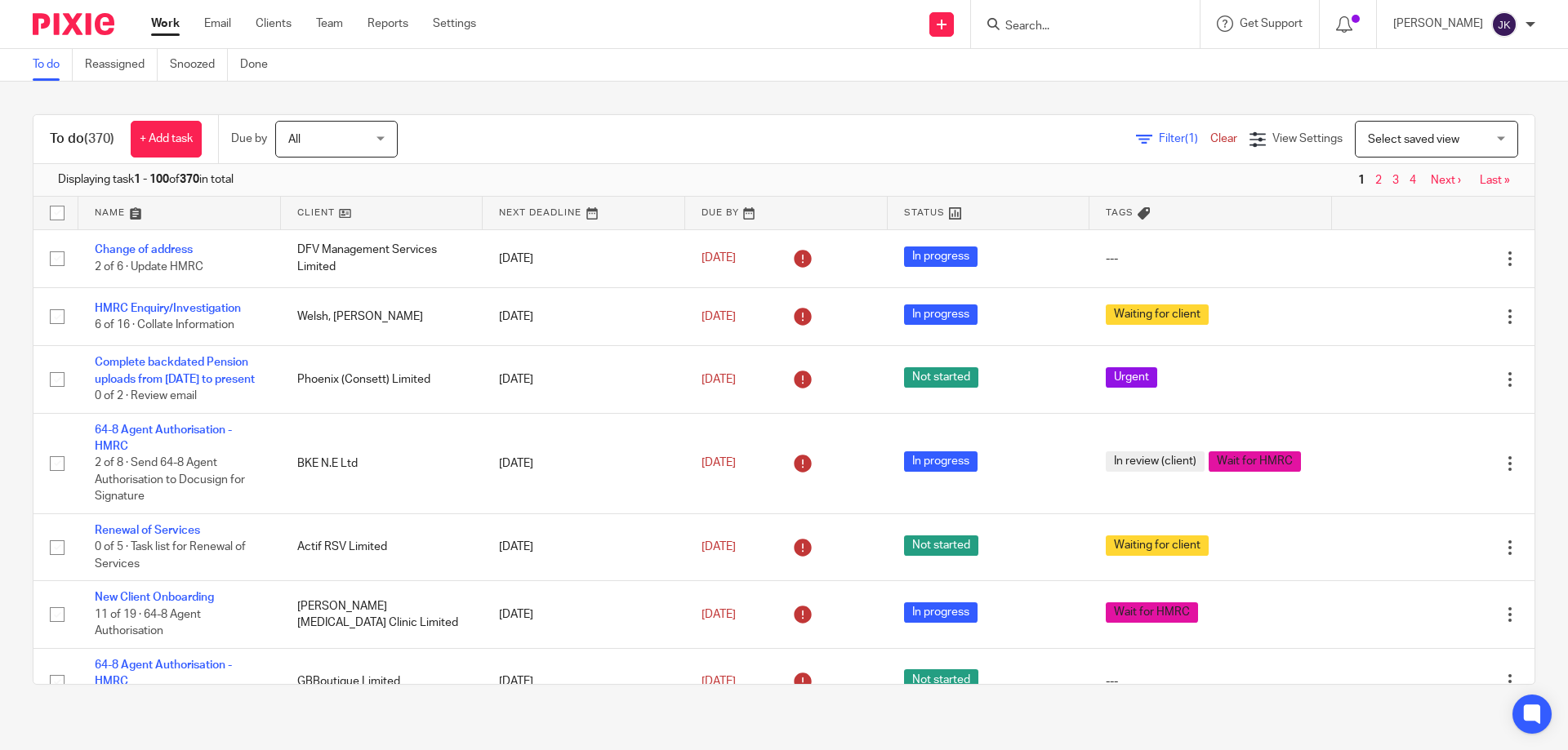
click at [782, 30] on input "Search" at bounding box center [1077, 26] width 147 height 14
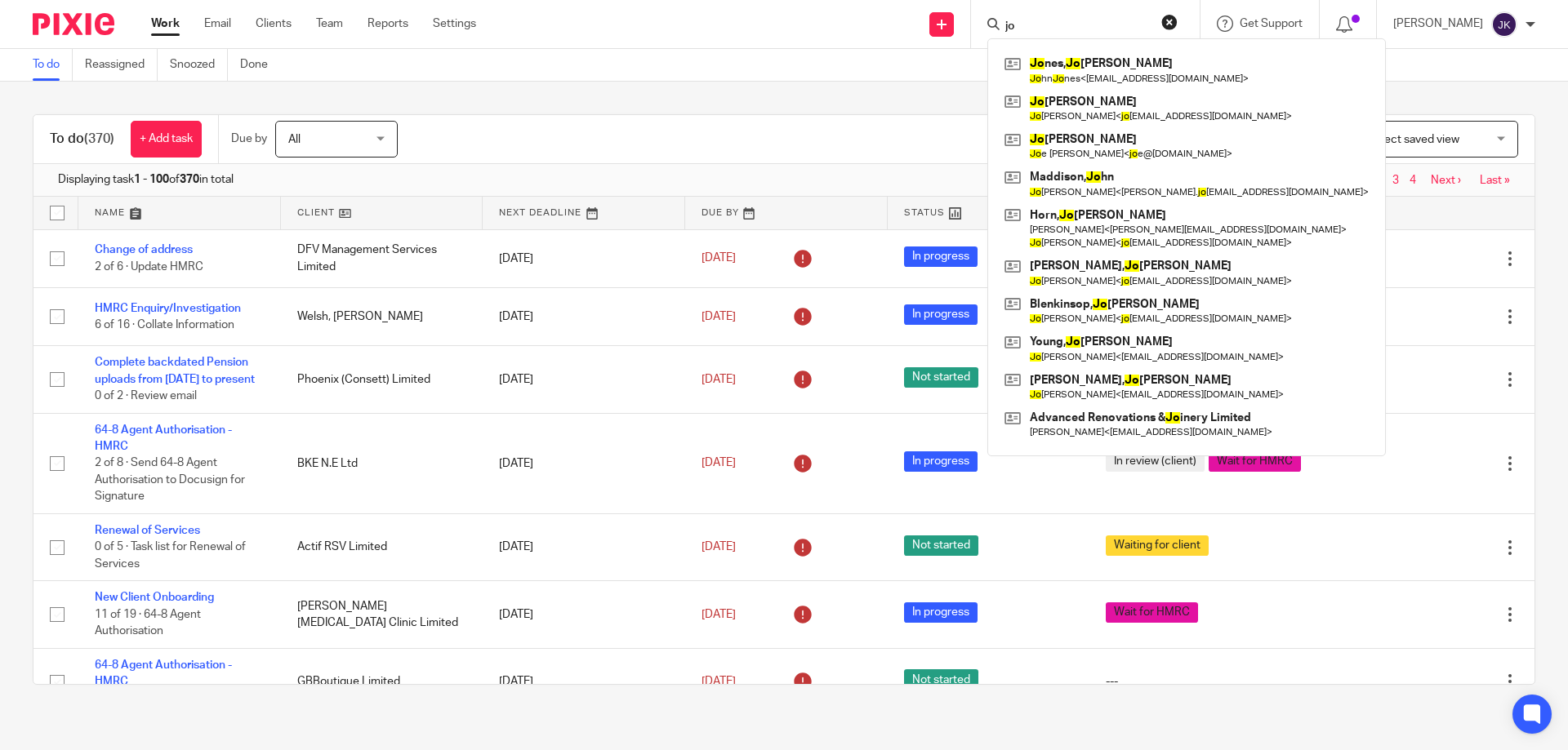
type input "j"
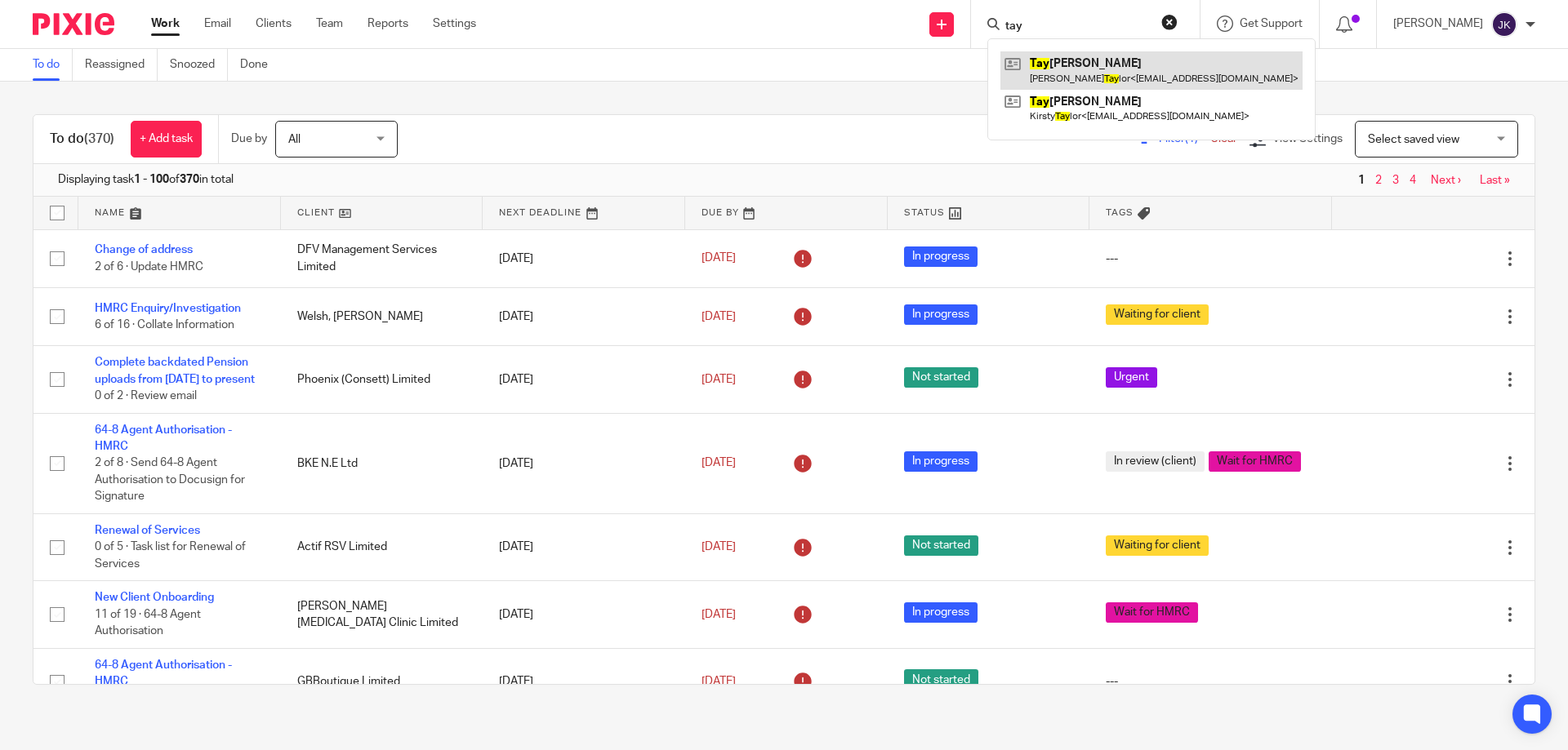
type input "tay"
click at [782, 68] on link at bounding box center [1151, 70] width 303 height 37
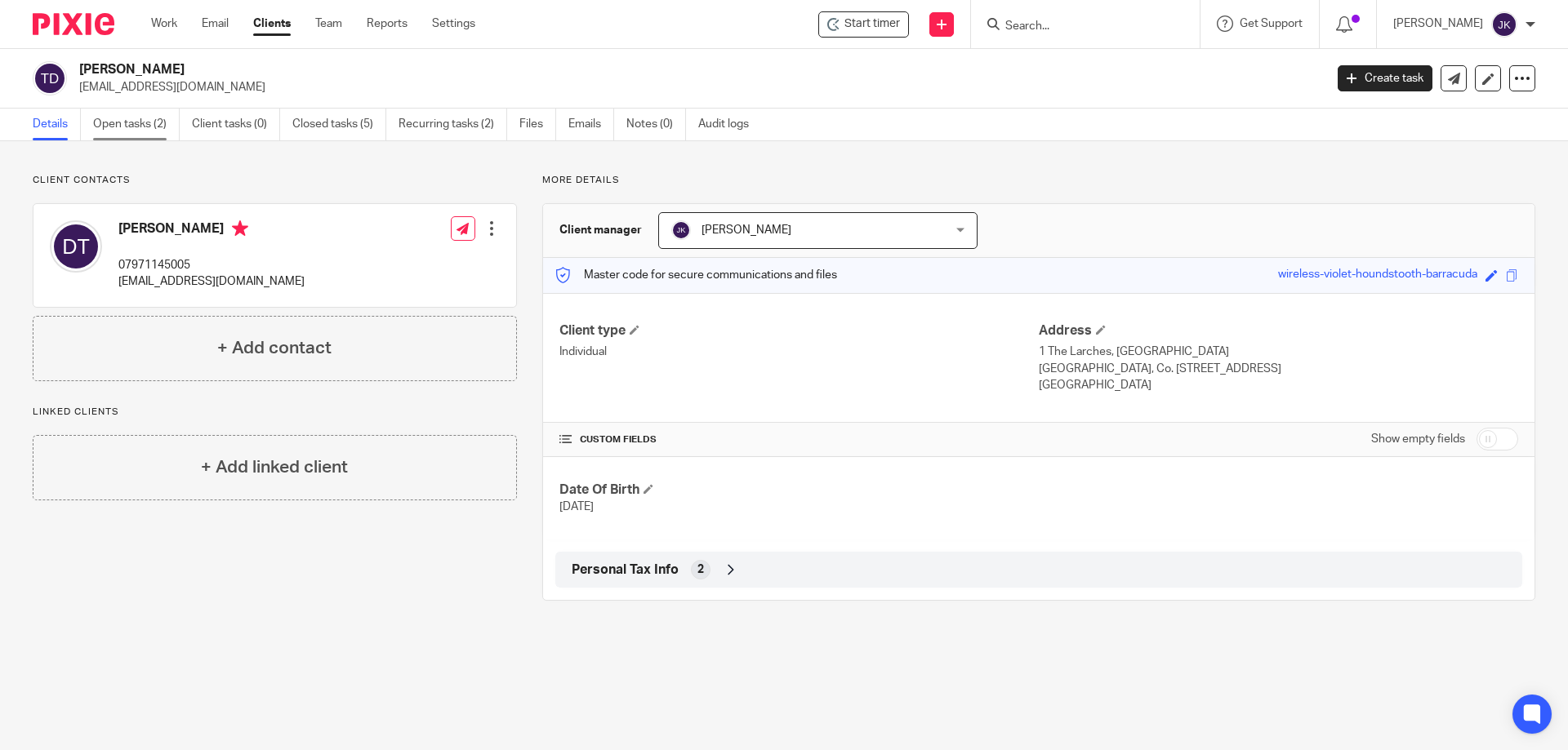
click at [130, 130] on link "Open tasks (2)" at bounding box center [136, 124] width 86 height 32
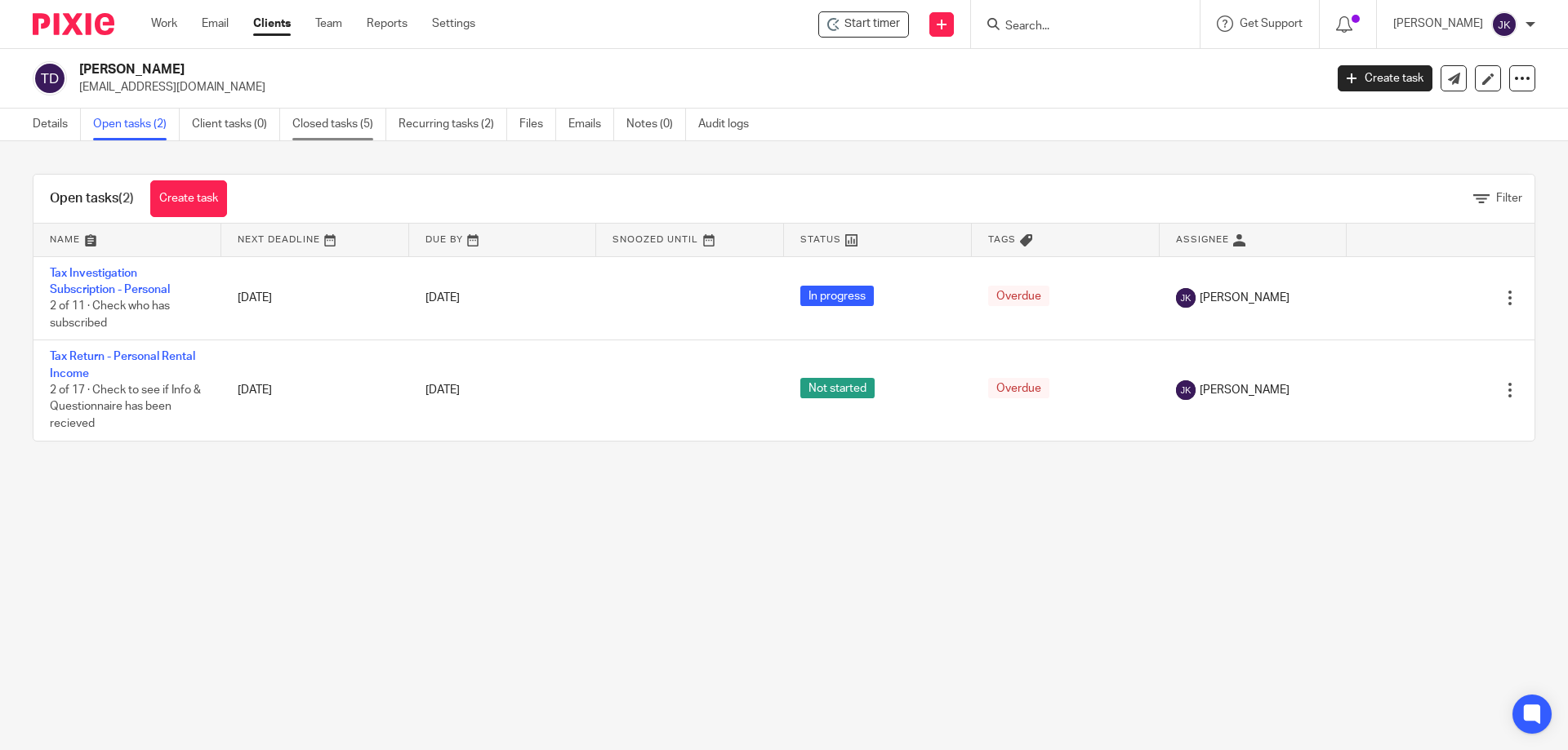
click at [330, 123] on link "Closed tasks (5)" at bounding box center [339, 124] width 94 height 32
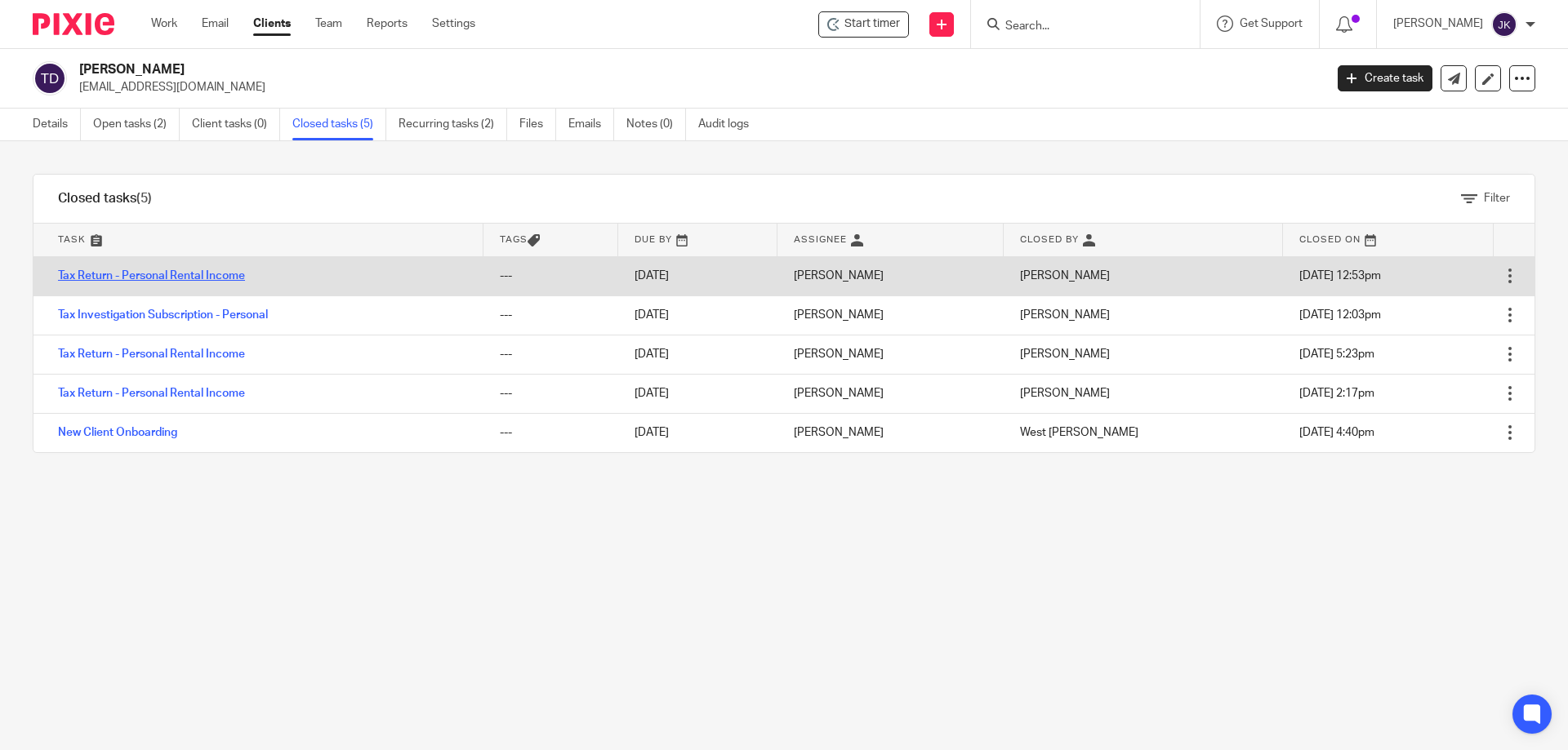
click at [139, 274] on link "Tax Return - Personal Rental Income" at bounding box center [151, 276] width 187 height 12
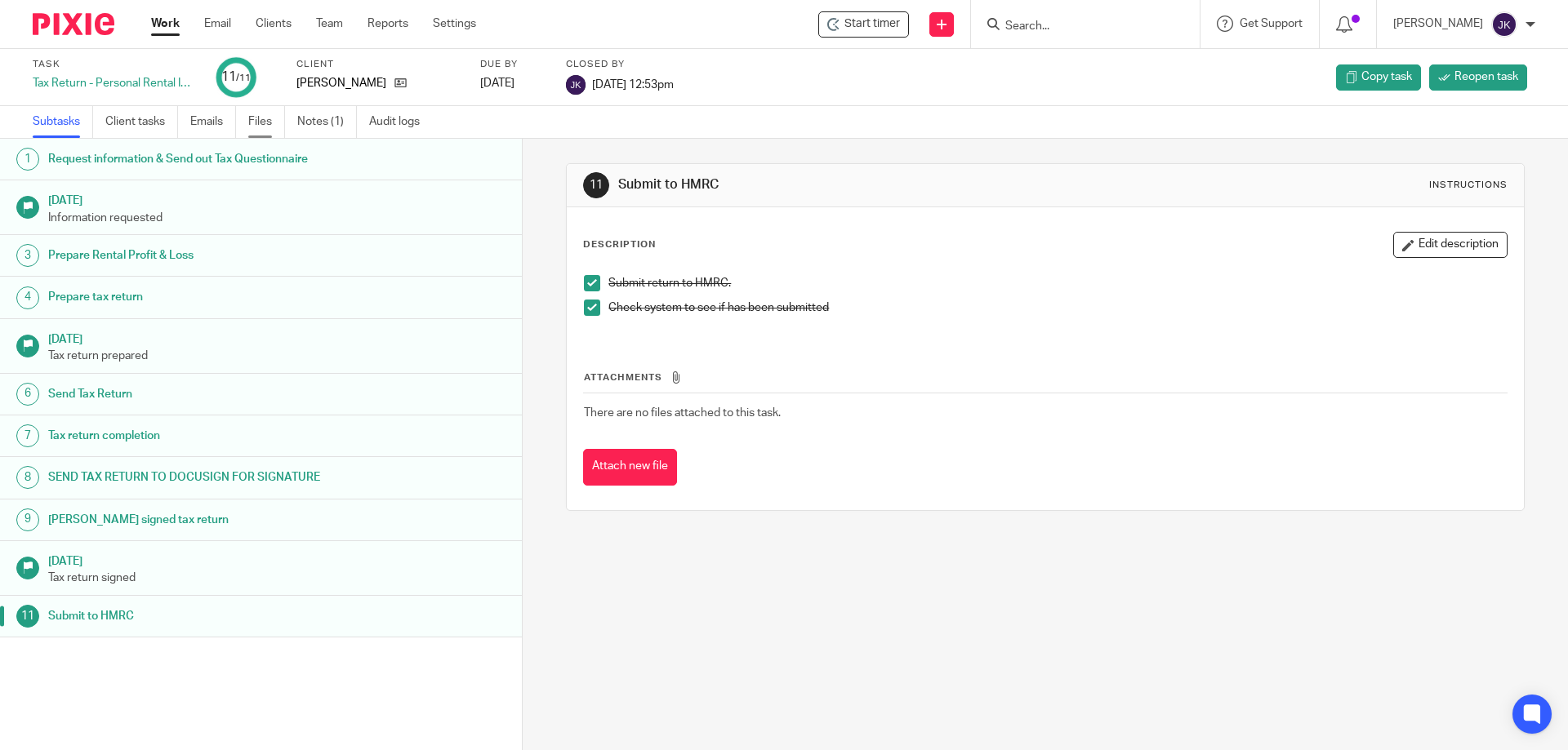
click at [256, 124] on link "Files" at bounding box center [266, 122] width 37 height 32
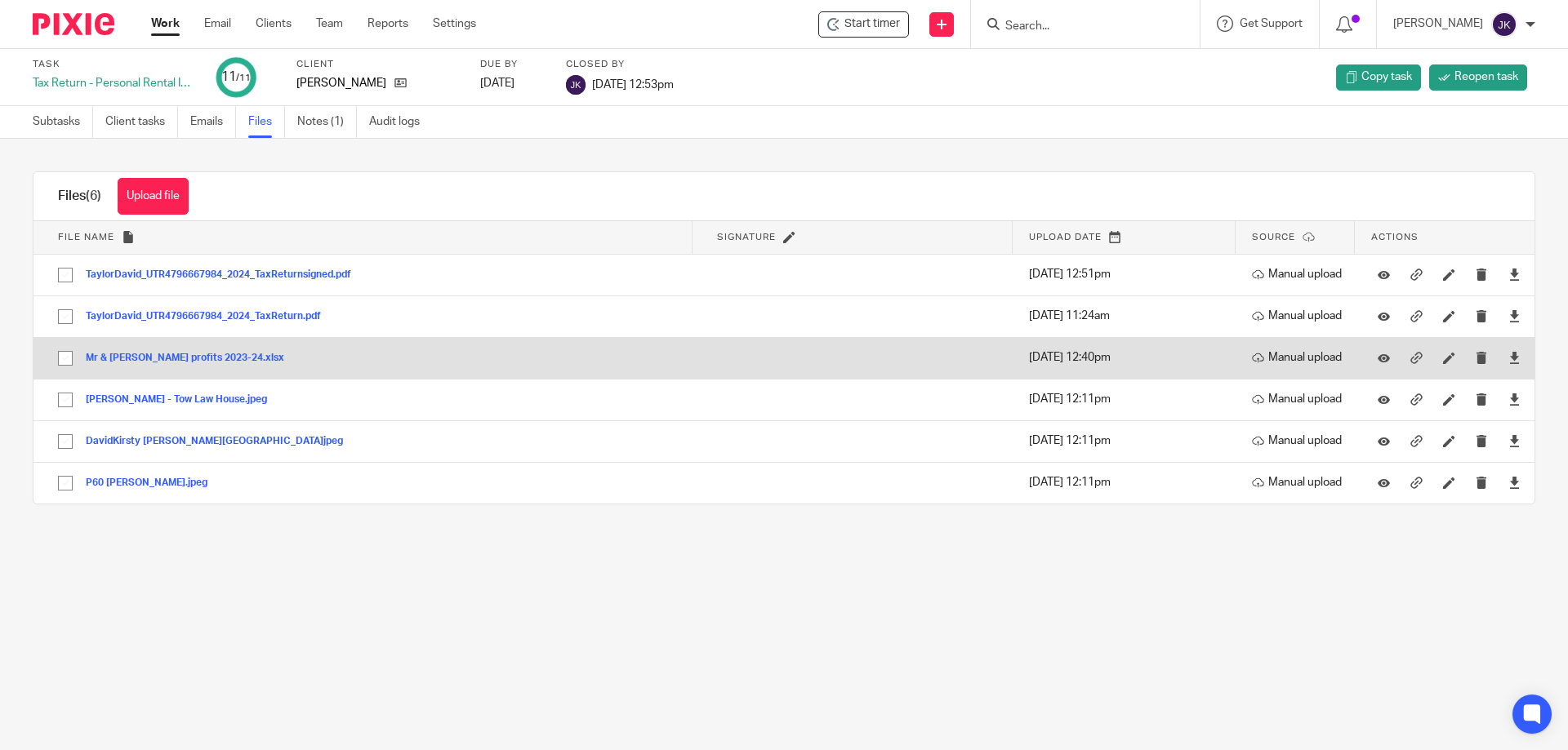
click at [58, 355] on input "checkbox" at bounding box center [65, 358] width 31 height 31
checkbox input "true"
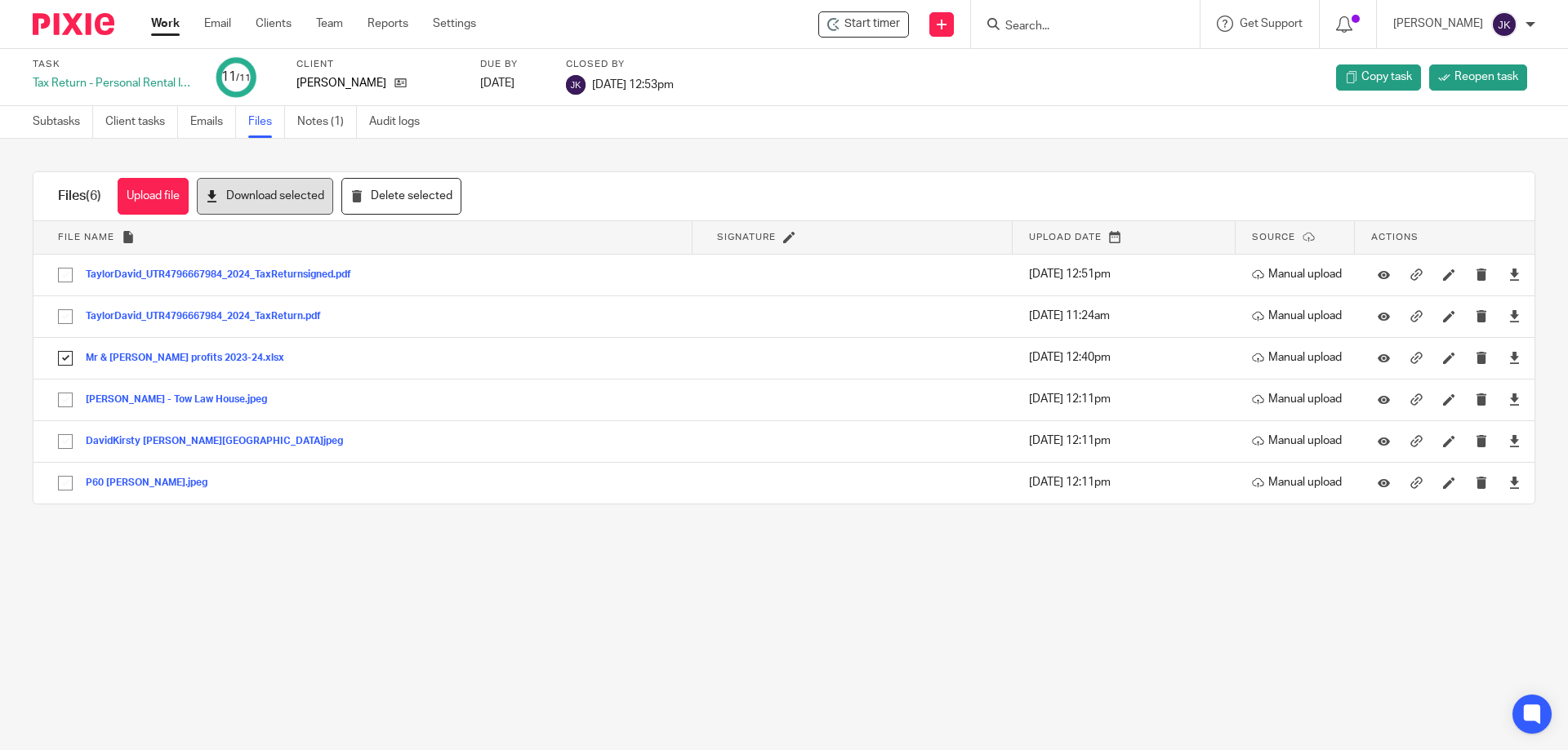
click at [293, 195] on button "Download selected" at bounding box center [265, 196] width 136 height 36
